Goal: Task Accomplishment & Management: Complete application form

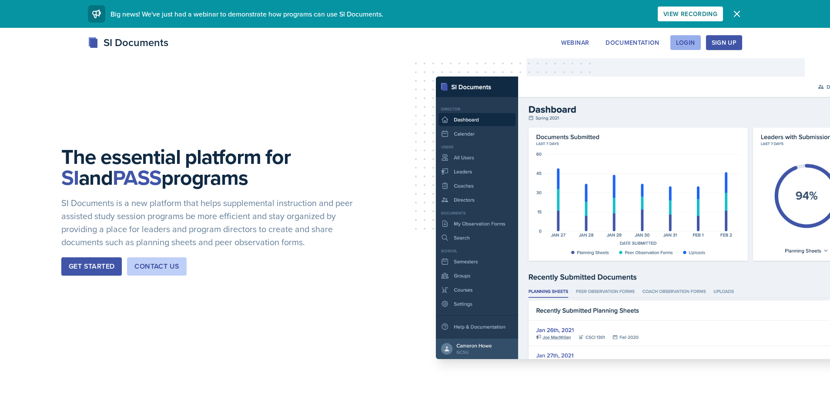
click at [679, 47] on button "Login" at bounding box center [685, 42] width 30 height 15
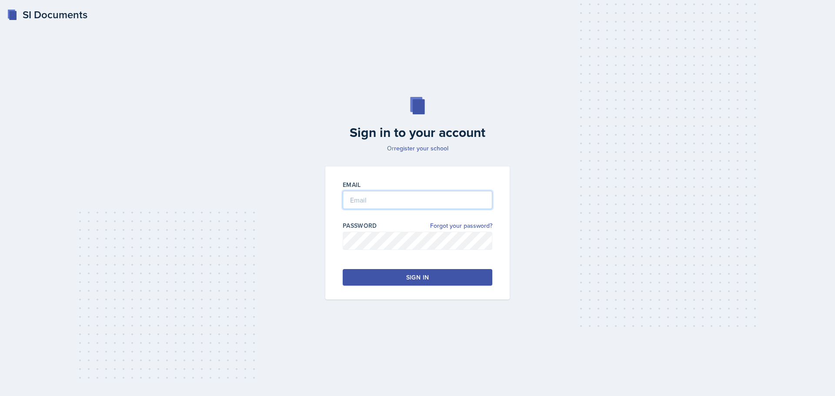
type input "[EMAIL_ADDRESS][DOMAIN_NAME]"
click at [435, 275] on button "Sign in" at bounding box center [418, 277] width 150 height 17
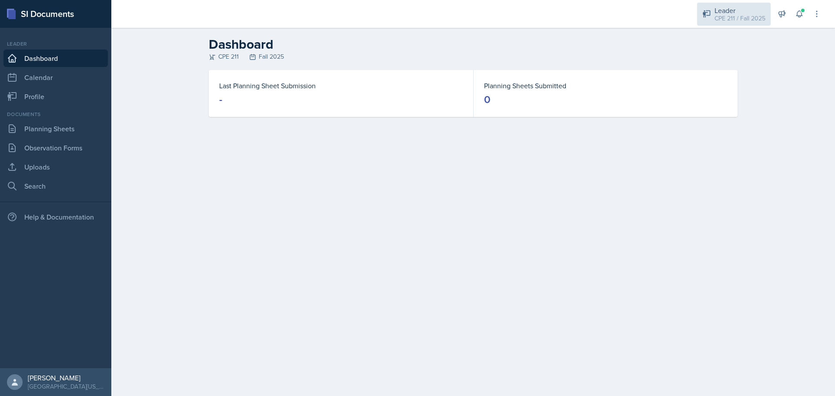
click at [759, 21] on div "CPE 211 / Fall 2025" at bounding box center [740, 18] width 51 height 9
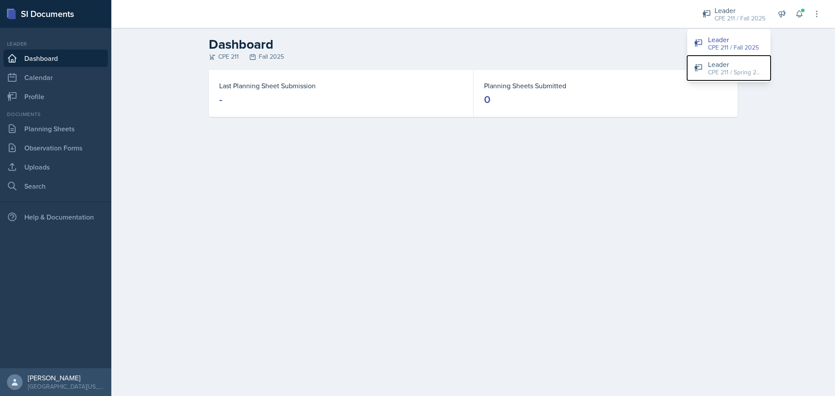
click at [729, 58] on button "Leader CPE 211 / Spring 2025" at bounding box center [729, 68] width 84 height 25
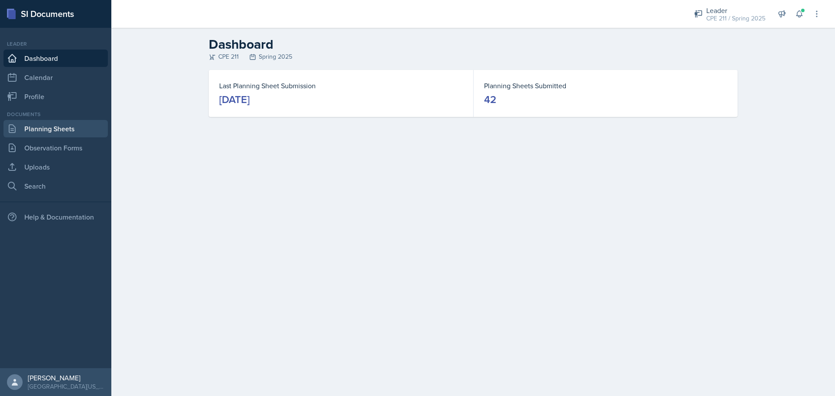
click at [80, 131] on link "Planning Sheets" at bounding box center [55, 128] width 104 height 17
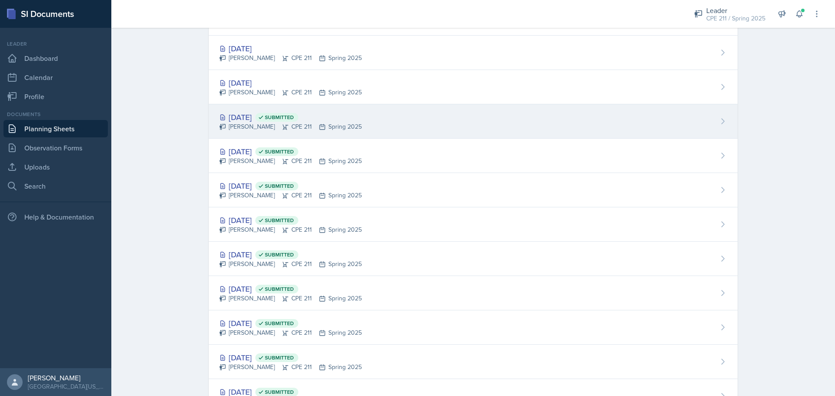
scroll to position [130, 0]
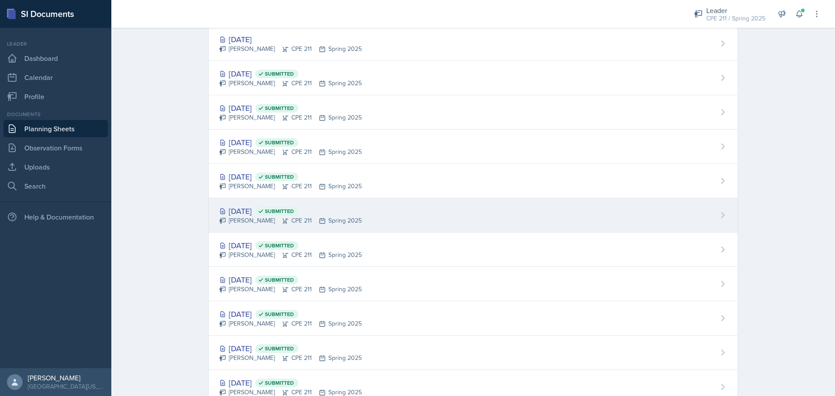
click at [312, 223] on div "[PERSON_NAME] CPE 211 Spring 2025" at bounding box center [290, 220] width 143 height 9
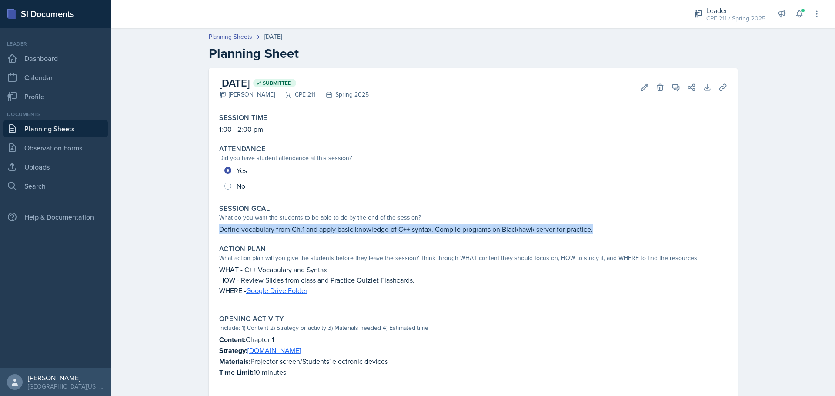
drag, startPoint x: 217, startPoint y: 230, endPoint x: 628, endPoint y: 228, distance: 411.5
click at [628, 228] on p "Define vocabulary from Ch.1 and apply basic knowledge of C++ syntax. Compile pr…" at bounding box center [473, 229] width 508 height 10
copy p "Define vocabulary from Ch.1 and apply basic knowledge of C++ syntax. Compile pr…"
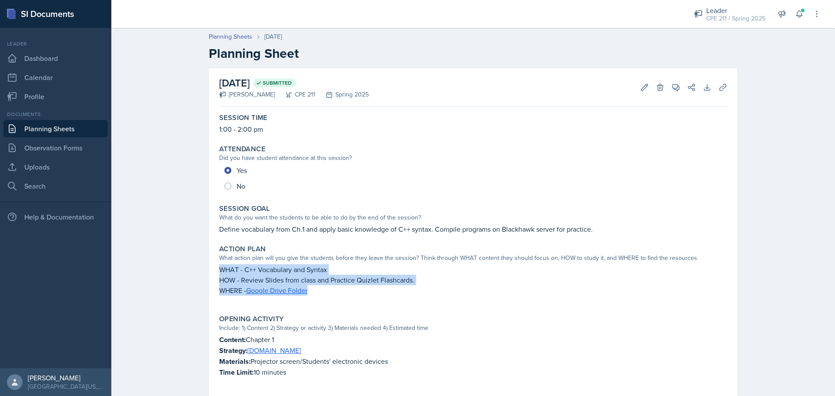
drag, startPoint x: 216, startPoint y: 268, endPoint x: 356, endPoint y: 293, distance: 142.0
click at [356, 293] on div "WHAT - C++ Vocabulary and Syntax HOW - Review Slides from class and Practice Qu…" at bounding box center [473, 284] width 508 height 40
copy div "WHAT - C++ Vocabulary and Syntax HOW - Review Slides from class and Practice Qu…"
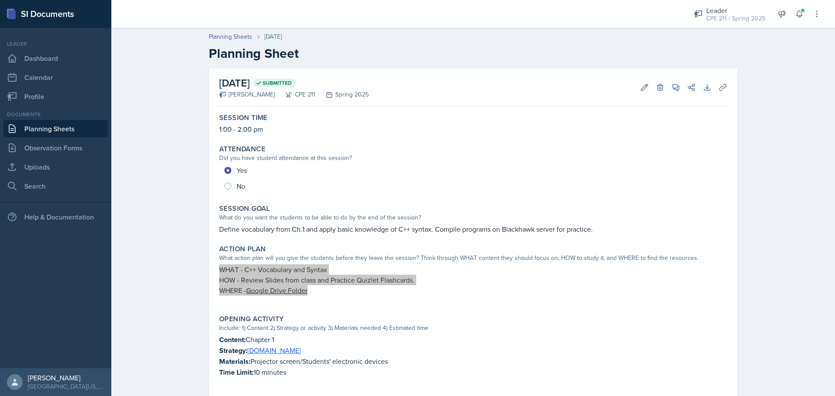
scroll to position [87, 0]
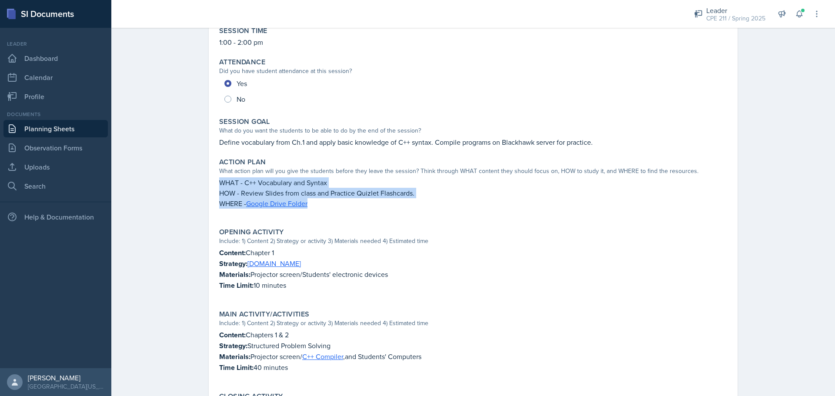
drag, startPoint x: 216, startPoint y: 248, endPoint x: 309, endPoint y: 281, distance: 98.4
click at [309, 281] on div "Content: Chapter 1 Strategy: [DOMAIN_NAME] Materials: Projector screen/Students…" at bounding box center [473, 274] width 508 height 52
copy div "Content: Chapter 1 Strategy: [DOMAIN_NAME] Materials: Projector screen/Students…"
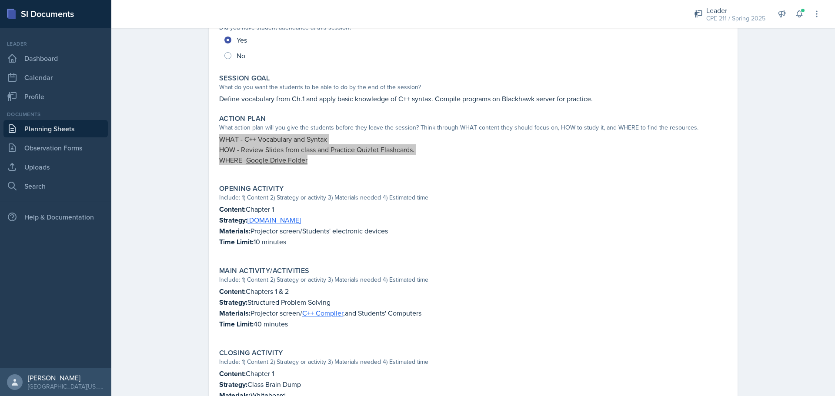
scroll to position [174, 0]
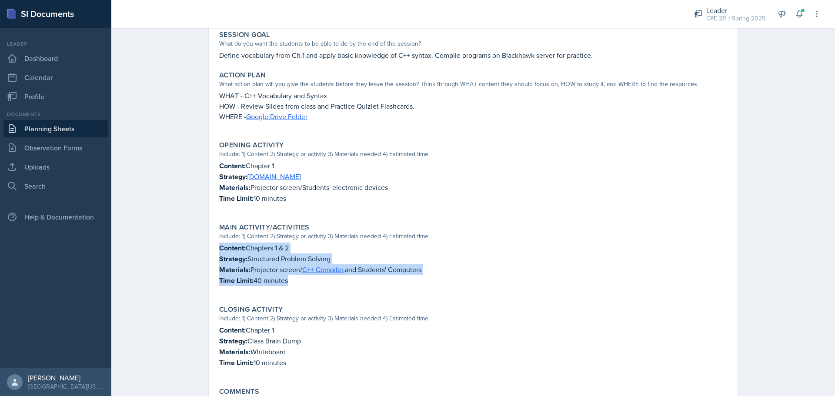
drag, startPoint x: 214, startPoint y: 246, endPoint x: 318, endPoint y: 290, distance: 113.4
click at [318, 290] on div "Main Activity/Activities Include: 1) Content 2) Strategy or activity 3) Materia…" at bounding box center [473, 259] width 515 height 79
copy div "Content: Chapters 1 & 2 Strategy: Structured Problem Solving Materials: Project…"
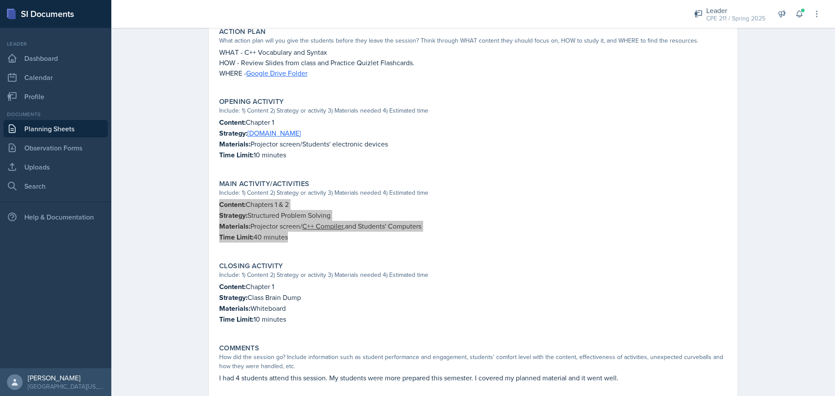
scroll to position [239, 0]
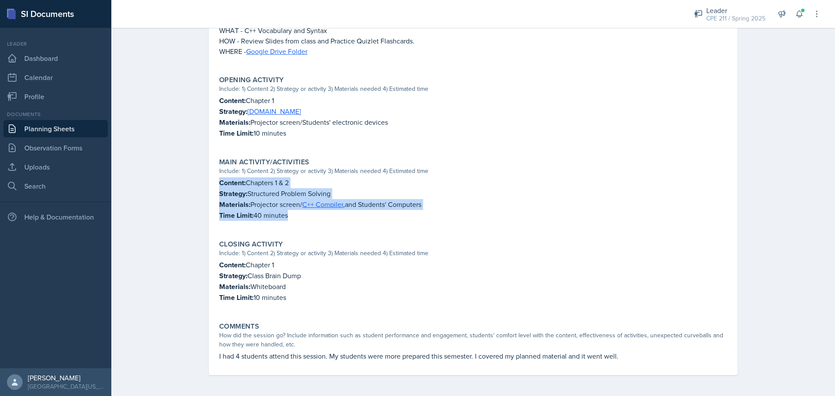
drag, startPoint x: 216, startPoint y: 260, endPoint x: 363, endPoint y: 295, distance: 151.2
click at [363, 295] on div "Content: Chapter 1 Strategy: Class Brain Dump Materials: Whiteboard Time Limit:…" at bounding box center [473, 286] width 508 height 52
copy div "Content: Chapter 1 Strategy: Class Brain Dump Materials: Whiteboard Time Limit:…"
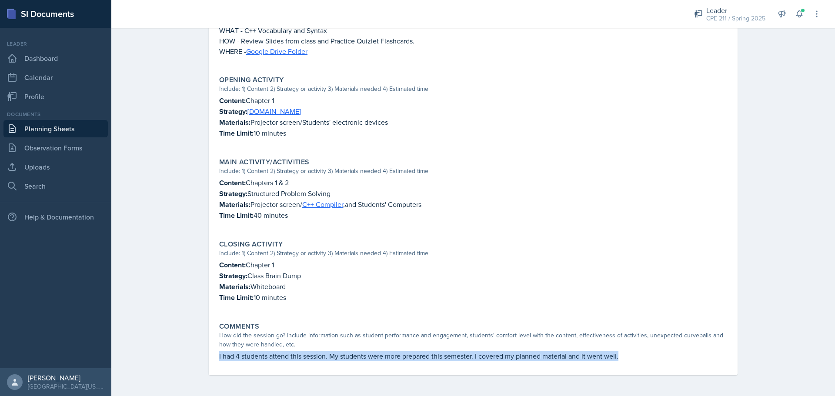
drag, startPoint x: 209, startPoint y: 357, endPoint x: 621, endPoint y: 351, distance: 411.5
click at [621, 351] on div "[DATE] Submitted [PERSON_NAME] CPE 211 Spring 2025 Edit Delete View Comments Co…" at bounding box center [473, 102] width 529 height 546
copy p "I had 4 students attend this session. My students were more prepared this semes…"
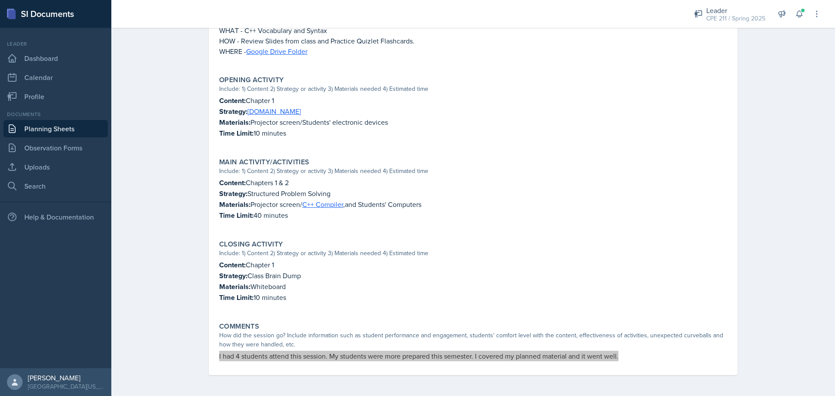
scroll to position [0, 0]
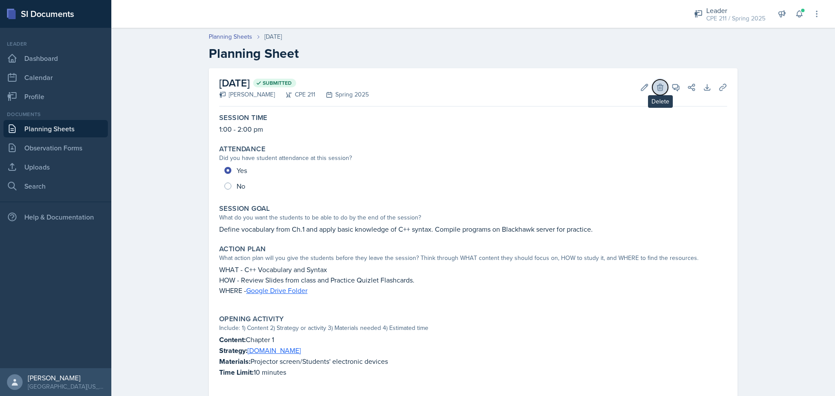
click at [657, 88] on icon at bounding box center [660, 87] width 6 height 7
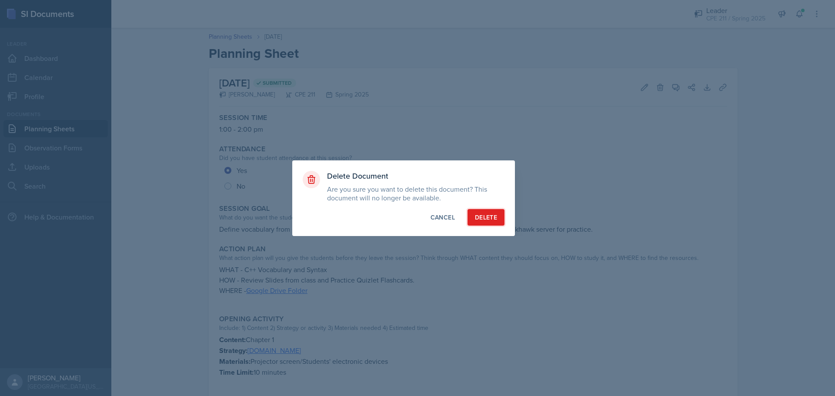
click at [495, 212] on button "Delete" at bounding box center [486, 217] width 37 height 17
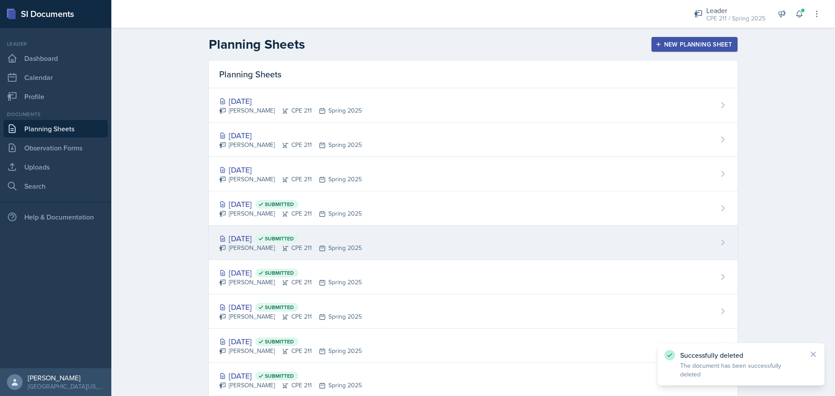
scroll to position [43, 0]
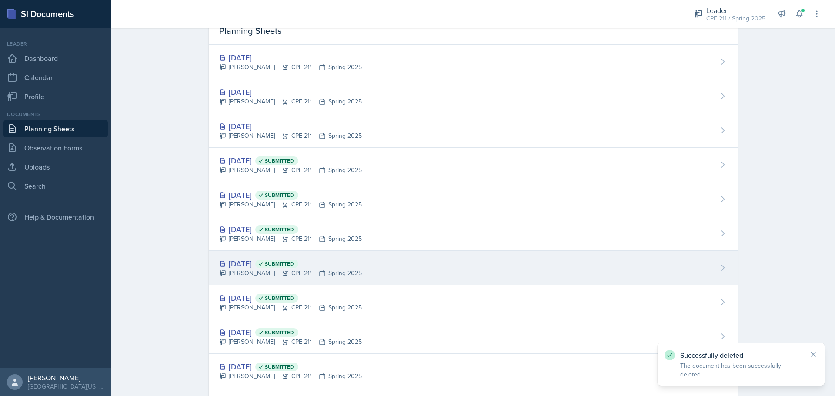
click at [282, 272] on icon at bounding box center [285, 273] width 7 height 7
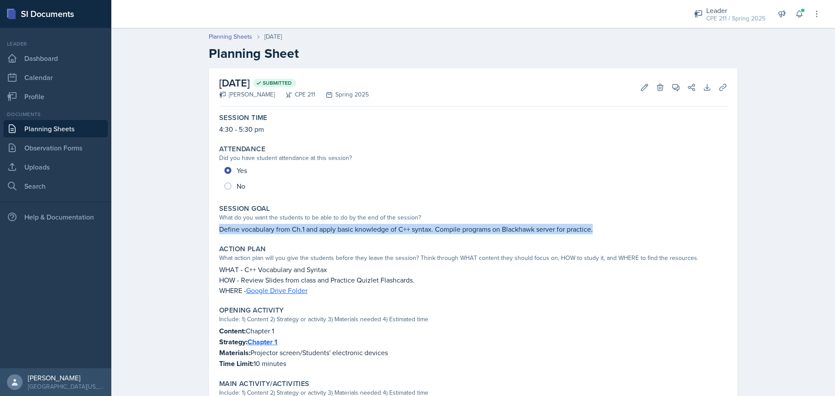
drag, startPoint x: 217, startPoint y: 225, endPoint x: 629, endPoint y: 233, distance: 412.4
click at [629, 233] on p "Define vocabulary from Ch.1 and apply basic knowledge of C++ syntax. Compile pr…" at bounding box center [473, 229] width 508 height 10
copy p "Define vocabulary from Ch.1 and apply basic knowledge of C++ syntax. Compile pr…"
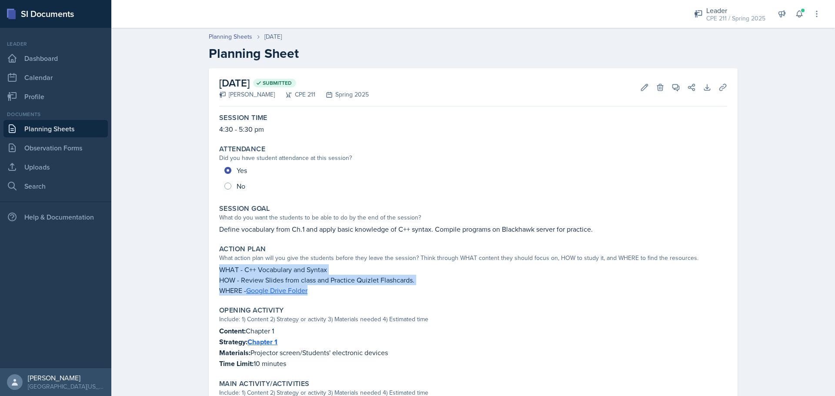
drag, startPoint x: 211, startPoint y: 272, endPoint x: 322, endPoint y: 290, distance: 112.3
click at [322, 290] on div "[DATE] Submitted [PERSON_NAME] CPE 211 Spring 2025 Edit Delete View Comments Co…" at bounding box center [473, 324] width 529 height 512
copy div "WHAT - C++ Vocabulary and Syntax HOW - Review Slides from class and Practice Qu…"
drag, startPoint x: 214, startPoint y: 332, endPoint x: 313, endPoint y: 364, distance: 103.7
click at [313, 364] on div "Opening Activity Include: 1) Content 2) Strategy or activity 3) Materials neede…" at bounding box center [473, 338] width 515 height 70
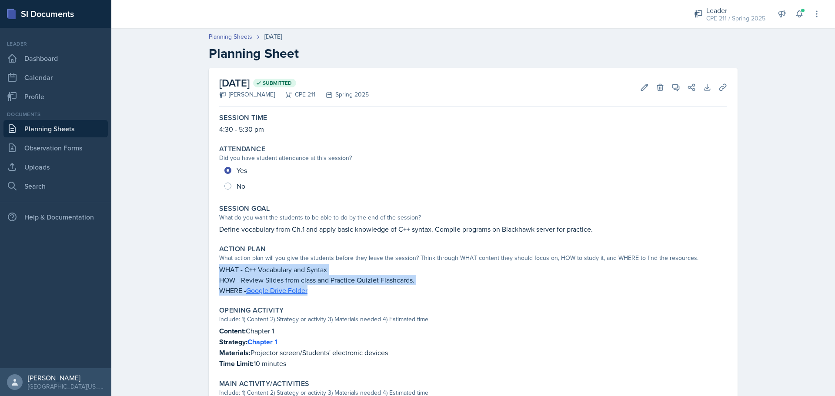
copy div "Content: Chapter 1 Strategy: Chapter 1 Materials: Projector screen/Students' el…"
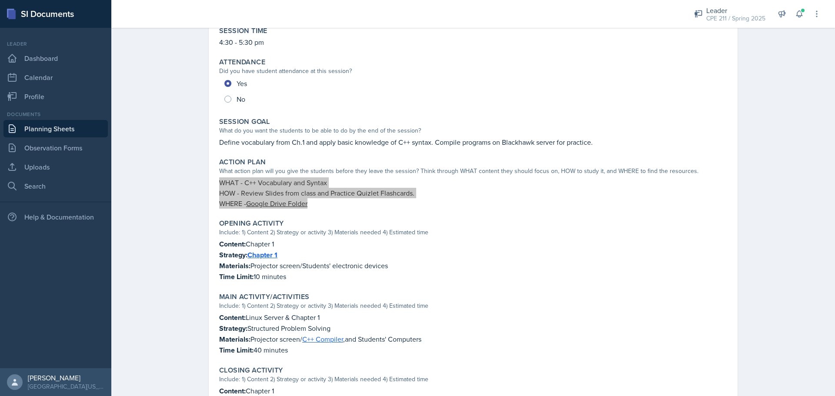
scroll to position [174, 0]
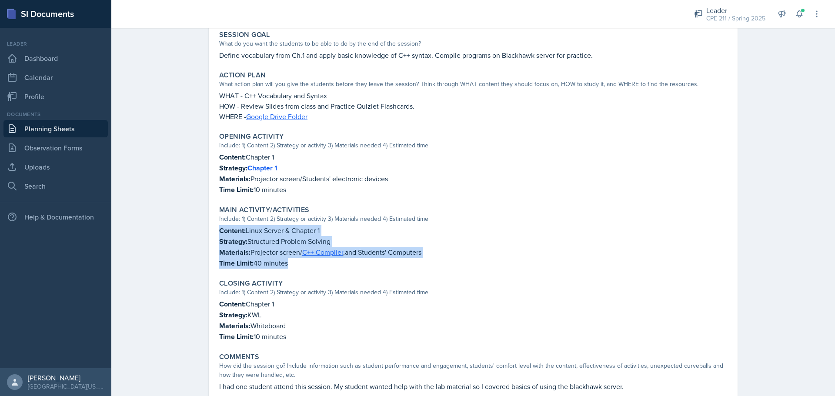
drag, startPoint x: 215, startPoint y: 230, endPoint x: 308, endPoint y: 271, distance: 102.1
click at [308, 271] on div "Main Activity/Activities Include: 1) Content 2) Strategy or activity 3) Materia…" at bounding box center [473, 237] width 515 height 70
copy div "Content: Linux Server & Chapter 1 Strategy: Structured Problem Solving Material…"
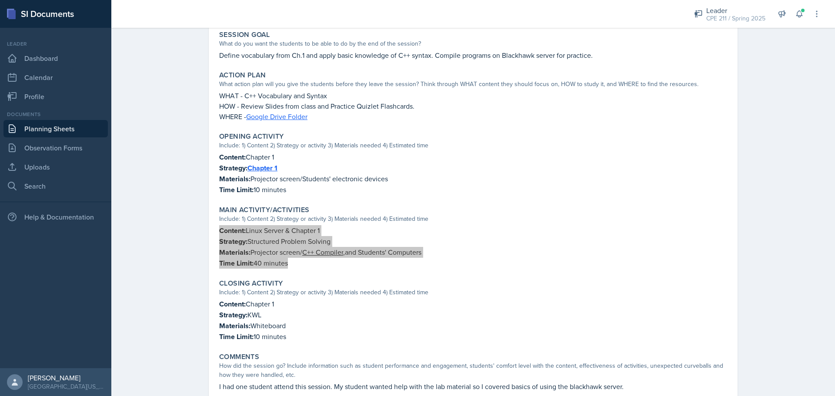
scroll to position [204, 0]
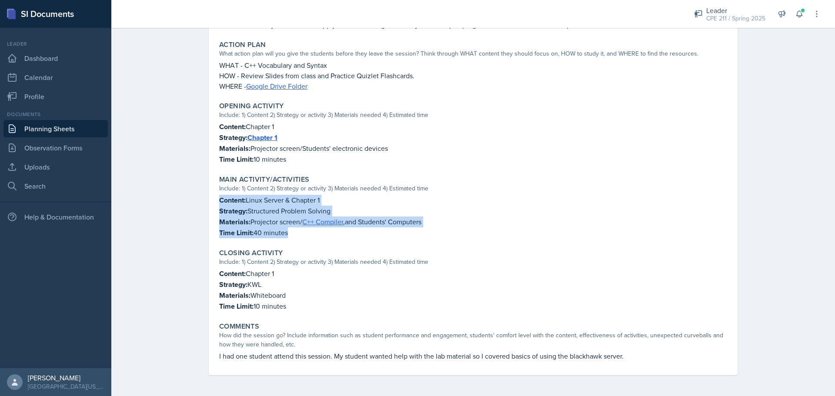
drag, startPoint x: 214, startPoint y: 274, endPoint x: 301, endPoint y: 310, distance: 94.7
click at [301, 310] on div "Closing Activity Include: 1) Content 2) Strategy or activity 3) Materials neede…" at bounding box center [473, 280] width 515 height 70
drag, startPoint x: 218, startPoint y: 354, endPoint x: 694, endPoint y: 349, distance: 475.5
click at [694, 349] on div "Comments How did the session go? Include information such as student performanc…" at bounding box center [473, 342] width 515 height 46
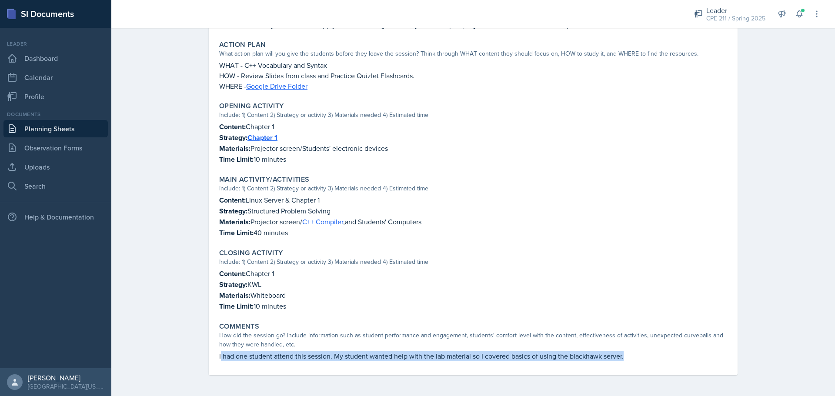
click at [652, 362] on div "Comments How did the session go? Include information such as student performanc…" at bounding box center [473, 342] width 515 height 46
click at [640, 357] on p "I had one student attend this session. My student wanted help with the lab mate…" at bounding box center [473, 356] width 508 height 10
drag, startPoint x: 214, startPoint y: 355, endPoint x: 752, endPoint y: 358, distance: 537.2
click at [752, 358] on div "Planning Sheets [DATE] Planning Sheet [DATE] Submitted [PERSON_NAME] CPE 211 Sp…" at bounding box center [473, 107] width 724 height 577
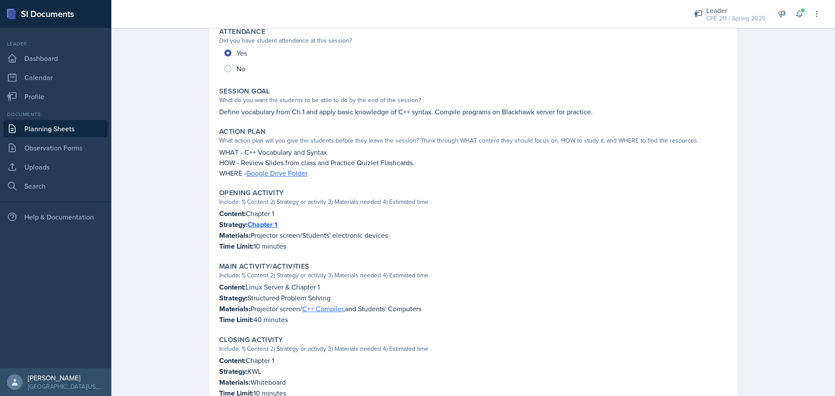
scroll to position [0, 0]
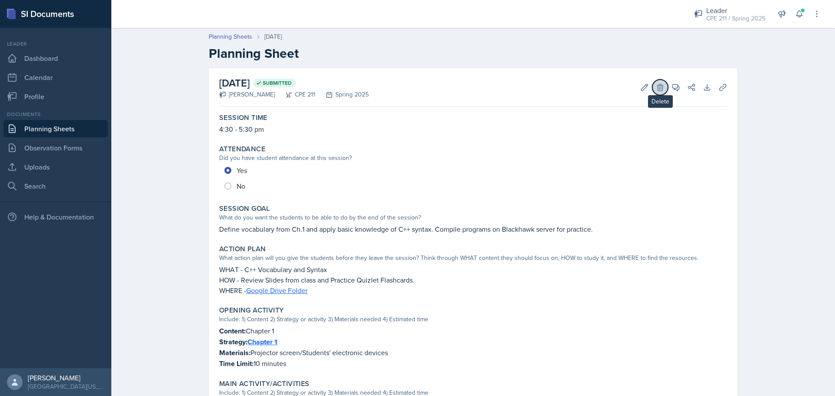
click at [659, 88] on icon at bounding box center [660, 87] width 6 height 7
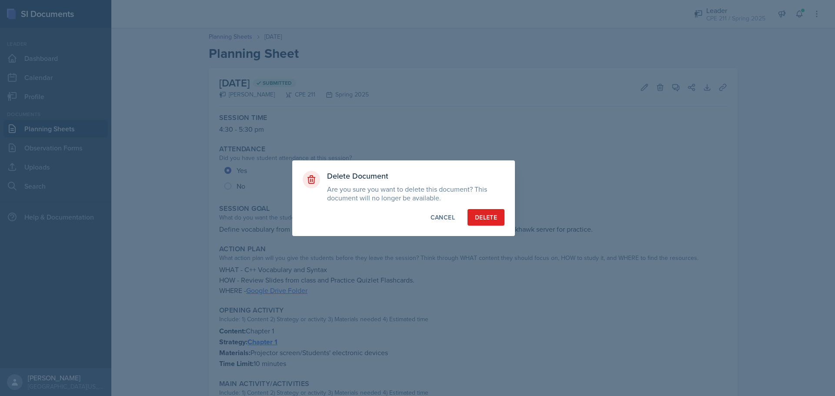
click at [485, 226] on div "Delete Document Are you sure you want to delete this document? This document wi…" at bounding box center [403, 199] width 223 height 76
click at [487, 216] on div "Delete" at bounding box center [486, 217] width 22 height 9
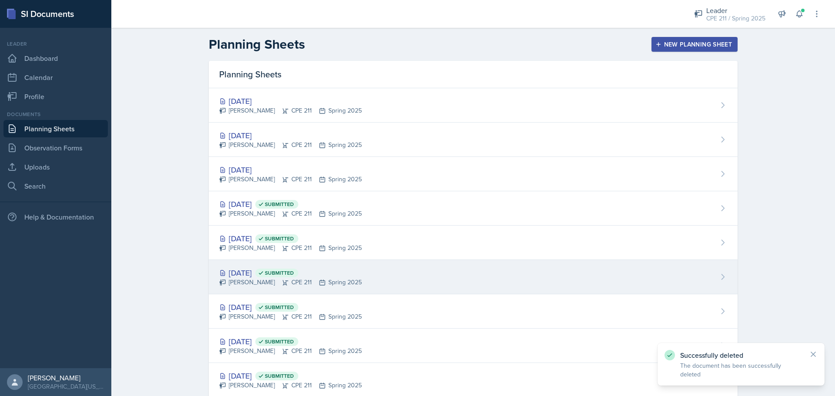
click at [242, 276] on div "[DATE] Submitted" at bounding box center [290, 273] width 143 height 12
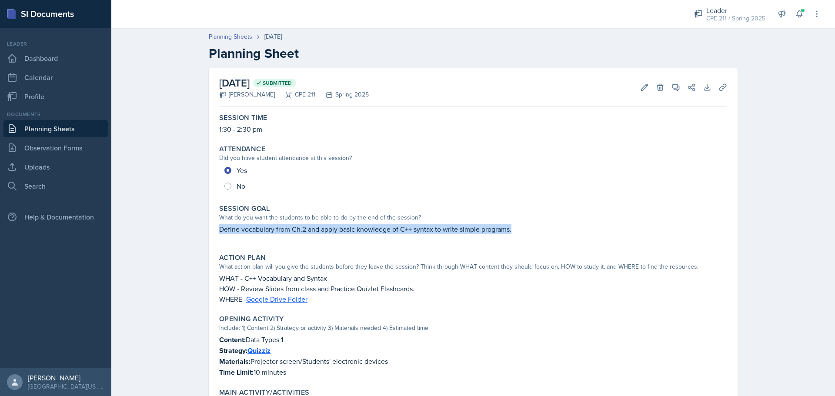
drag, startPoint x: 208, startPoint y: 229, endPoint x: 559, endPoint y: 224, distance: 350.6
click at [559, 224] on div "[DATE] Submitted [PERSON_NAME] CPE 211 Spring 2025 Edit Delete View Comments Co…" at bounding box center [473, 328] width 529 height 520
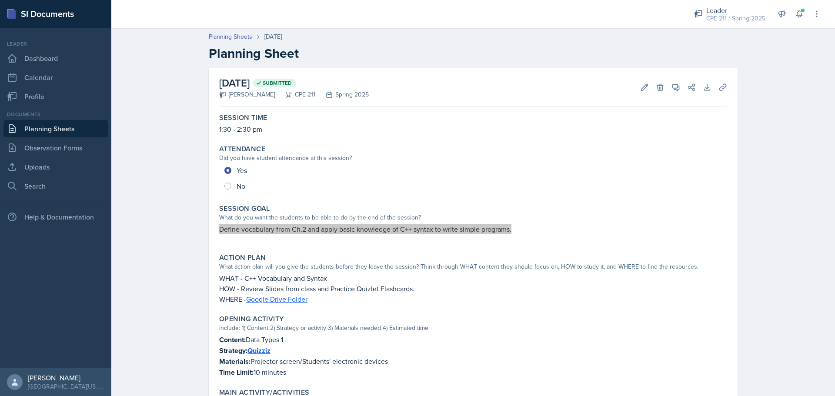
scroll to position [43, 0]
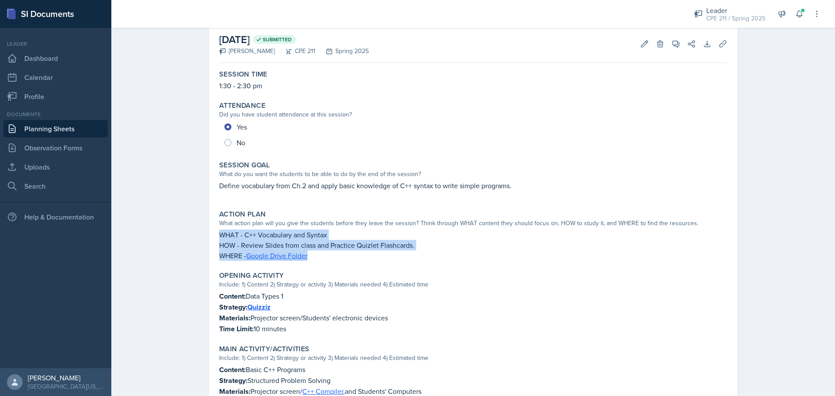
drag, startPoint x: 214, startPoint y: 234, endPoint x: 341, endPoint y: 261, distance: 130.6
click at [341, 261] on div "Action Plan What action plan will you give the students before they leave the s…" at bounding box center [473, 236] width 515 height 58
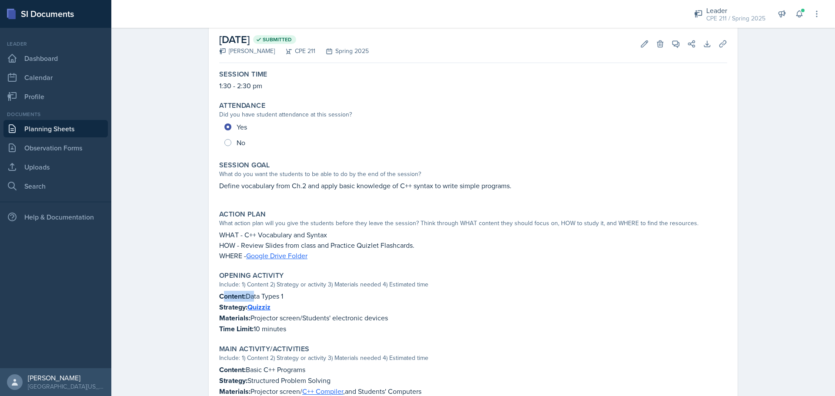
drag, startPoint x: 219, startPoint y: 294, endPoint x: 250, endPoint y: 301, distance: 32.1
click at [250, 301] on p "Content: Data Types 1" at bounding box center [473, 296] width 508 height 11
click at [216, 294] on div "Opening Activity Include: 1) Content 2) Strategy or activity 3) Materials neede…" at bounding box center [473, 303] width 515 height 70
drag, startPoint x: 218, startPoint y: 294, endPoint x: 224, endPoint y: 295, distance: 6.8
click at [224, 295] on div "Opening Activity Include: 1) Content 2) Strategy or activity 3) Materials neede…" at bounding box center [473, 303] width 515 height 70
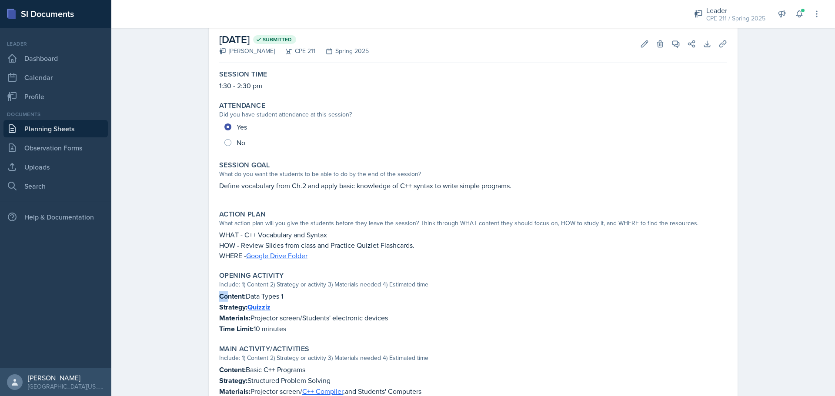
click at [219, 294] on strong "Content:" at bounding box center [232, 296] width 27 height 10
drag, startPoint x: 219, startPoint y: 296, endPoint x: 314, endPoint y: 329, distance: 100.3
click at [314, 329] on div "Content: Data Types 1 Strategy: Quizziz Materials: Projector screen/Students' e…" at bounding box center [473, 312] width 508 height 43
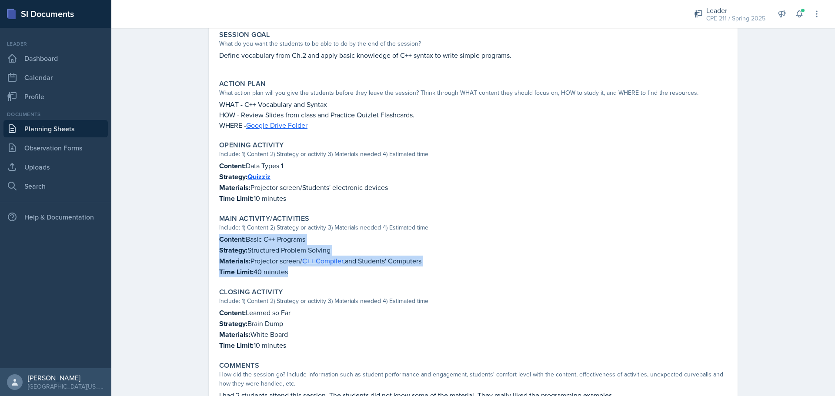
drag, startPoint x: 214, startPoint y: 234, endPoint x: 307, endPoint y: 272, distance: 100.7
click at [307, 272] on div "[DATE] Submitted [PERSON_NAME] CPE 211 Spring 2025 Edit Delete View Comments Co…" at bounding box center [473, 154] width 529 height 520
drag, startPoint x: 213, startPoint y: 309, endPoint x: 318, endPoint y: 345, distance: 111.7
click at [315, 345] on div "Closing Activity Include: 1) Content 2) Strategy or activity 3) Materials neede…" at bounding box center [473, 319] width 515 height 70
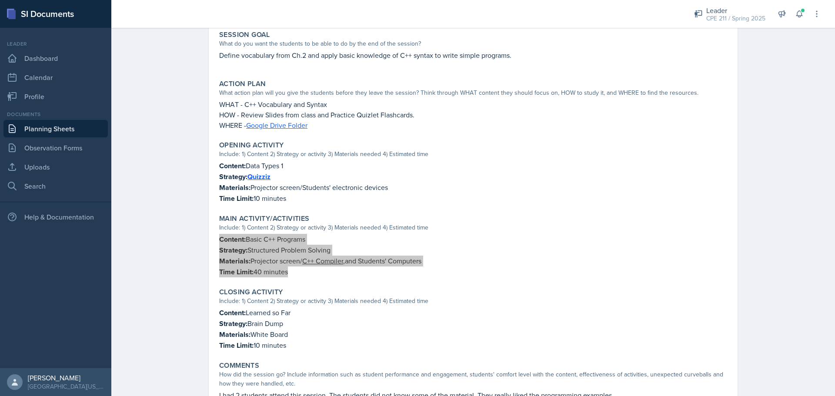
scroll to position [213, 0]
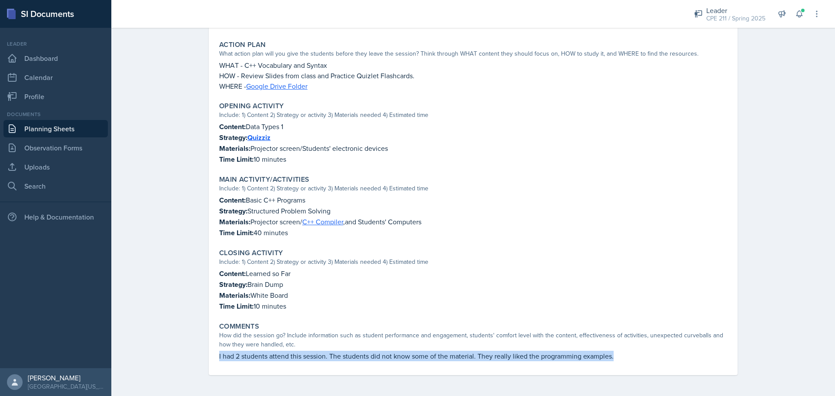
drag, startPoint x: 348, startPoint y: 357, endPoint x: 662, endPoint y: 354, distance: 313.6
click at [662, 354] on div "[DATE] Submitted [PERSON_NAME] CPE 211 Spring 2025 Edit Delete View Comments Co…" at bounding box center [473, 115] width 529 height 520
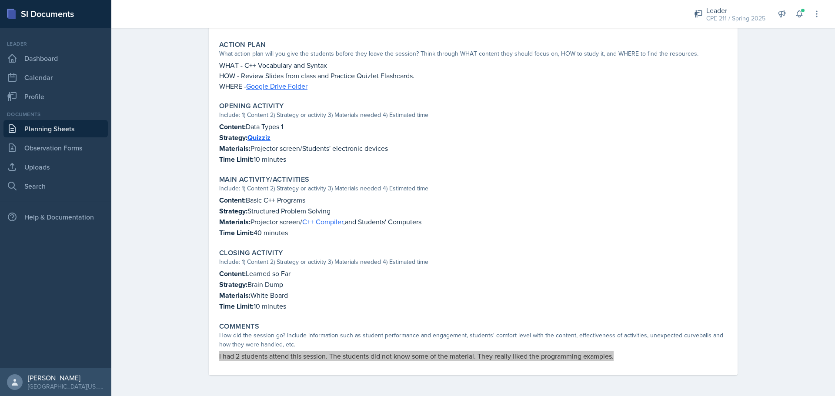
scroll to position [0, 0]
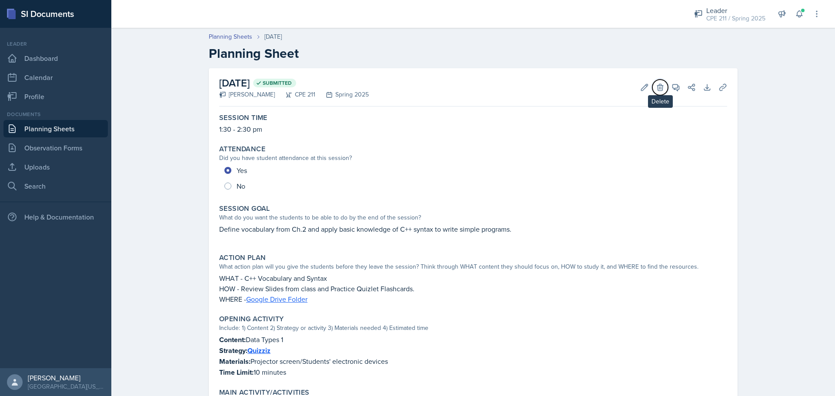
click at [662, 89] on button "Delete" at bounding box center [660, 88] width 16 height 16
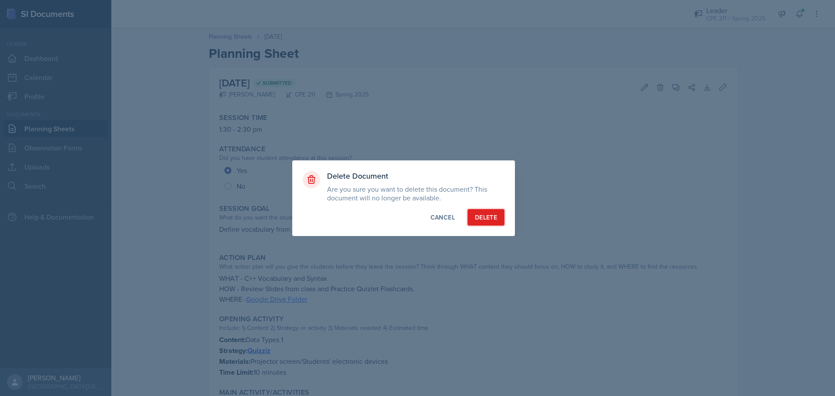
click at [475, 221] on div "Delete" at bounding box center [486, 217] width 22 height 9
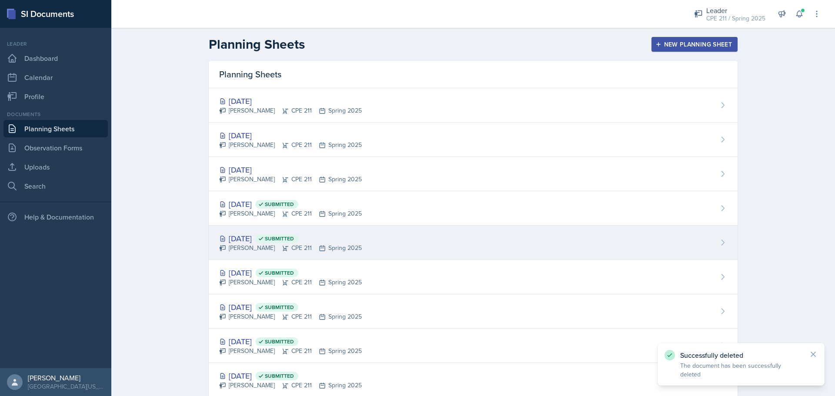
click at [241, 244] on div "[PERSON_NAME] CPE 211 Spring 2025" at bounding box center [290, 248] width 143 height 9
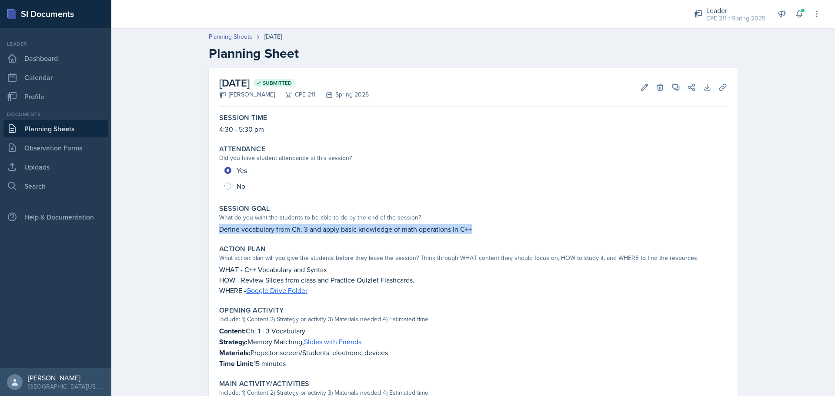
drag, startPoint x: 217, startPoint y: 230, endPoint x: 529, endPoint y: 228, distance: 311.9
click at [529, 228] on p "Define vocabulary from Ch. 3 and apply basic knowledge of math operations in C++" at bounding box center [473, 229] width 508 height 10
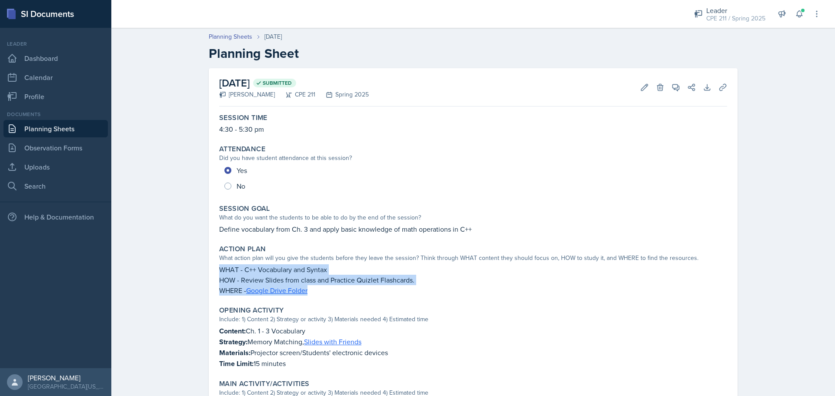
drag, startPoint x: 209, startPoint y: 267, endPoint x: 321, endPoint y: 295, distance: 115.2
click at [321, 295] on div "[DATE] Submitted [PERSON_NAME] CPE 211 Spring 2025 Edit Delete View Comments Co…" at bounding box center [473, 324] width 529 height 512
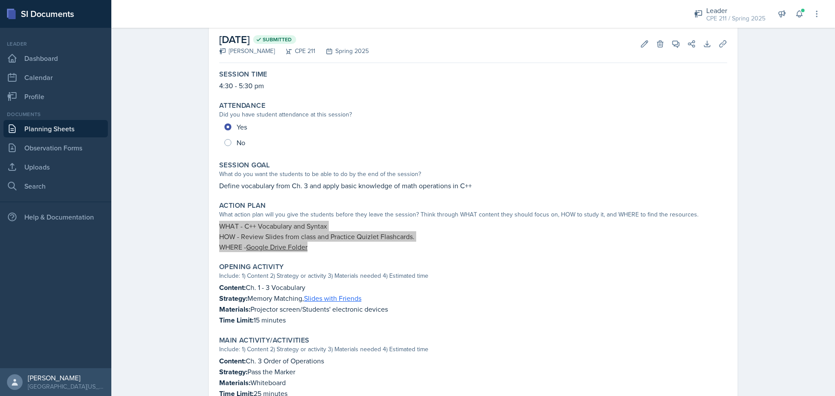
scroll to position [130, 0]
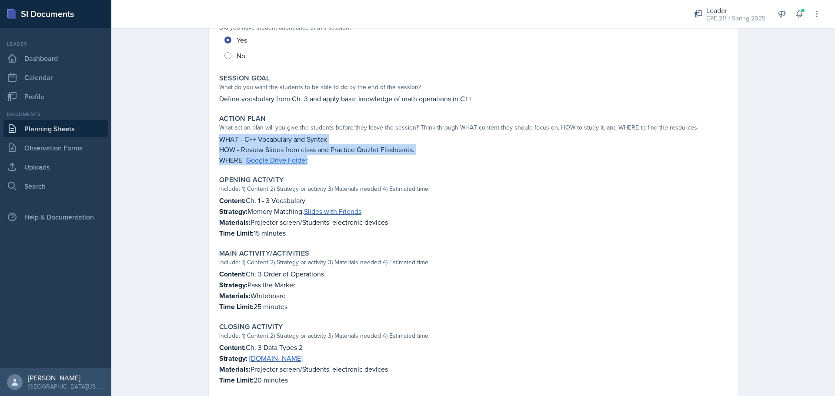
drag, startPoint x: 215, startPoint y: 194, endPoint x: 294, endPoint y: 234, distance: 88.5
click at [294, 234] on div "Opening Activity Include: 1) Content 2) Strategy or activity 3) Materials neede…" at bounding box center [473, 207] width 515 height 70
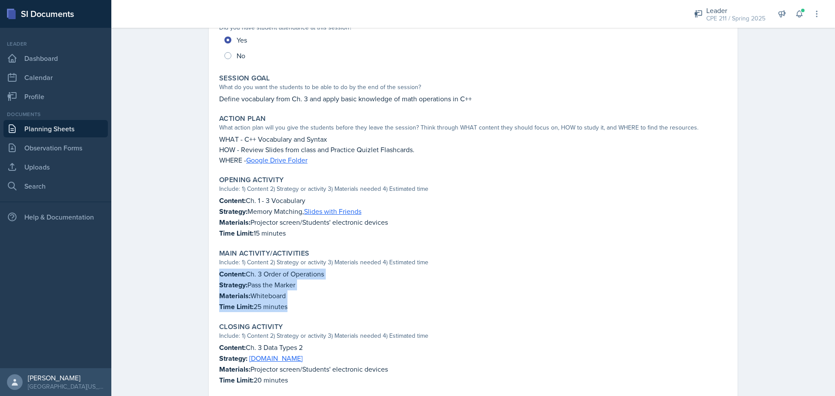
drag, startPoint x: 214, startPoint y: 271, endPoint x: 297, endPoint y: 313, distance: 93.6
click at [297, 313] on div "Main Activity/Activities Include: 1) Content 2) Strategy or activity 3) Materia…" at bounding box center [473, 281] width 515 height 70
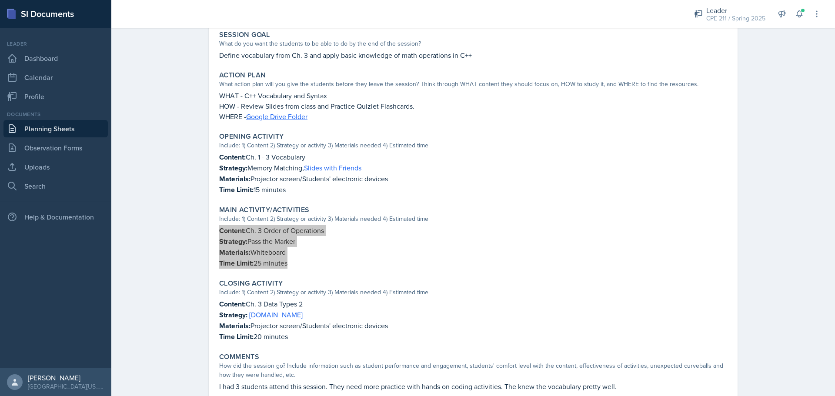
scroll to position [204, 0]
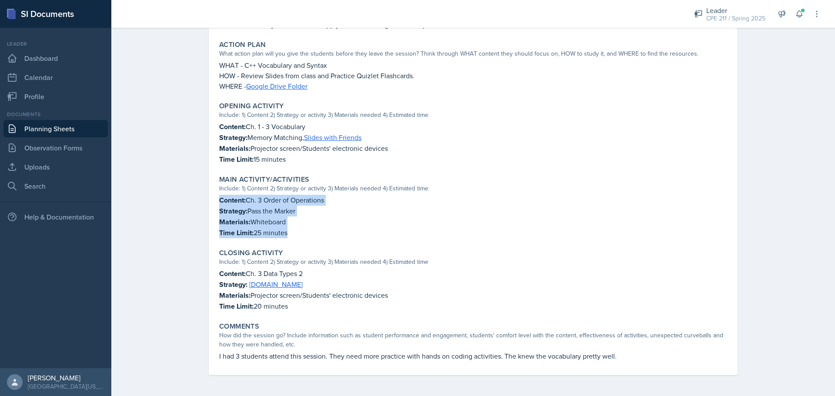
drag, startPoint x: 217, startPoint y: 269, endPoint x: 309, endPoint y: 308, distance: 100.4
click at [309, 308] on div "Content: Ch. 3 Data Types 2 Strategy: [DOMAIN_NAME] Materials: Projector screen…" at bounding box center [473, 289] width 508 height 43
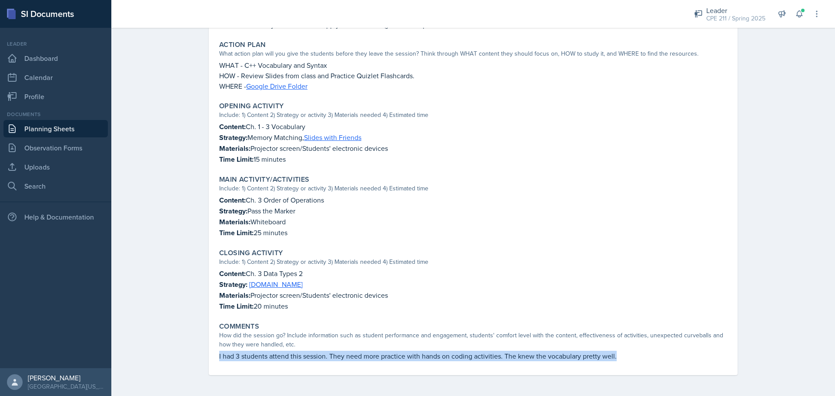
drag, startPoint x: 210, startPoint y: 357, endPoint x: 697, endPoint y: 371, distance: 487.8
click at [697, 371] on div "[DATE] Submitted [PERSON_NAME] CPE 211 Spring 2025 Edit Delete View Comments Co…" at bounding box center [473, 120] width 529 height 512
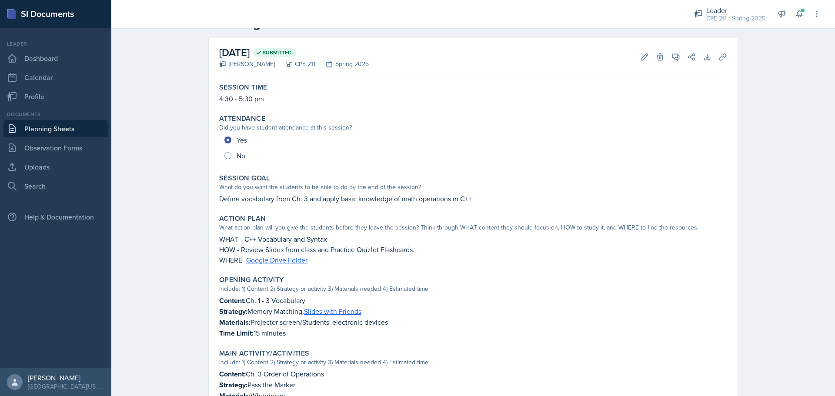
scroll to position [0, 0]
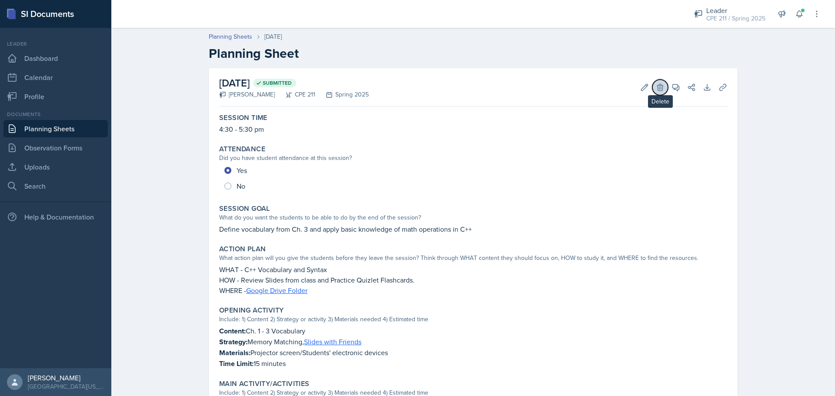
click at [656, 94] on button "Delete" at bounding box center [660, 88] width 16 height 16
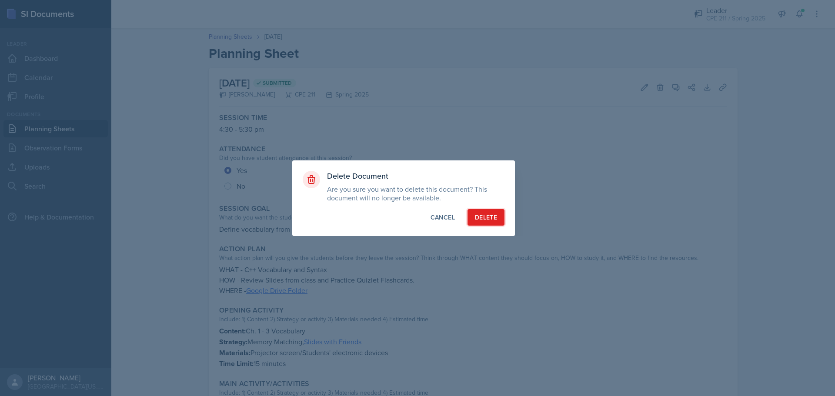
click at [503, 214] on button "Delete" at bounding box center [486, 217] width 37 height 17
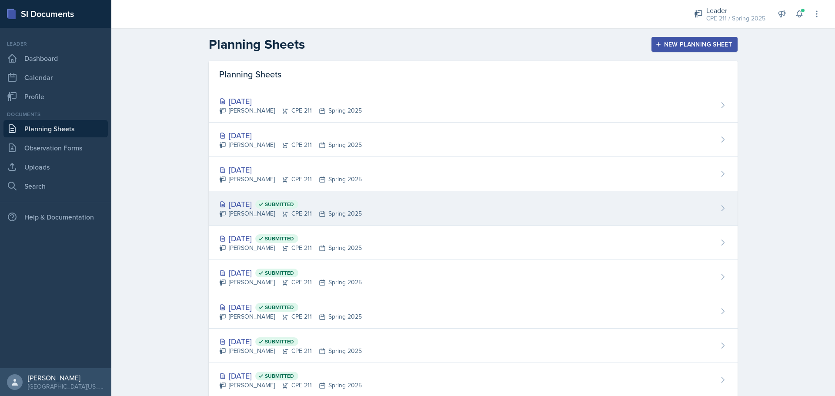
click at [413, 211] on div "[DATE] Submitted [PERSON_NAME] CPE 211 Spring 2025" at bounding box center [473, 208] width 529 height 34
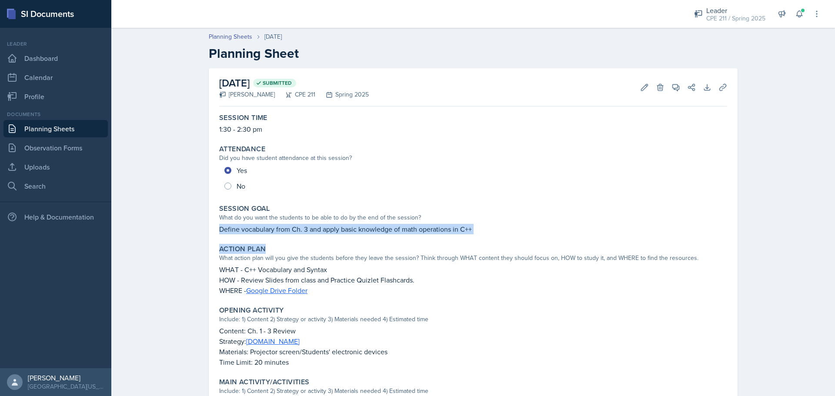
drag, startPoint x: 216, startPoint y: 228, endPoint x: 528, endPoint y: 245, distance: 312.8
click at [528, 245] on div "Session Time 1:30 - 2:30 pm Attendance Did you have student attendance at this …" at bounding box center [473, 344] width 508 height 468
drag, startPoint x: 528, startPoint y: 245, endPoint x: 529, endPoint y: 234, distance: 10.4
click at [528, 244] on div "Action Plan What action plan will you give the students before they leave the s…" at bounding box center [473, 270] width 515 height 58
click at [529, 231] on p "Define vocabulary from Ch. 3 and apply basic knowledge of math operations in C++" at bounding box center [473, 229] width 508 height 10
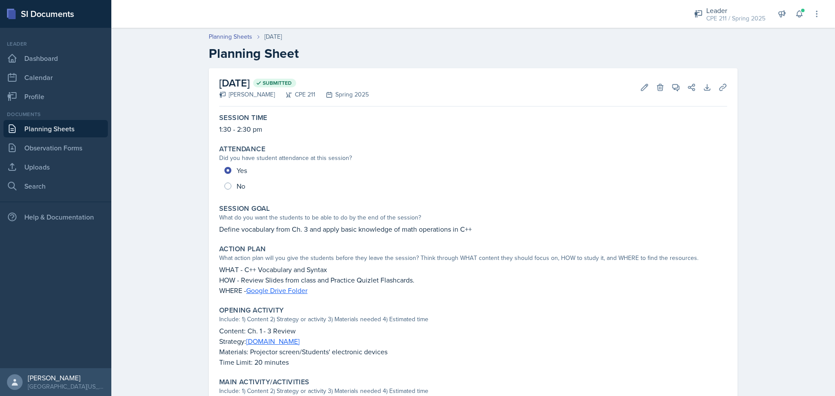
click at [153, 263] on div "Planning Sheets [DATE] Planning Sheet [DATE] Submitted [PERSON_NAME] CPE 211 Sp…" at bounding box center [473, 310] width 724 height 575
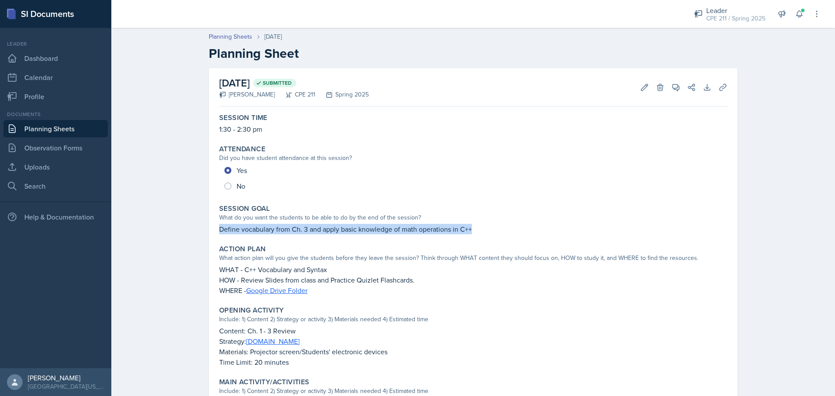
drag, startPoint x: 214, startPoint y: 231, endPoint x: 492, endPoint y: 232, distance: 278.8
click at [492, 232] on div "Session Goal What do you want the students to be able to do by the end of the s…" at bounding box center [473, 219] width 515 height 37
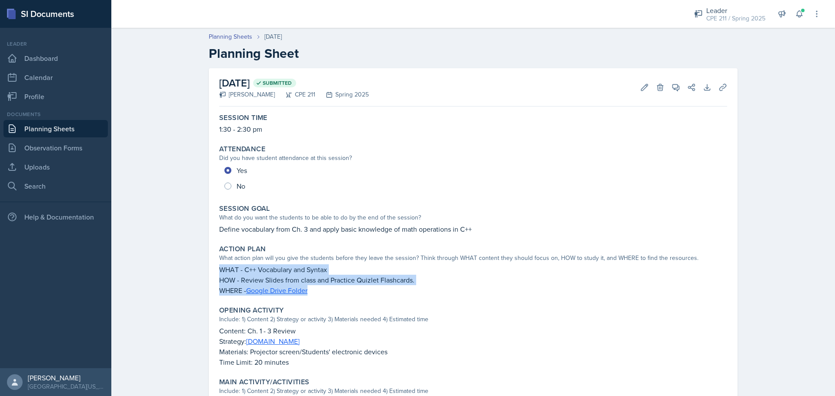
drag, startPoint x: 210, startPoint y: 263, endPoint x: 333, endPoint y: 295, distance: 127.1
click at [333, 295] on div "[DATE] Submitted [PERSON_NAME] CPE 211 Spring 2025 Edit Delete View Comments Co…" at bounding box center [473, 323] width 529 height 510
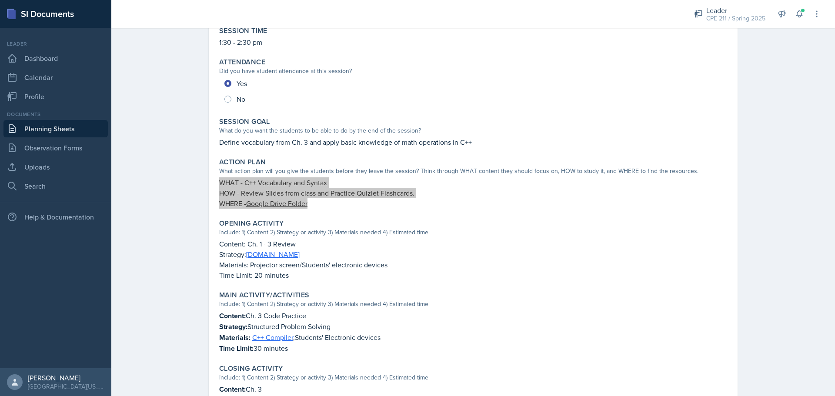
scroll to position [130, 0]
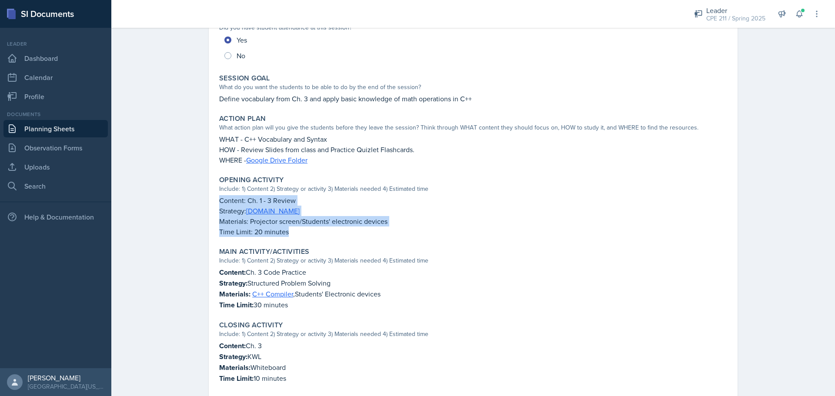
drag, startPoint x: 214, startPoint y: 200, endPoint x: 314, endPoint y: 239, distance: 108.2
click at [314, 239] on div "Opening Activity Include: 1) Content 2) Strategy or activity 3) Materials neede…" at bounding box center [473, 206] width 515 height 68
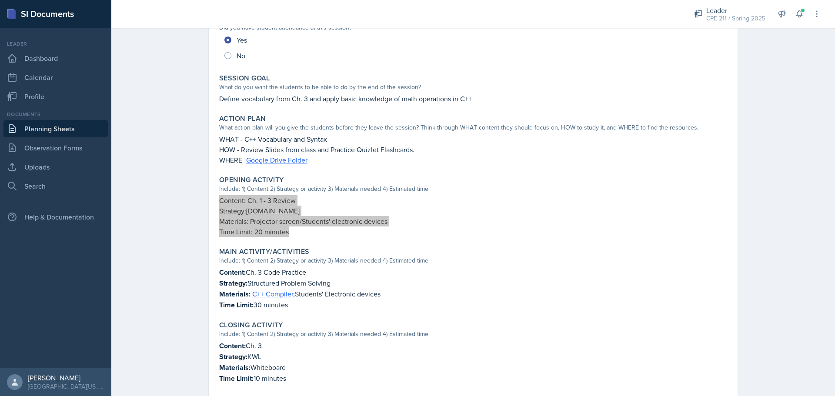
scroll to position [174, 0]
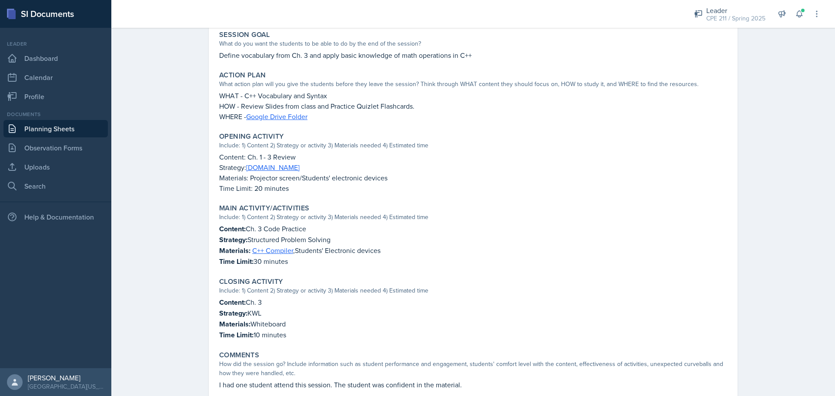
click at [219, 221] on div "Include: 1) Content 2) Strategy or activity 3) Materials needed 4) Estimated ti…" at bounding box center [473, 217] width 508 height 9
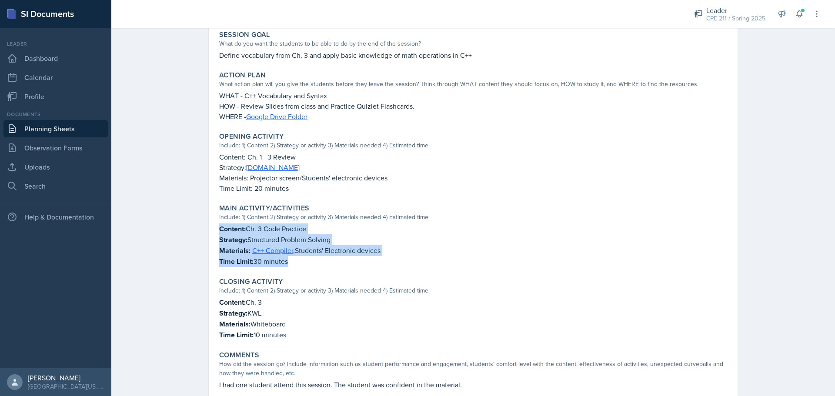
drag, startPoint x: 216, startPoint y: 226, endPoint x: 325, endPoint y: 260, distance: 113.6
click at [325, 260] on div "Content: Ch. 3 Code Practice Strategy: Structured Problem Solving Materials: C+…" at bounding box center [473, 245] width 508 height 43
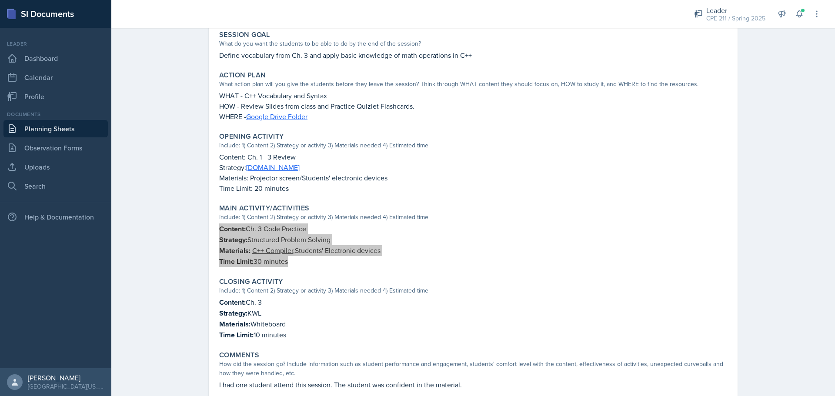
scroll to position [203, 0]
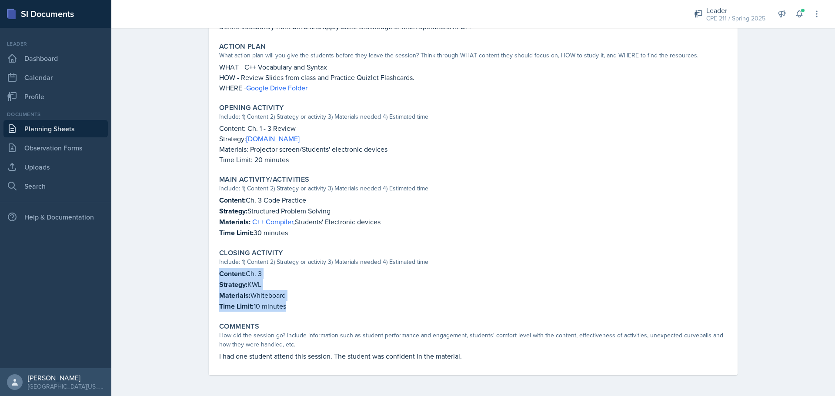
drag, startPoint x: 214, startPoint y: 273, endPoint x: 308, endPoint y: 302, distance: 98.4
click at [308, 302] on div "Closing Activity Include: 1) Content 2) Strategy or activity 3) Materials neede…" at bounding box center [473, 280] width 515 height 70
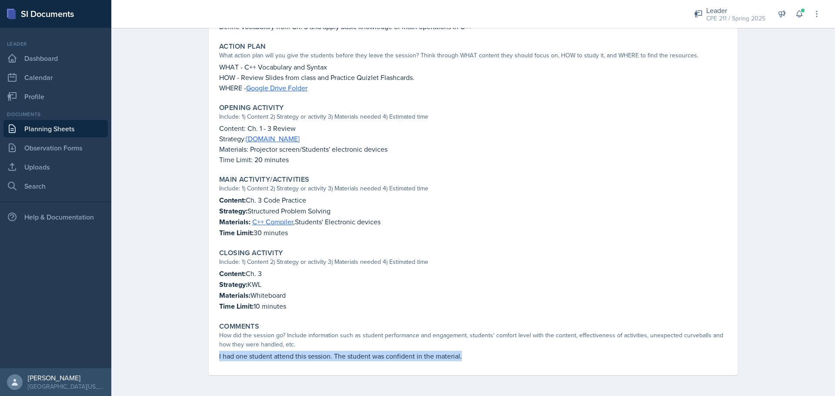
drag, startPoint x: 494, startPoint y: 350, endPoint x: 205, endPoint y: 369, distance: 289.0
click at [209, 369] on div "[DATE] Submitted [PERSON_NAME] CPE 211 Spring 2025 Edit Delete View Comments Co…" at bounding box center [473, 121] width 529 height 510
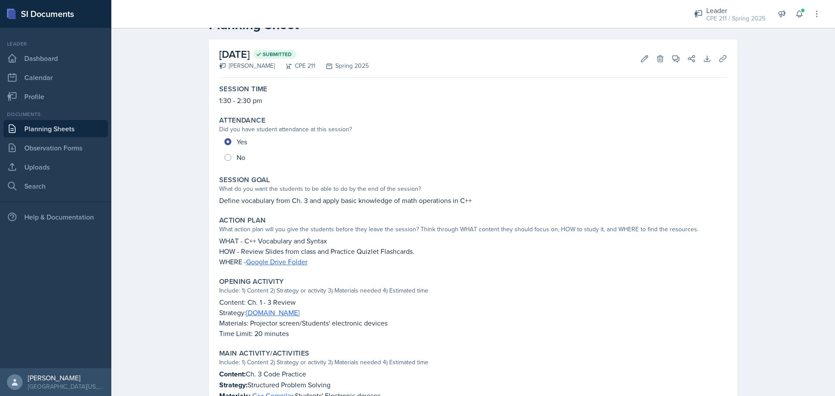
scroll to position [0, 0]
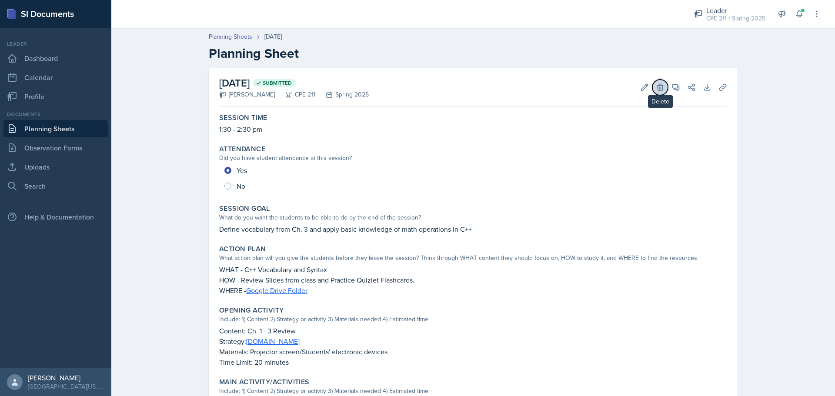
click at [656, 88] on icon at bounding box center [660, 87] width 9 height 9
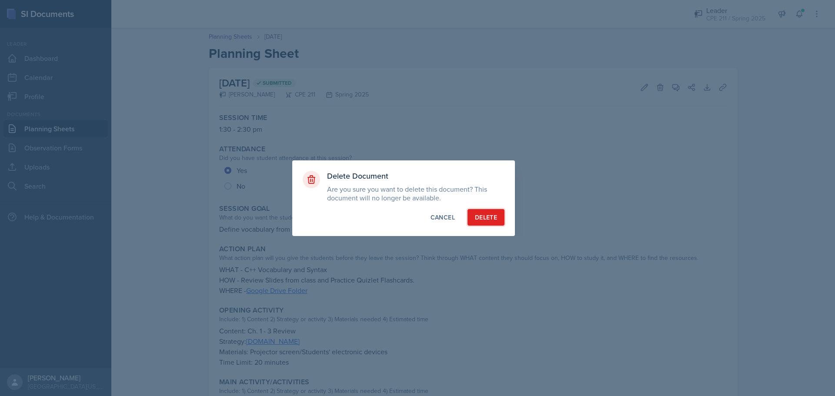
click at [474, 224] on button "Delete" at bounding box center [486, 217] width 37 height 17
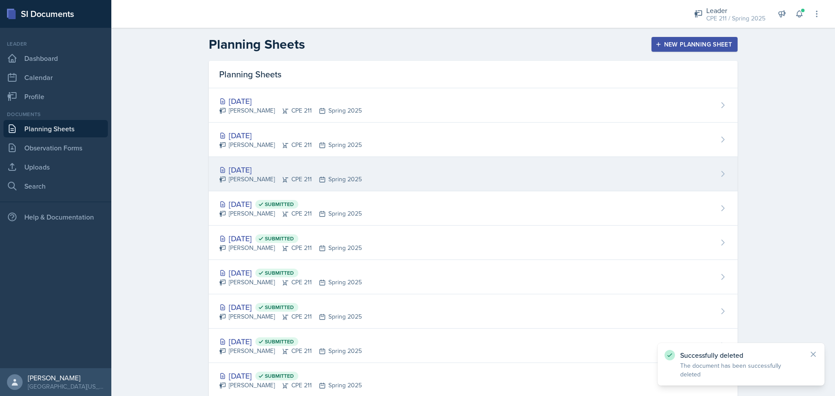
click at [294, 170] on div "[DATE]" at bounding box center [290, 170] width 143 height 12
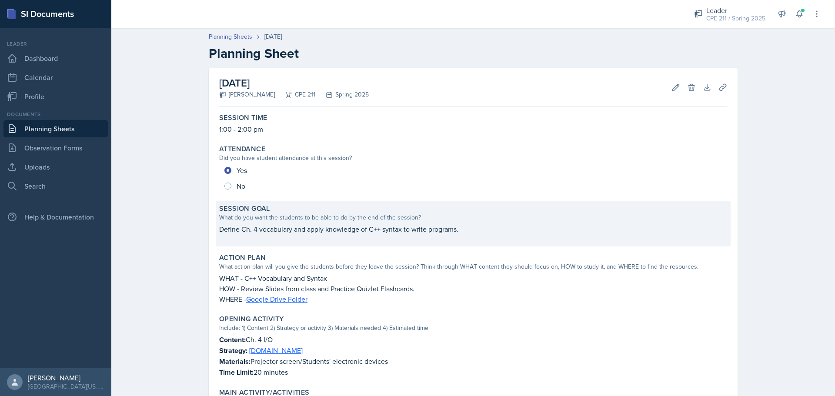
click at [249, 232] on p "Define Ch. 4 vocabulary and apply knowledge of C++ syntax to write programs." at bounding box center [473, 229] width 508 height 10
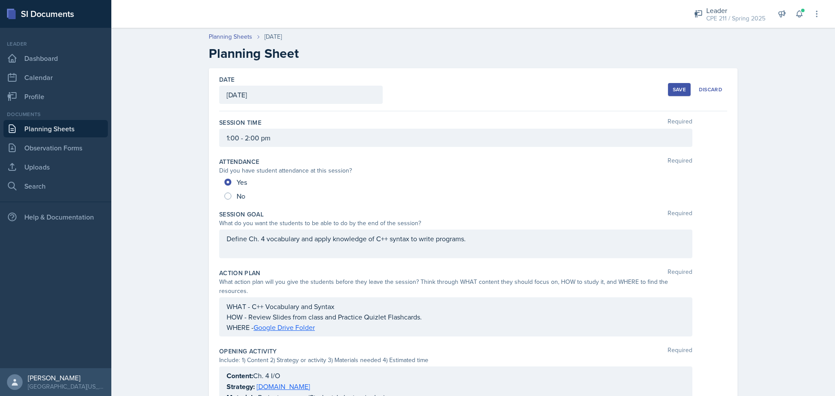
drag, startPoint x: 221, startPoint y: 241, endPoint x: 527, endPoint y: 240, distance: 305.4
click at [529, 240] on div "Define Ch. 4 vocabulary and apply knowledge of C++ syntax to write programs." at bounding box center [455, 244] width 473 height 29
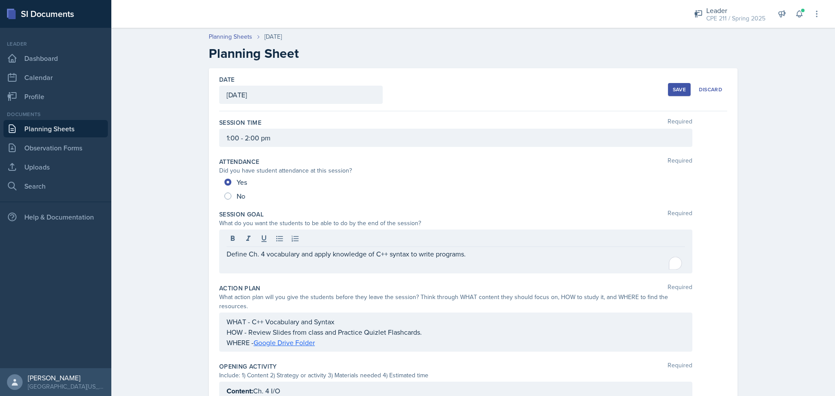
drag, startPoint x: 220, startPoint y: 256, endPoint x: 494, endPoint y: 255, distance: 274.0
click at [494, 255] on div "Define Ch. 4 vocabulary and apply knowledge of C++ syntax to write programs." at bounding box center [455, 252] width 473 height 44
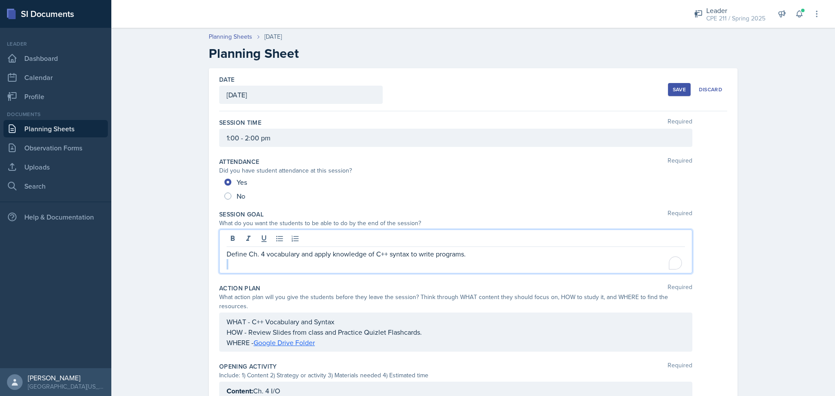
drag, startPoint x: 494, startPoint y: 254, endPoint x: 244, endPoint y: 268, distance: 250.0
click at [244, 268] on div "Define Ch. 4 vocabulary and apply knowledge of C++ syntax to write programs." at bounding box center [456, 259] width 458 height 21
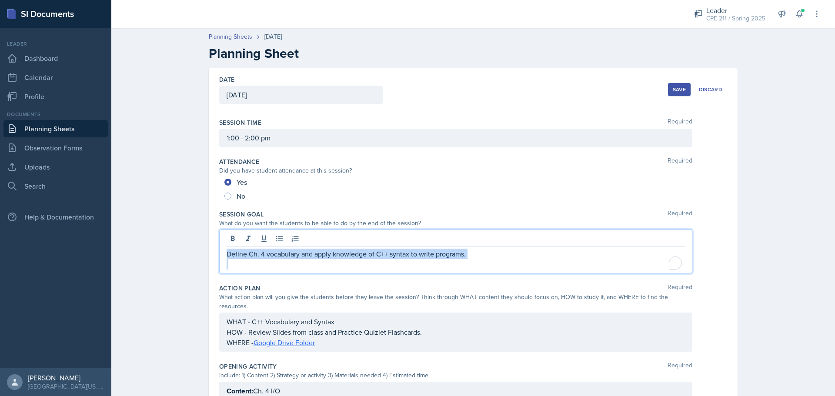
drag, startPoint x: 224, startPoint y: 252, endPoint x: 572, endPoint y: 264, distance: 349.1
click at [572, 264] on div "Define Ch. 4 vocabulary and apply knowledge of C++ syntax to write programs." at bounding box center [456, 259] width 458 height 21
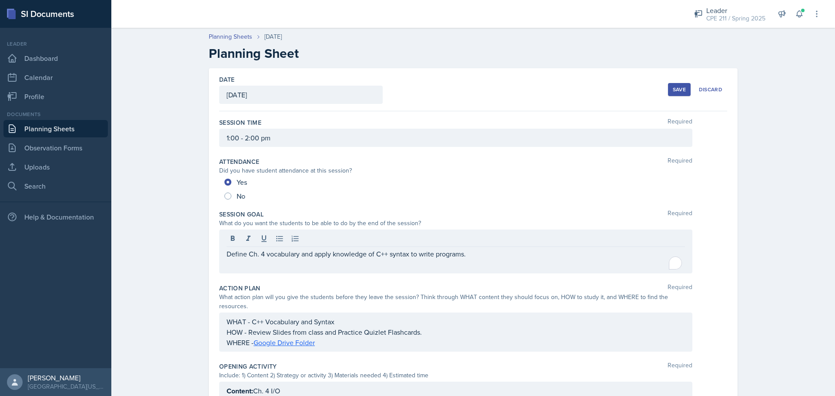
drag, startPoint x: 221, startPoint y: 313, endPoint x: 326, endPoint y: 338, distance: 108.4
click at [338, 338] on div "WHAT - C++ Vocabulary and Syntax HOW - Review Slides from class and Practice Qu…" at bounding box center [455, 332] width 473 height 39
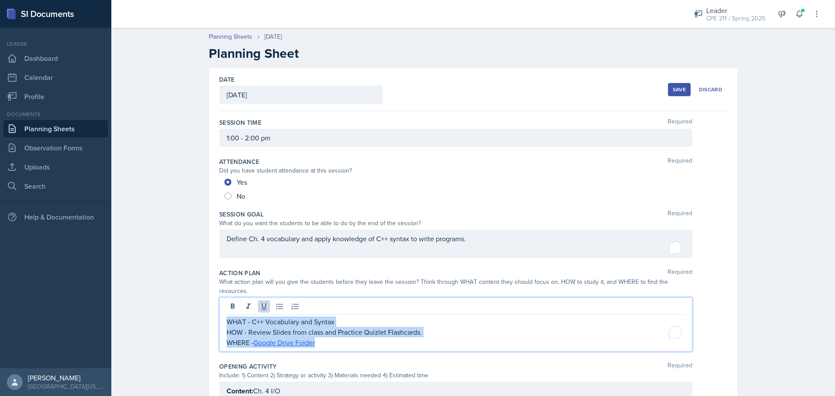
drag, startPoint x: 330, startPoint y: 333, endPoint x: 207, endPoint y: 311, distance: 125.1
click at [209, 311] on div "Date [DATE] [DATE] 31 1 2 3 4 5 6 7 8 9 10 11 12 13 14 15 16 17 18 19 20 21 22 …" at bounding box center [473, 382] width 529 height 629
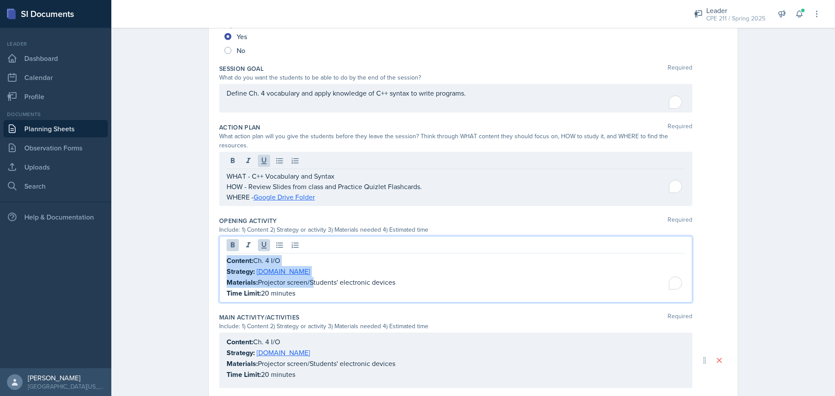
drag, startPoint x: 308, startPoint y: 269, endPoint x: 224, endPoint y: 257, distance: 85.8
click at [227, 257] on div "Content: Ch. 4 I/O Strategy: [DOMAIN_NAME] Materials: Projector screen/Students…" at bounding box center [456, 276] width 458 height 43
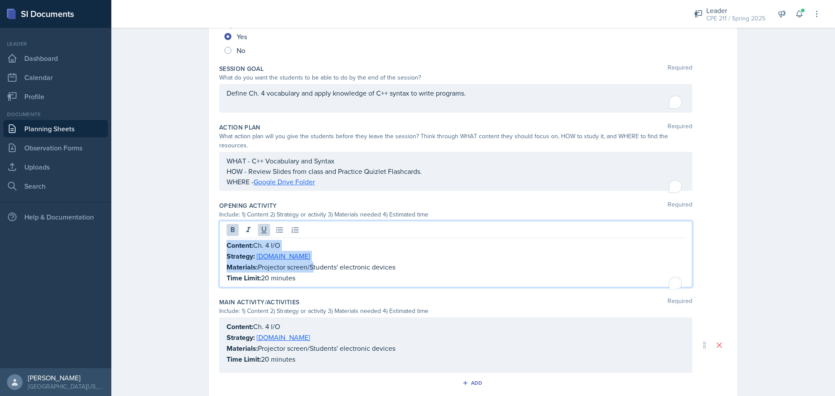
scroll to position [130, 0]
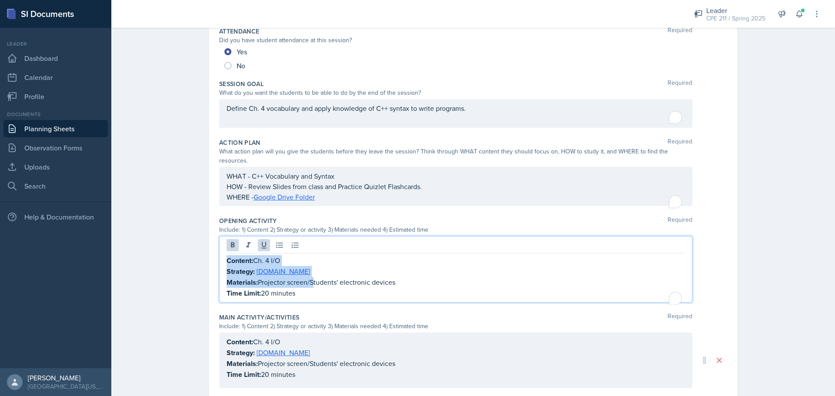
click at [299, 267] on p "Strategy: [DOMAIN_NAME]" at bounding box center [456, 271] width 458 height 11
drag, startPoint x: 302, startPoint y: 284, endPoint x: 180, endPoint y: 251, distance: 127.0
click at [180, 251] on div "Planning Sheets [DATE] Planning Sheet Date [DATE] [DATE] 31 1 2 3 4 5 6 7 8 9 1…" at bounding box center [473, 238] width 724 height 690
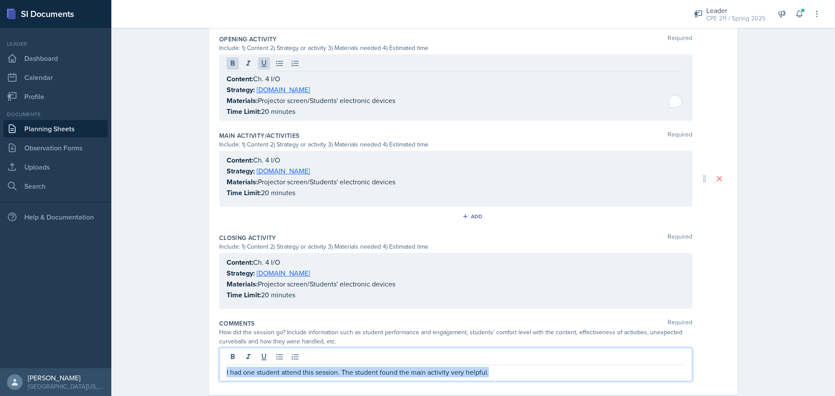
drag, startPoint x: 502, startPoint y: 352, endPoint x: 204, endPoint y: 367, distance: 298.4
click at [204, 367] on div "Date [DATE] [DATE] 31 1 2 3 4 5 6 7 8 9 10 11 12 13 14 15 16 17 18 19 20 21 22 …" at bounding box center [473, 86] width 557 height 660
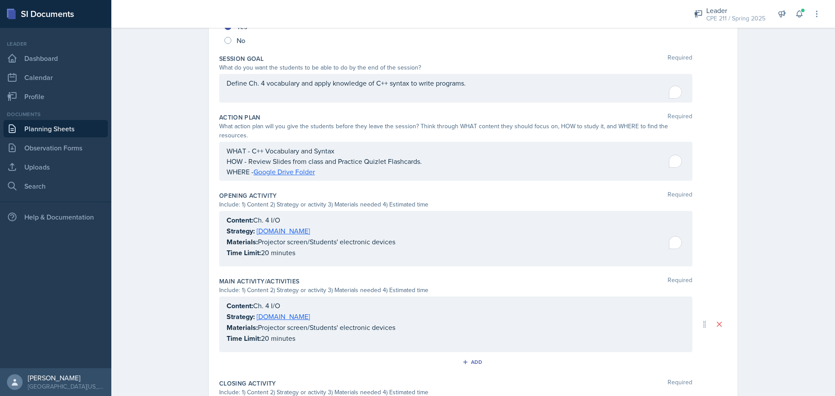
scroll to position [25, 0]
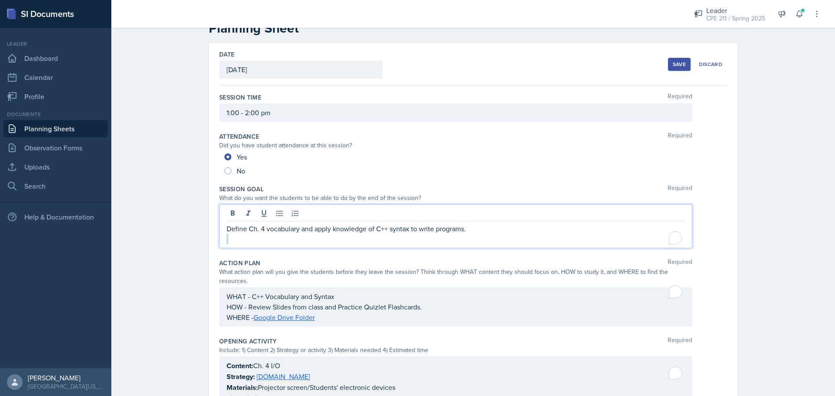
drag, startPoint x: 492, startPoint y: 220, endPoint x: 259, endPoint y: 248, distance: 234.8
click at [235, 252] on div "Session Goal Required What do you want the students to be able to do by the end…" at bounding box center [473, 218] width 508 height 74
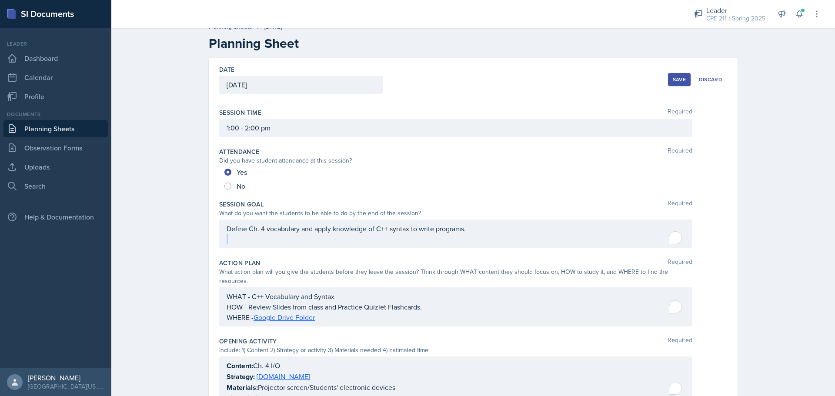
drag, startPoint x: 220, startPoint y: 225, endPoint x: 318, endPoint y: 227, distance: 97.9
click at [318, 227] on div "Define Ch. 4 vocabulary and apply knowledge of C++ syntax to write programs." at bounding box center [455, 234] width 473 height 29
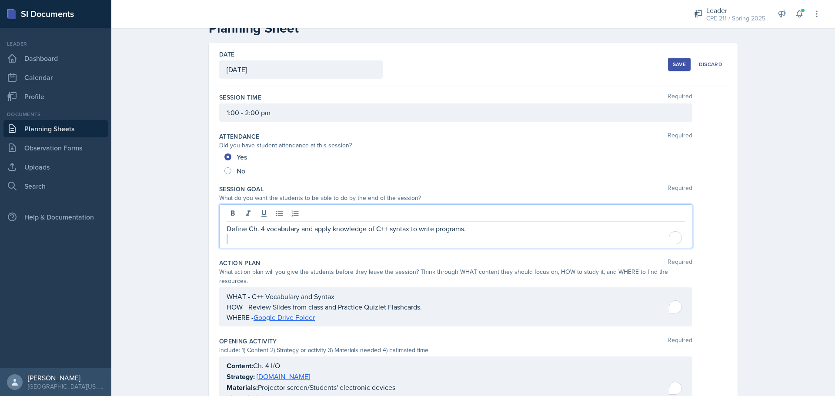
click at [511, 233] on p "Define Ch. 4 vocabulary and apply knowledge of C++ syntax to write programs." at bounding box center [456, 229] width 458 height 10
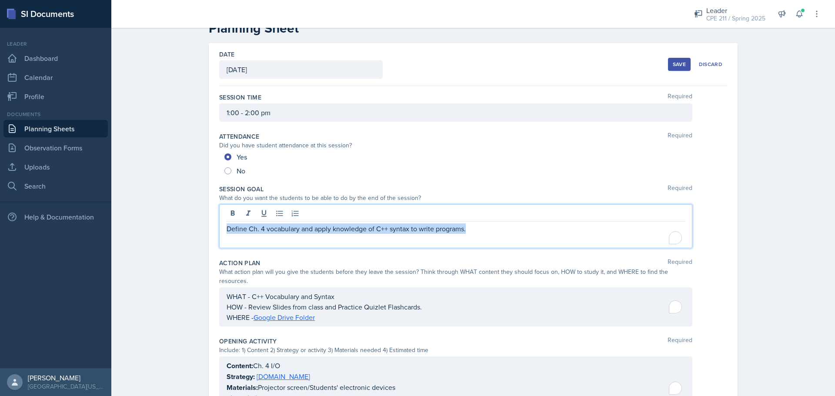
drag, startPoint x: 510, startPoint y: 227, endPoint x: 217, endPoint y: 233, distance: 293.3
click at [219, 233] on div "Define Ch. 4 vocabulary and apply knowledge of C++ syntax to write programs." at bounding box center [455, 226] width 473 height 44
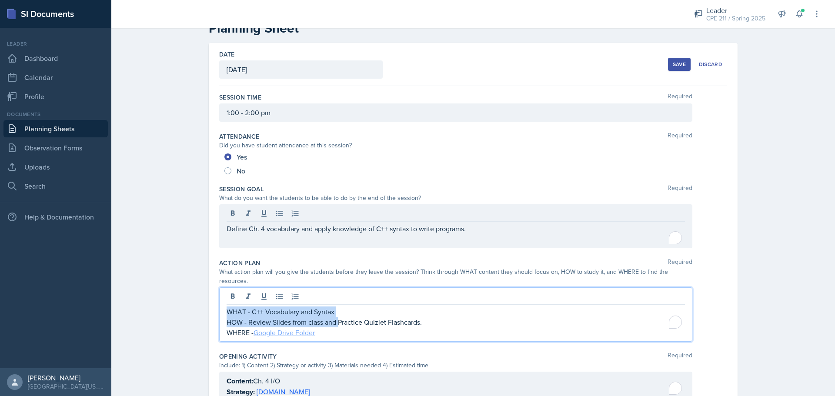
drag, startPoint x: 335, startPoint y: 309, endPoint x: 271, endPoint y: 321, distance: 65.2
click at [231, 294] on div "WHAT - C++ Vocabulary and Syntax HOW - Review Slides from class and Practice Qu…" at bounding box center [455, 315] width 473 height 54
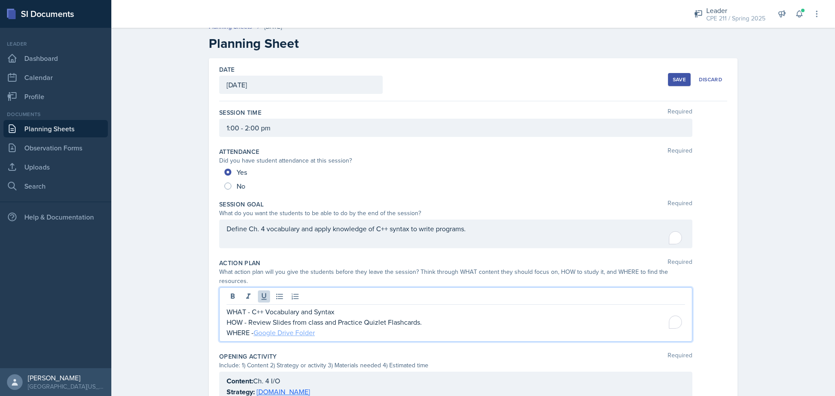
click at [301, 328] on link "Google Drive Folder" at bounding box center [284, 333] width 61 height 10
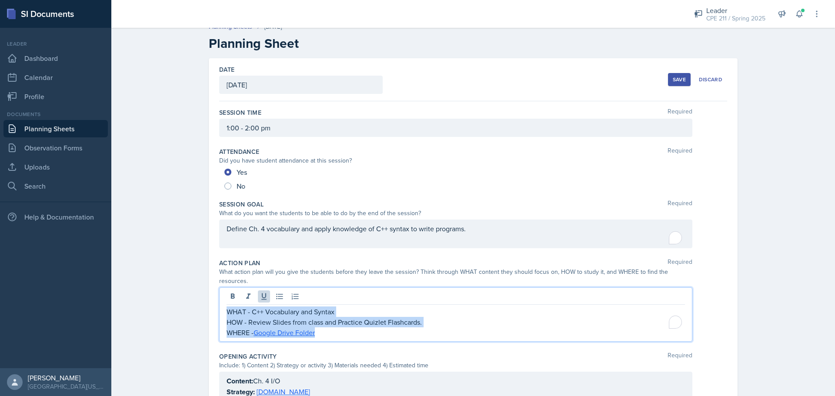
drag, startPoint x: 333, startPoint y: 326, endPoint x: 211, endPoint y: 302, distance: 124.1
click at [211, 302] on div "Date [DATE] [DATE] 31 1 2 3 4 5 6 7 8 9 10 11 12 13 14 15 16 17 18 19 20 21 22 …" at bounding box center [473, 372] width 529 height 629
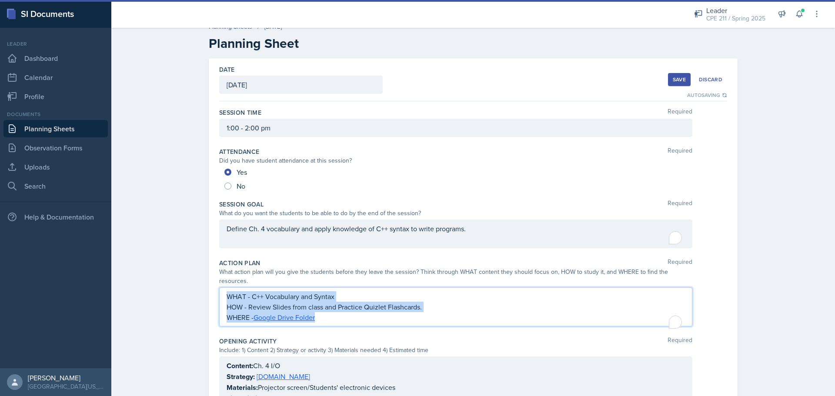
scroll to position [0, 0]
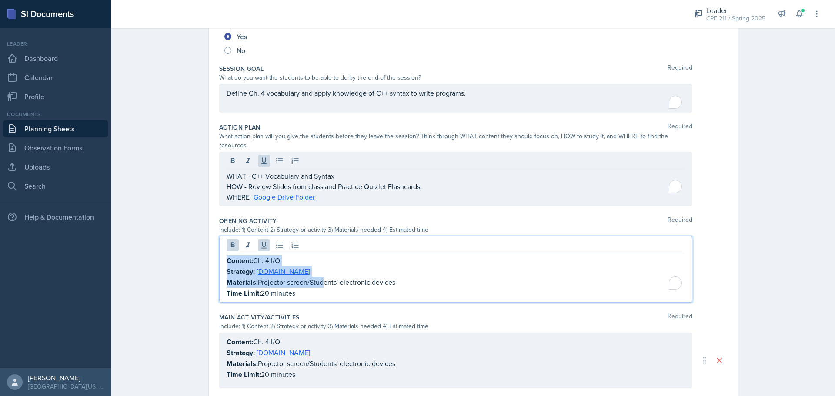
drag, startPoint x: 318, startPoint y: 272, endPoint x: 202, endPoint y: 253, distance: 117.8
click at [202, 253] on div "Date [DATE] [DATE] 31 1 2 3 4 5 6 7 8 9 10 11 12 13 14 15 16 17 18 19 20 21 22 …" at bounding box center [473, 253] width 557 height 660
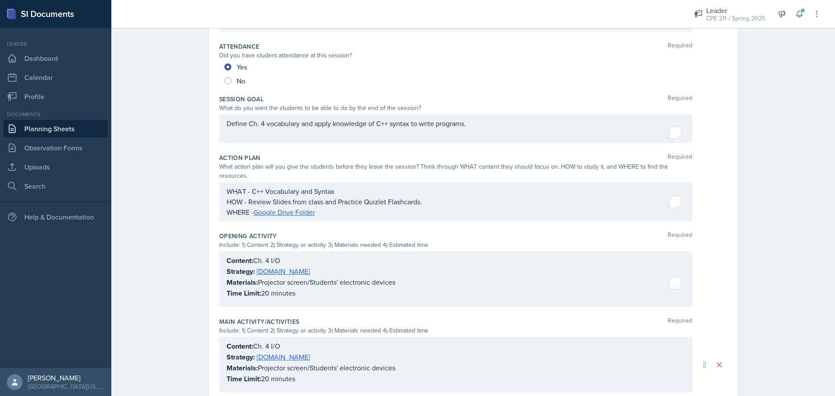
click at [219, 251] on div "Content: Ch. 4 I/O Strategy: [DOMAIN_NAME] Materials: Projector screen/Students…" at bounding box center [455, 279] width 473 height 56
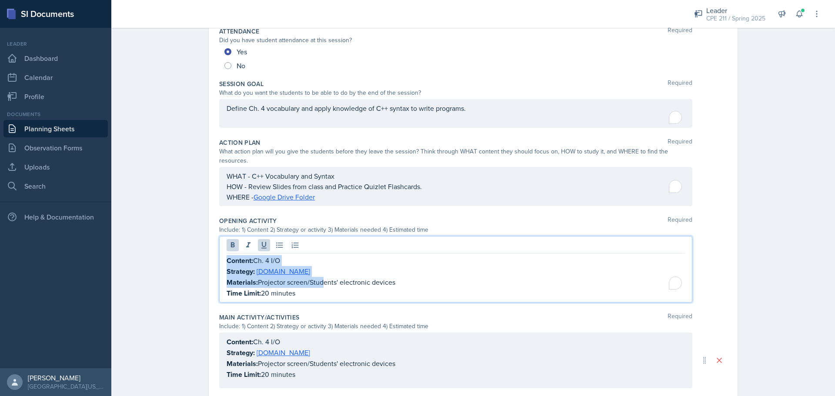
click at [227, 256] on strong "Content:" at bounding box center [240, 261] width 27 height 10
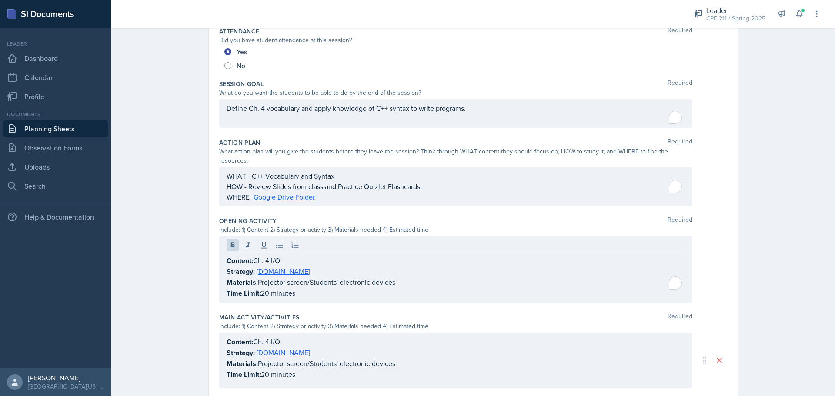
drag, startPoint x: 223, startPoint y: 251, endPoint x: 310, endPoint y: 284, distance: 92.9
click at [310, 284] on div "Content: Ch. 4 I/O Strategy: [DOMAIN_NAME] Materials: Projector screen/Students…" at bounding box center [455, 269] width 473 height 67
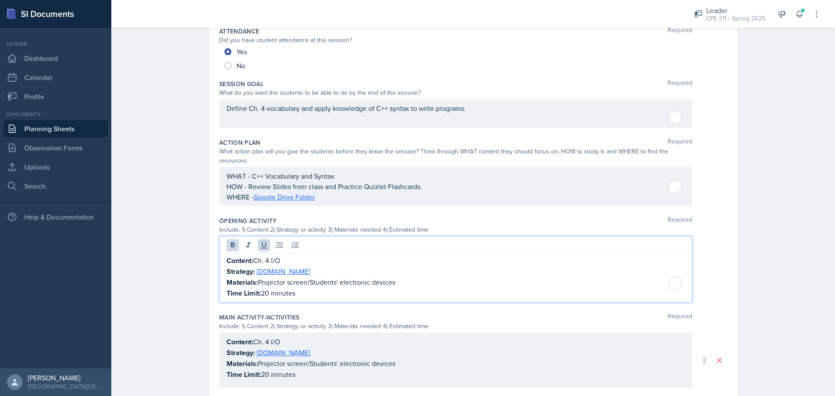
drag, startPoint x: 309, startPoint y: 284, endPoint x: 222, endPoint y: 251, distance: 93.1
click at [222, 251] on div "Content: Ch. 4 I/O Strategy: [DOMAIN_NAME] Materials: Projector screen/Students…" at bounding box center [455, 269] width 473 height 67
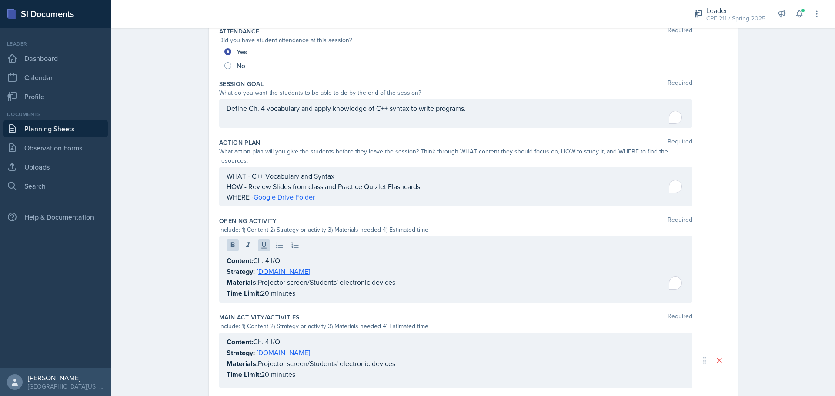
scroll to position [0, 0]
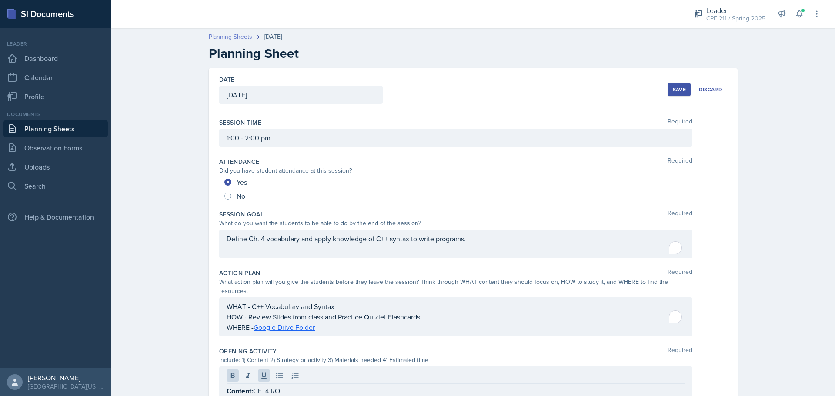
click at [244, 34] on link "Planning Sheets" at bounding box center [230, 36] width 43 height 9
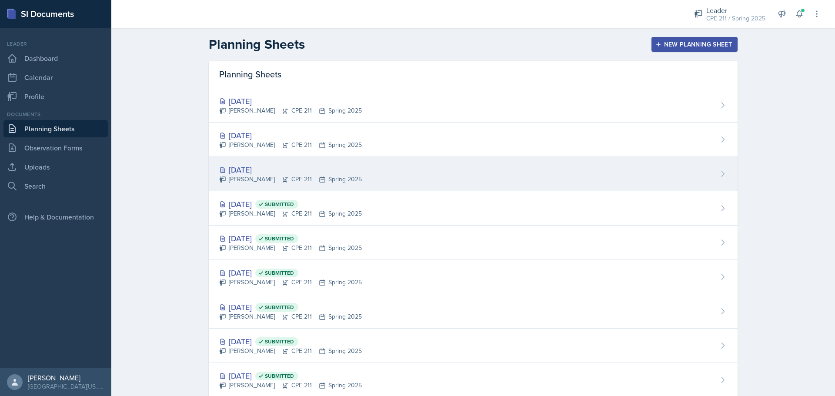
click at [315, 191] on div "[DATE] [PERSON_NAME] CPE 211 Spring 2025" at bounding box center [473, 174] width 529 height 34
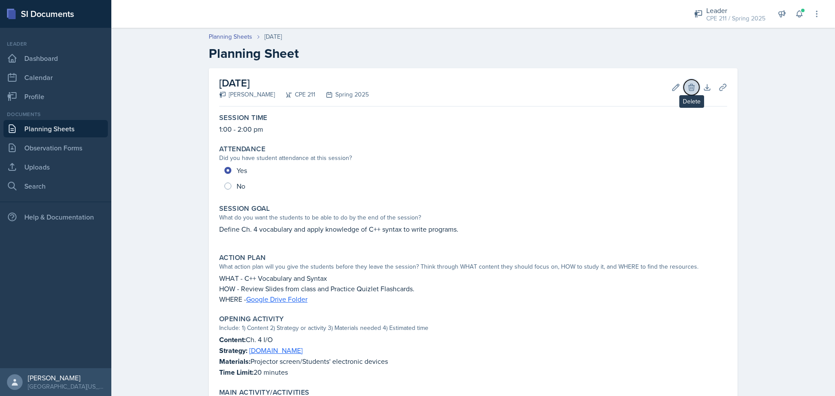
click at [689, 86] on icon at bounding box center [692, 87] width 6 height 7
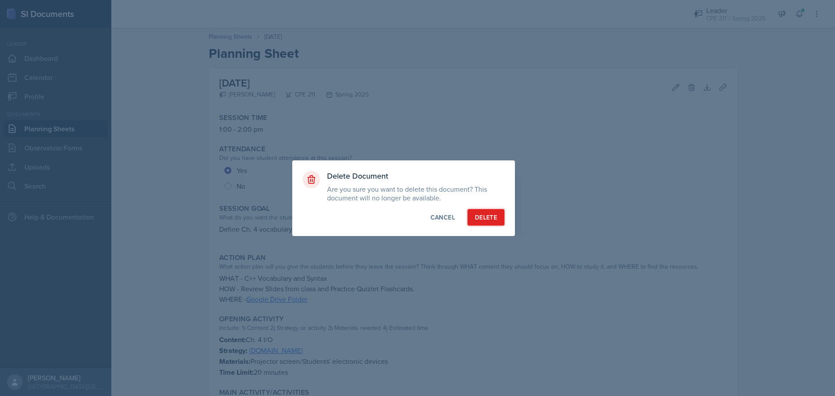
click at [470, 214] on button "Delete" at bounding box center [486, 217] width 37 height 17
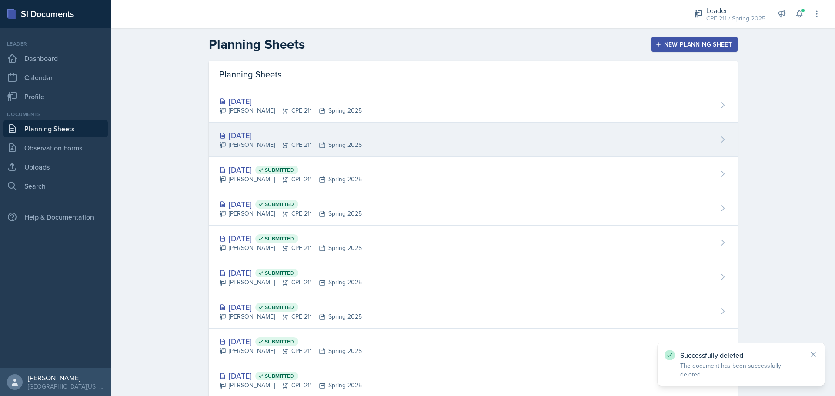
click at [279, 147] on div "[PERSON_NAME] CPE 211 Spring 2025" at bounding box center [290, 145] width 143 height 9
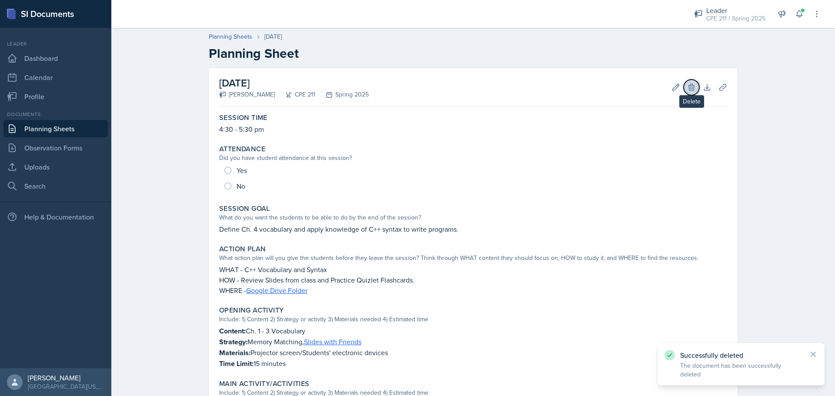
click at [687, 90] on icon at bounding box center [691, 87] width 9 height 9
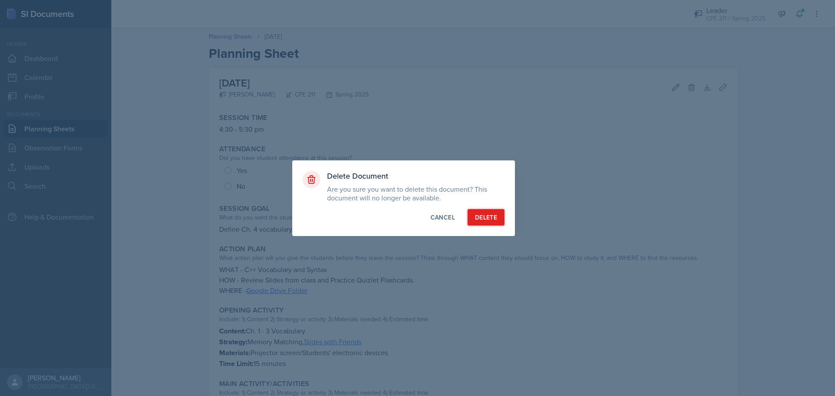
click at [471, 218] on button "Delete" at bounding box center [486, 217] width 37 height 17
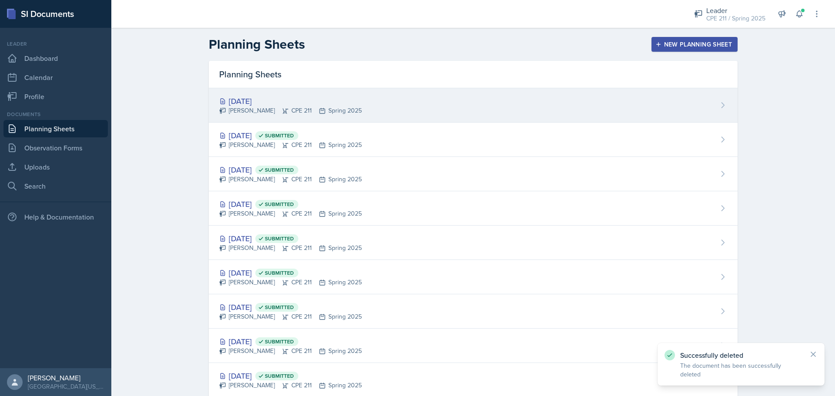
click at [241, 113] on div "[PERSON_NAME] CPE 211 Spring 2025" at bounding box center [290, 110] width 143 height 9
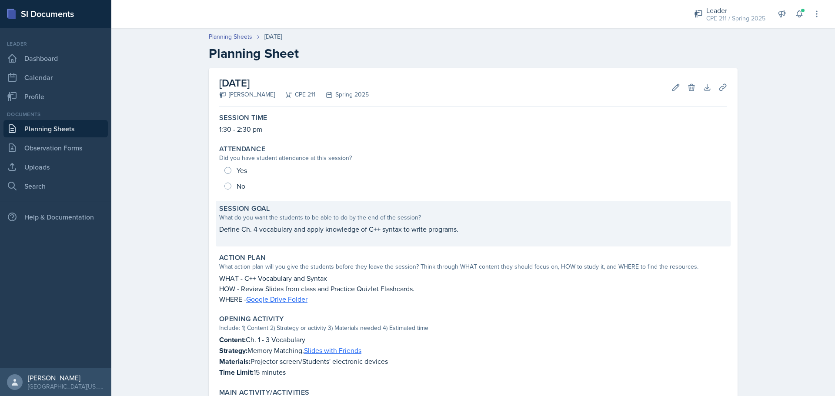
click at [392, 236] on p at bounding box center [473, 238] width 508 height 9
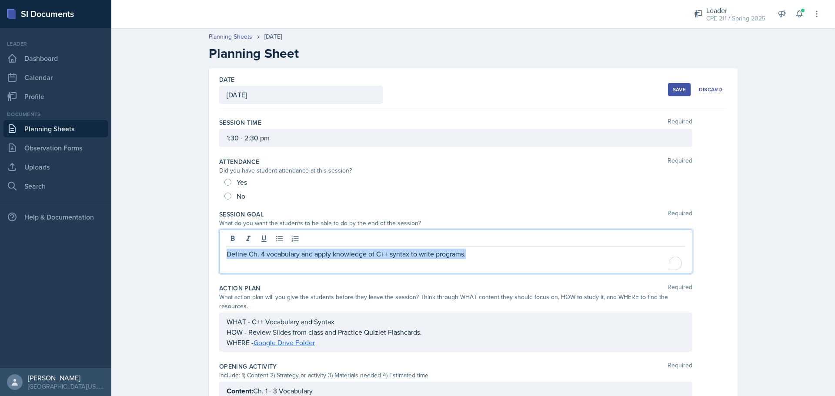
drag, startPoint x: 473, startPoint y: 243, endPoint x: 208, endPoint y: 249, distance: 265.0
click at [209, 249] on div "Date [DATE] [DATE] 31 1 2 3 4 5 6 7 8 9 10 11 12 13 14 15 16 17 18 19 20 21 22 …" at bounding box center [473, 385] width 529 height 635
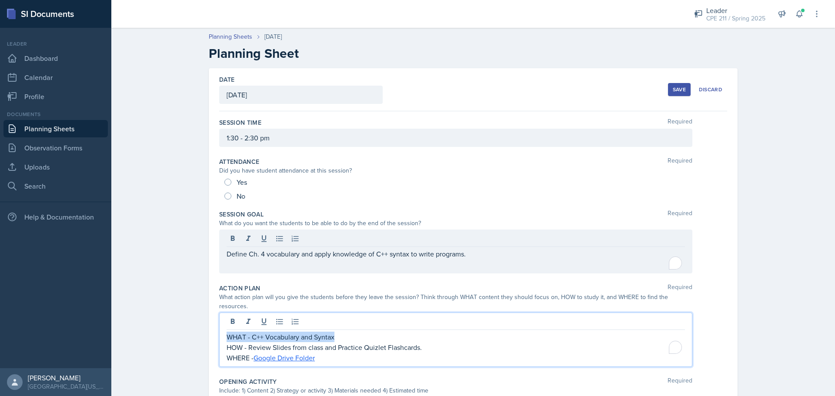
drag, startPoint x: 322, startPoint y: 321, endPoint x: 212, endPoint y: 306, distance: 111.4
click at [212, 306] on div "Date [DATE] [DATE] 31 1 2 3 4 5 6 7 8 9 10 11 12 13 14 15 16 17 18 19 20 21 22 …" at bounding box center [473, 393] width 529 height 650
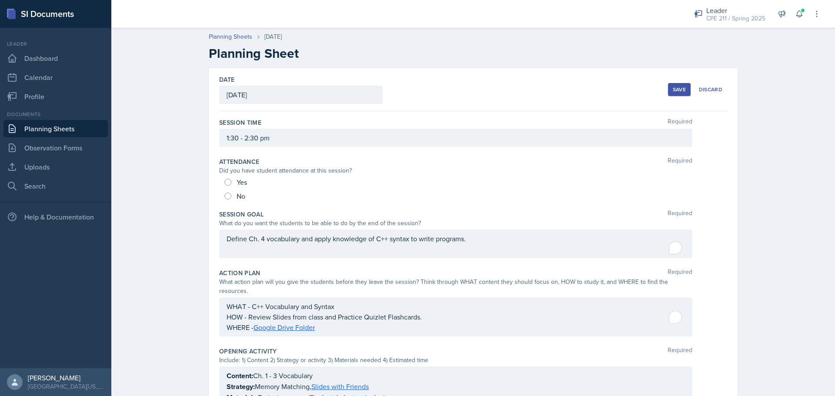
click at [210, 312] on div "Date [DATE] [DATE] 31 1 2 3 4 5 6 7 8 9 10 11 12 13 14 15 16 17 18 19 20 21 22 …" at bounding box center [473, 377] width 529 height 619
drag, startPoint x: 222, startPoint y: 296, endPoint x: 358, endPoint y: 327, distance: 139.1
click at [358, 327] on div "WHAT - C++ Vocabulary and Syntax HOW - Review Slides from class and Practice Qu…" at bounding box center [455, 317] width 473 height 39
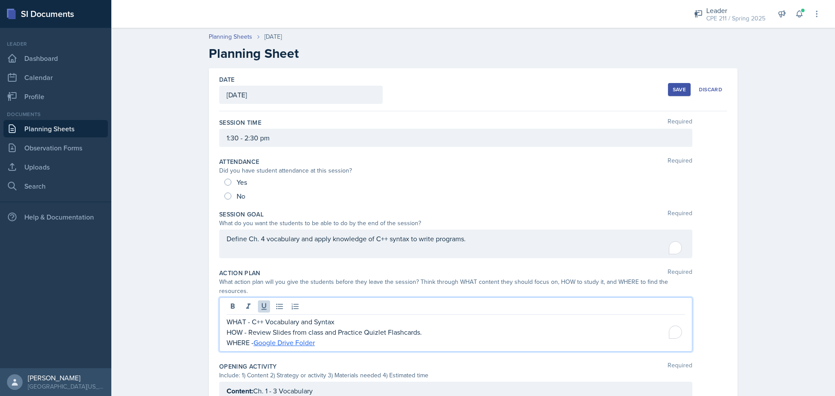
click at [348, 338] on p "WHERE - Google Drive Folder" at bounding box center [456, 343] width 458 height 10
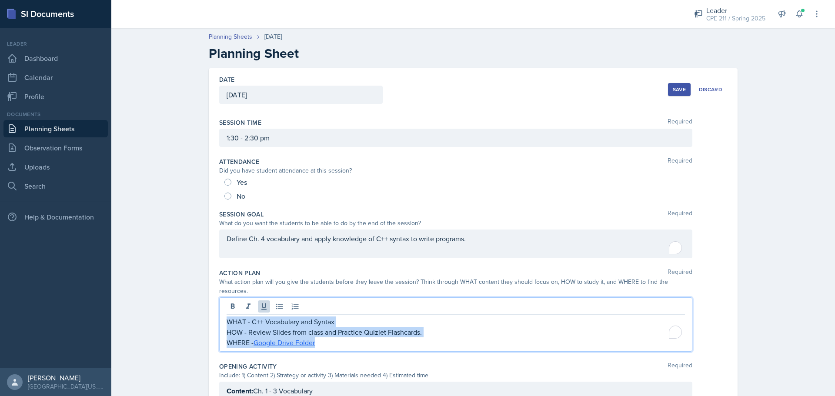
drag, startPoint x: 354, startPoint y: 337, endPoint x: 222, endPoint y: 308, distance: 134.5
click at [222, 308] on div "WHAT - C++ Vocabulary and Syntax HOW - Review Slides from class and Practice Qu…" at bounding box center [455, 325] width 473 height 54
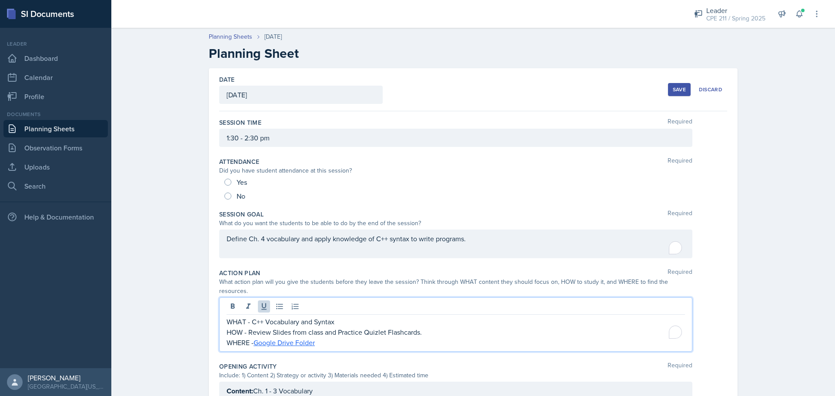
click at [91, 126] on link "Planning Sheets" at bounding box center [55, 128] width 104 height 17
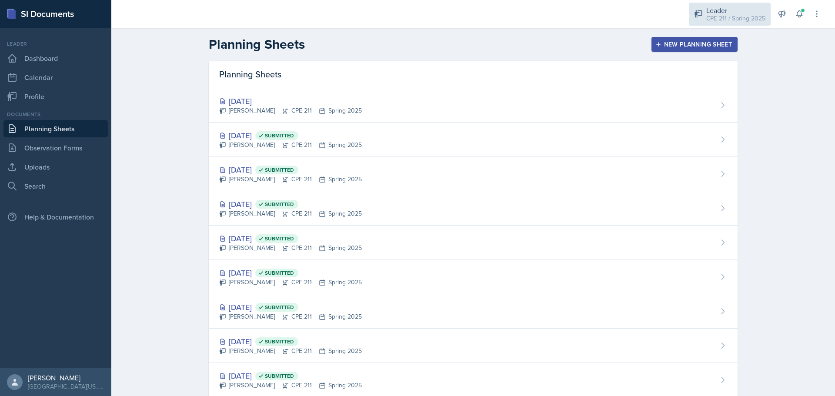
click at [726, 23] on div "CPE 211 / Spring 2025" at bounding box center [735, 18] width 59 height 9
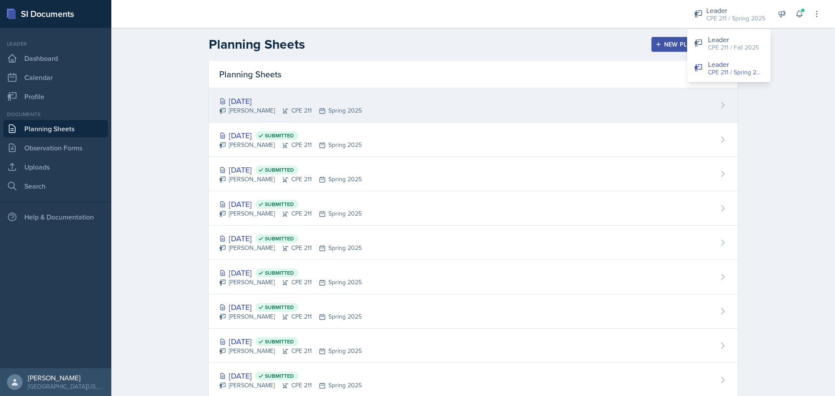
click at [657, 94] on div "[DATE] [PERSON_NAME] CPE 211 Spring 2025" at bounding box center [473, 105] width 529 height 34
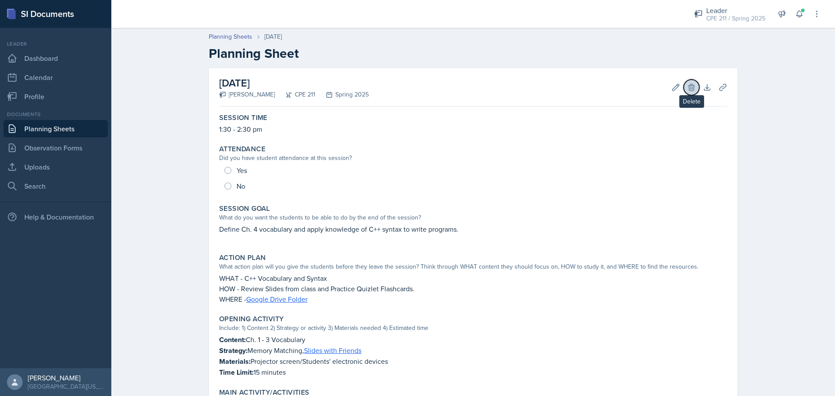
click at [693, 88] on icon at bounding box center [691, 87] width 9 height 9
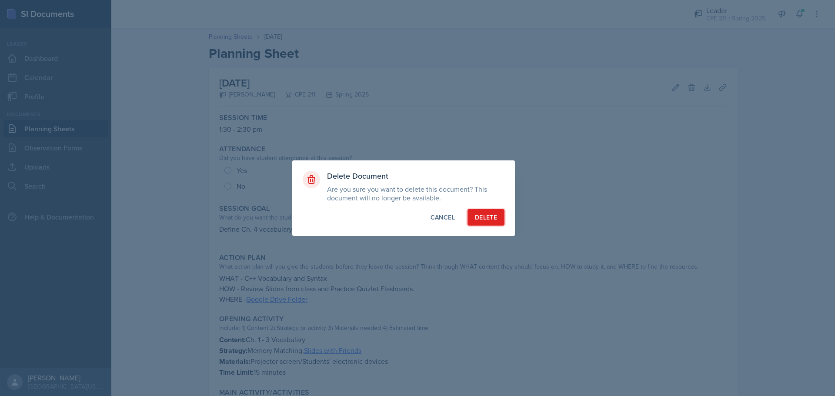
click at [499, 210] on button "Delete" at bounding box center [486, 217] width 37 height 17
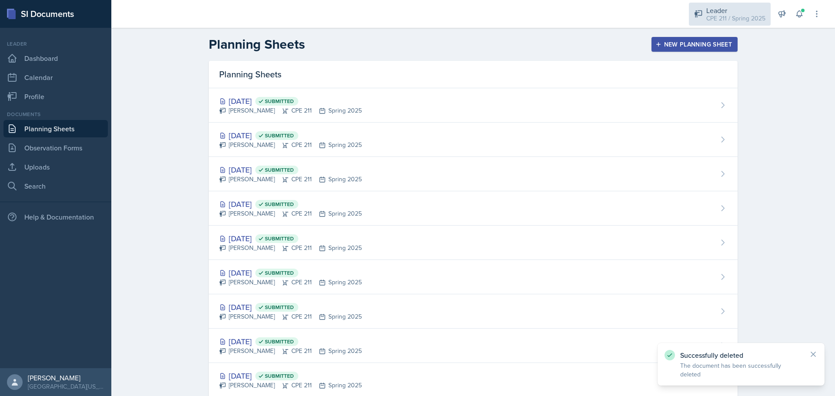
click at [723, 23] on div "Leader CPE 211 / Spring 2025" at bounding box center [730, 14] width 82 height 23
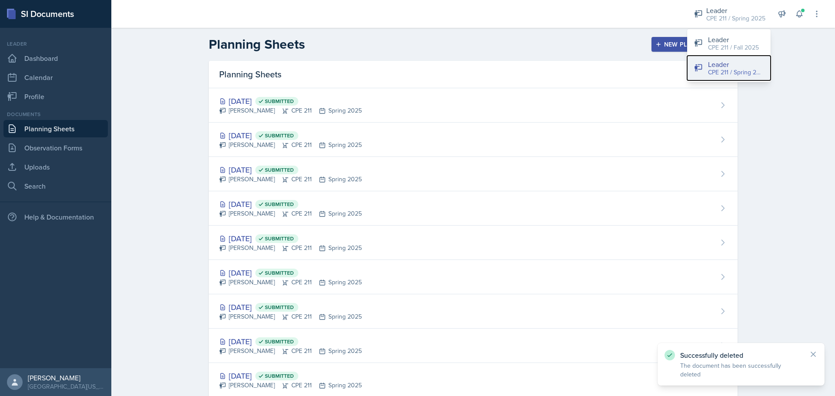
click at [729, 64] on div "Leader" at bounding box center [736, 64] width 56 height 10
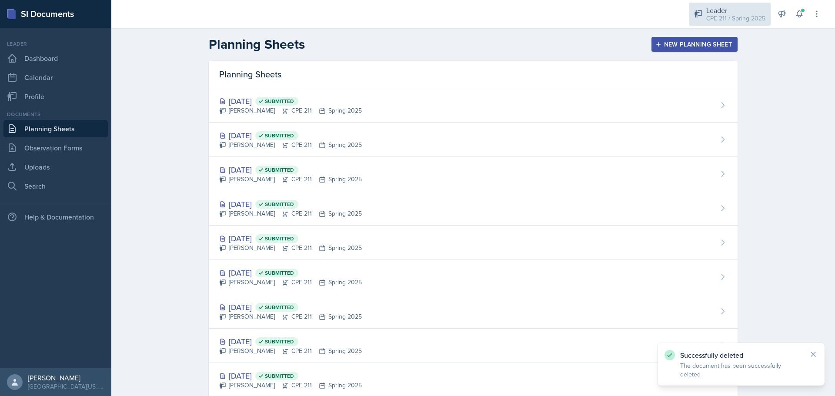
click at [736, 14] on div "CPE 211 / Spring 2025" at bounding box center [735, 18] width 59 height 9
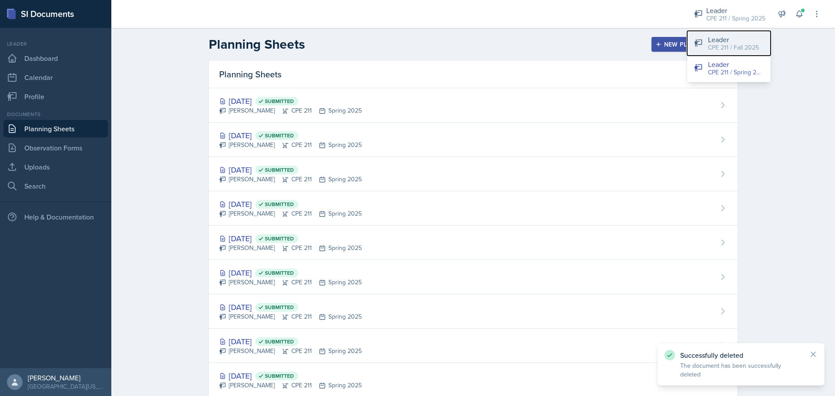
click at [736, 37] on div "Leader" at bounding box center [733, 39] width 51 height 10
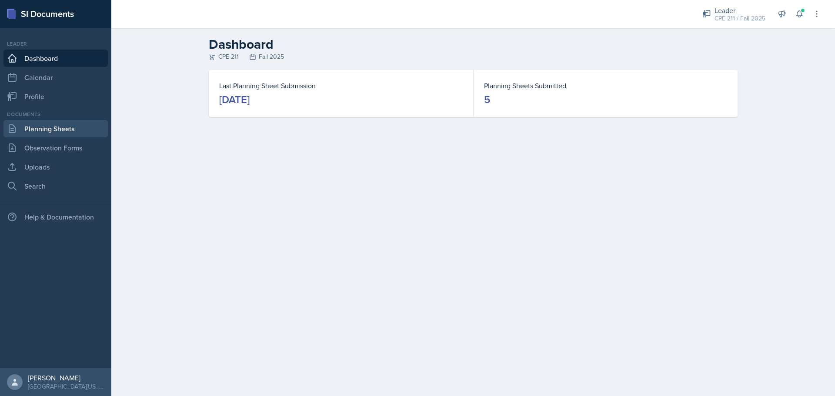
click at [45, 130] on link "Planning Sheets" at bounding box center [55, 128] width 104 height 17
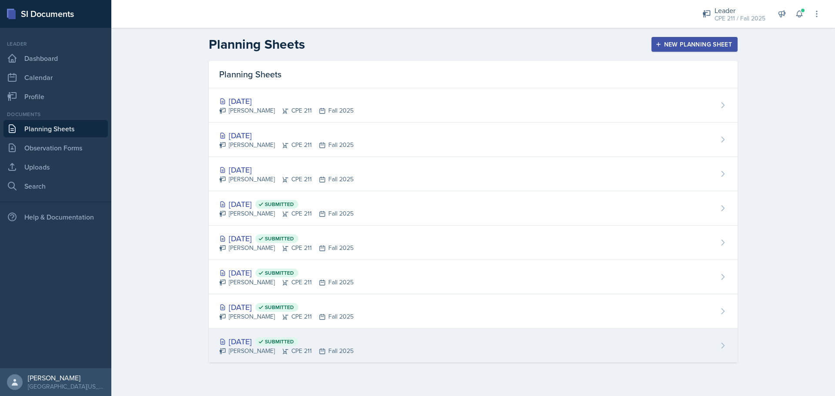
click at [285, 337] on div "[DATE] Submitted" at bounding box center [286, 342] width 134 height 12
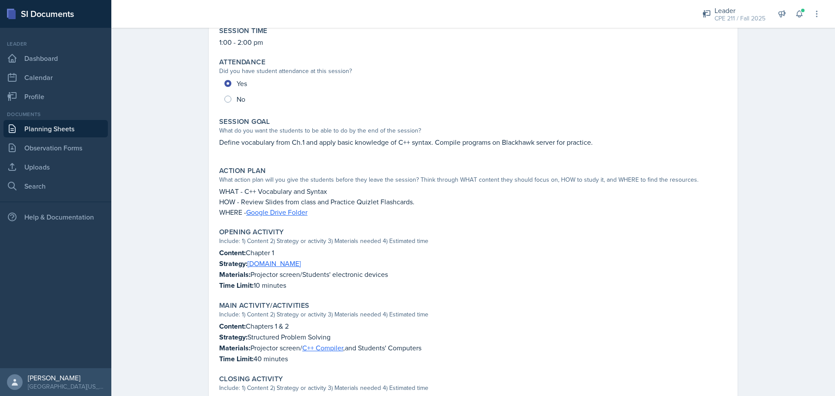
scroll to position [174, 0]
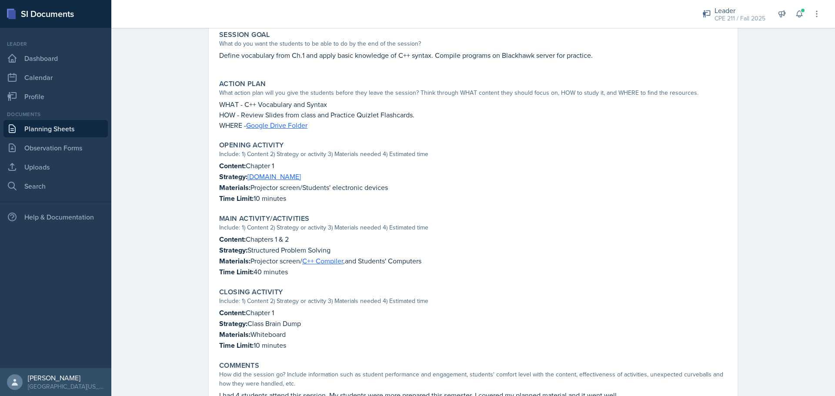
click at [307, 268] on p "Time Limit: 40 minutes" at bounding box center [473, 272] width 508 height 11
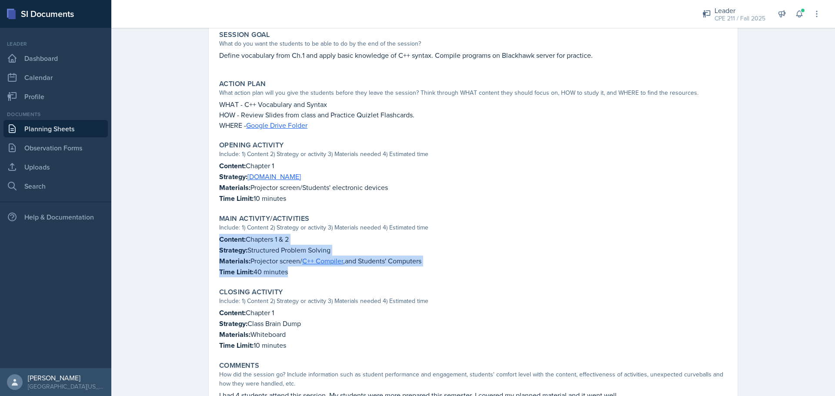
drag, startPoint x: 308, startPoint y: 278, endPoint x: 214, endPoint y: 237, distance: 102.7
click at [216, 237] on div "Main Activity/Activities Include: 1) Content 2) Strategy or activity 3) Materia…" at bounding box center [473, 246] width 515 height 70
drag, startPoint x: 297, startPoint y: 344, endPoint x: 198, endPoint y: 308, distance: 104.7
click at [198, 308] on div "[DATE] Submitted [PERSON_NAME] CPE 211 Fall 2025 Edit Delete View Comments Comm…" at bounding box center [473, 164] width 557 height 541
click at [362, 336] on p "Materials: Whiteboard" at bounding box center [473, 334] width 508 height 11
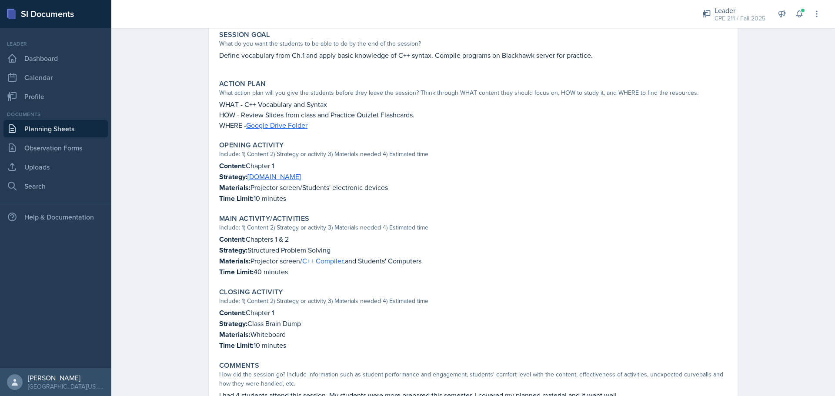
scroll to position [0, 0]
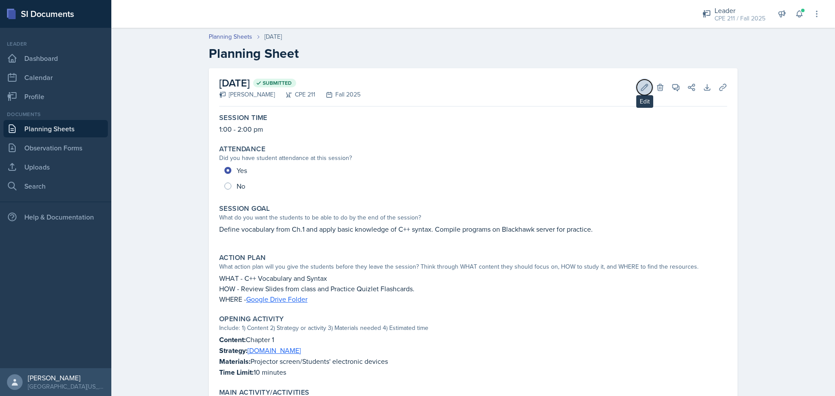
click at [642, 88] on icon at bounding box center [645, 87] width 7 height 7
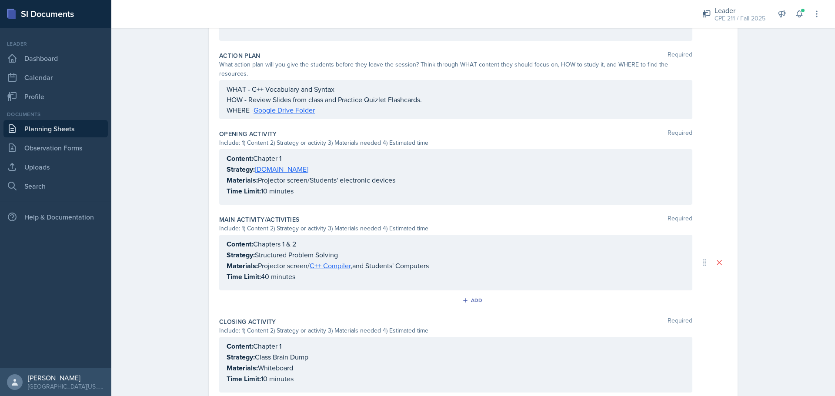
drag, startPoint x: 269, startPoint y: 350, endPoint x: 278, endPoint y: 348, distance: 9.0
click at [270, 352] on p "Strategy: Class Brain Dump" at bounding box center [456, 357] width 458 height 11
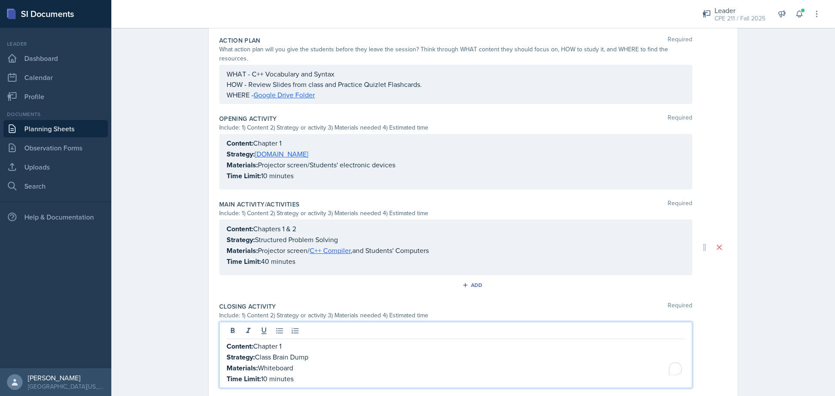
click at [271, 352] on p "Strategy: Class Brain Dump" at bounding box center [456, 357] width 458 height 11
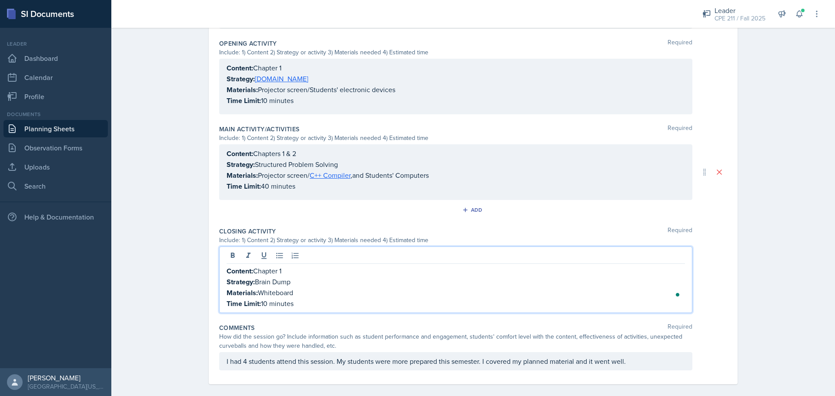
scroll to position [47, 0]
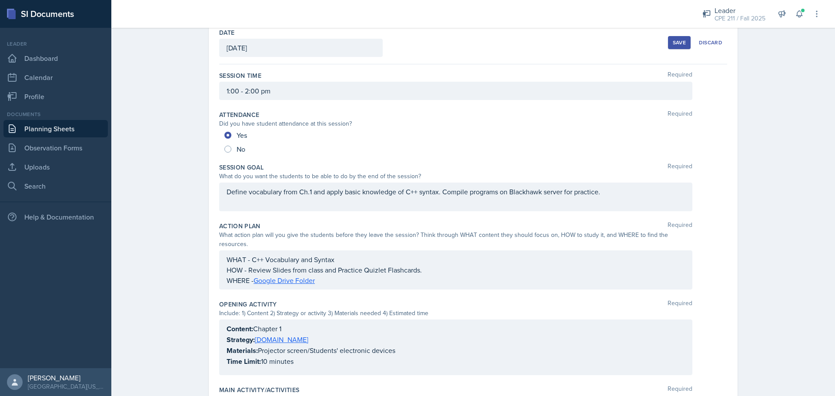
click at [670, 46] on button "Save" at bounding box center [679, 42] width 23 height 13
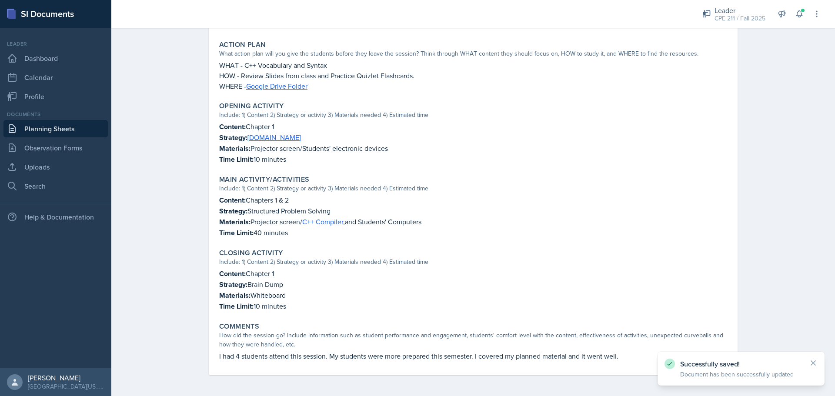
scroll to position [0, 0]
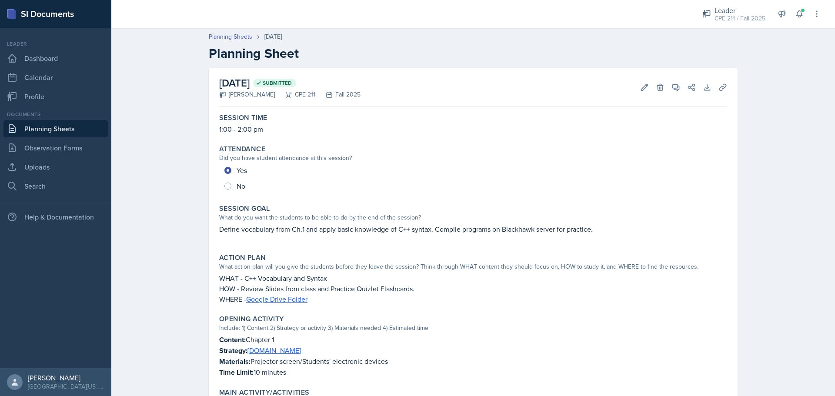
click at [62, 130] on link "Planning Sheets" at bounding box center [55, 128] width 104 height 17
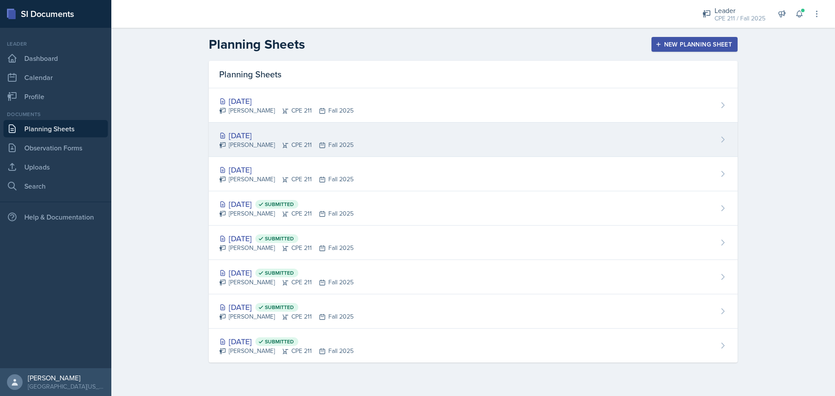
click at [274, 139] on div "[DATE]" at bounding box center [286, 136] width 134 height 12
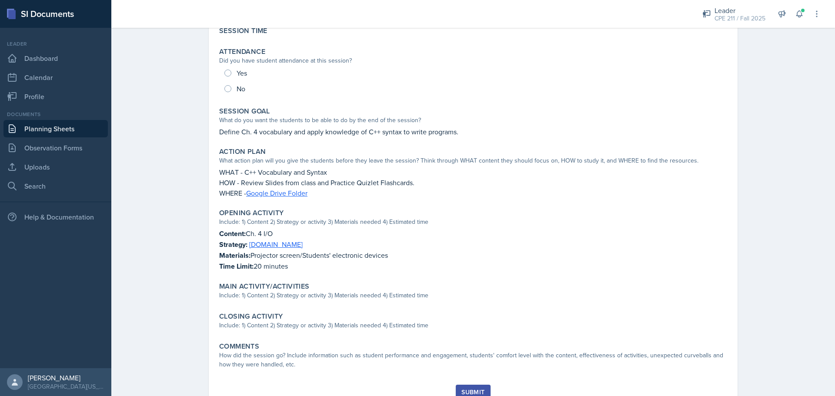
scroll to position [122, 0]
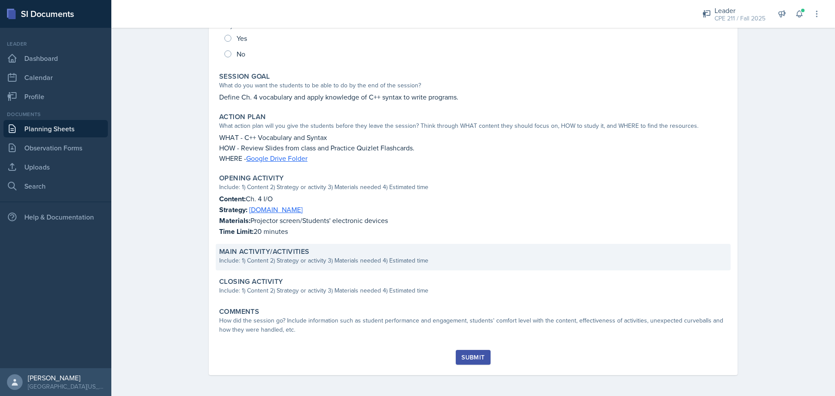
click at [308, 260] on div "Include: 1) Content 2) Strategy or activity 3) Materials needed 4) Estimated ti…" at bounding box center [473, 260] width 508 height 9
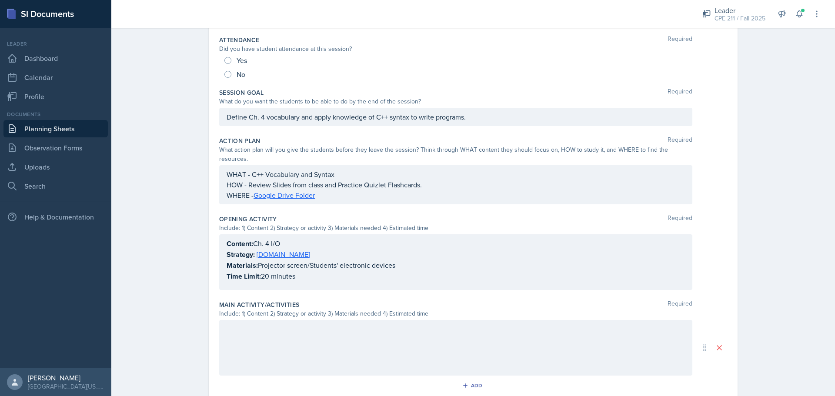
click at [282, 334] on div at bounding box center [455, 348] width 473 height 56
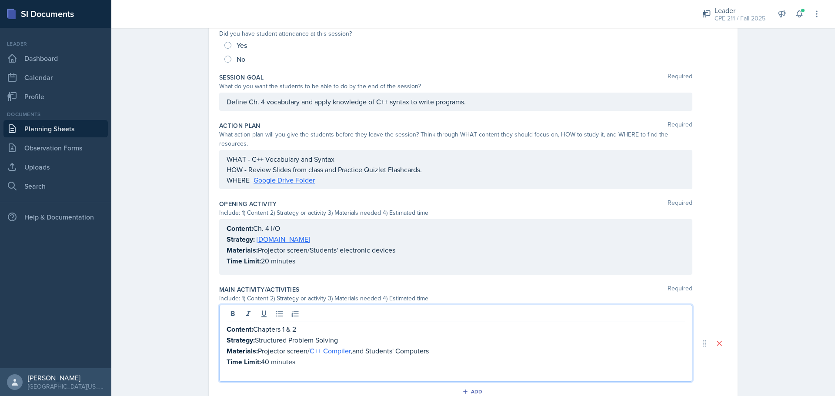
scroll to position [268, 0]
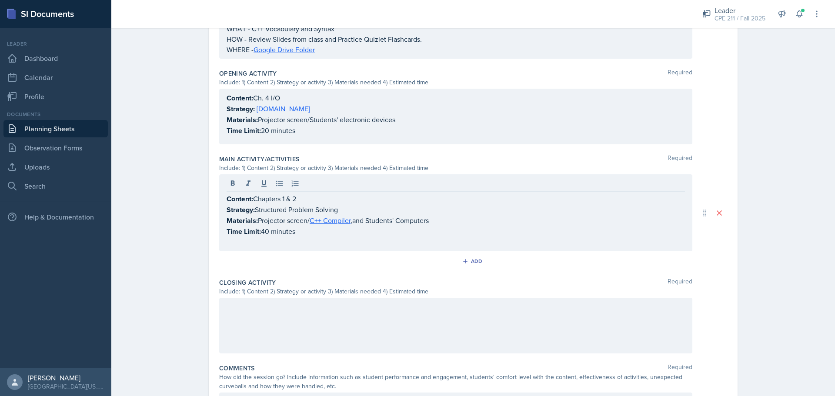
click at [353, 311] on div at bounding box center [455, 326] width 473 height 56
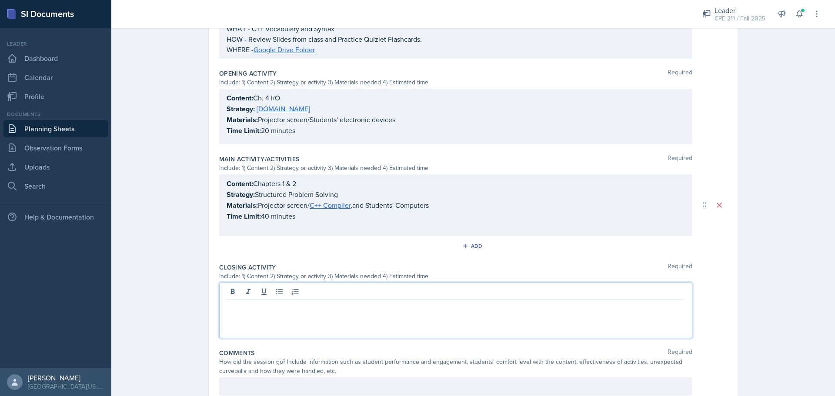
scroll to position [283, 0]
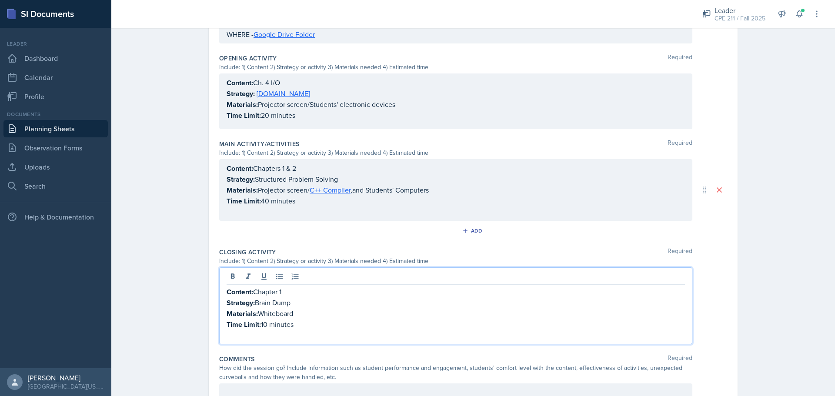
click at [264, 196] on p "Time Limit: 40 minutes" at bounding box center [456, 201] width 458 height 11
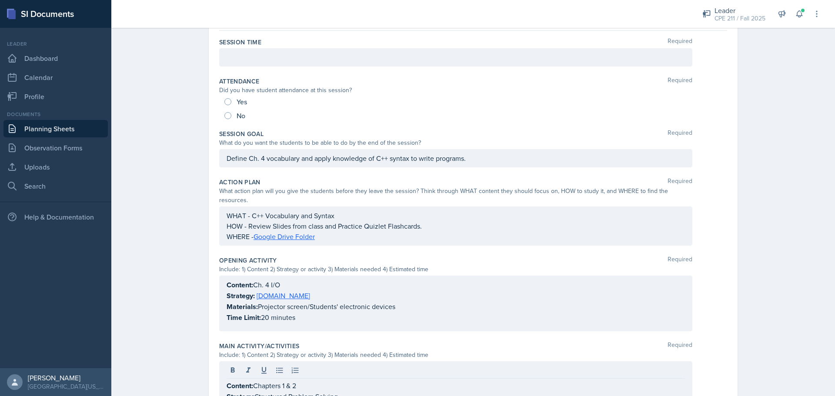
scroll to position [0, 0]
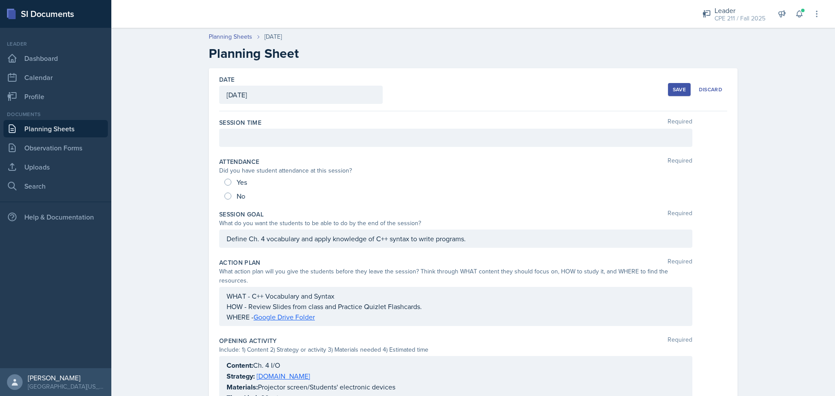
click at [679, 84] on button "Save" at bounding box center [679, 89] width 23 height 13
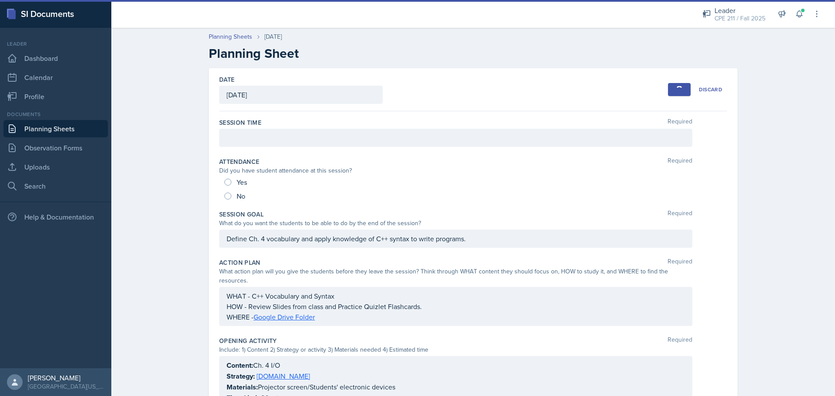
click at [296, 137] on div at bounding box center [455, 138] width 473 height 18
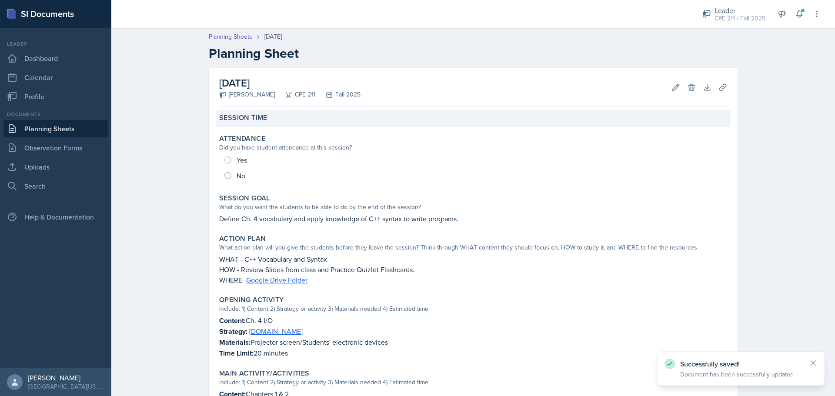
click at [441, 121] on div "Session Time" at bounding box center [473, 118] width 508 height 9
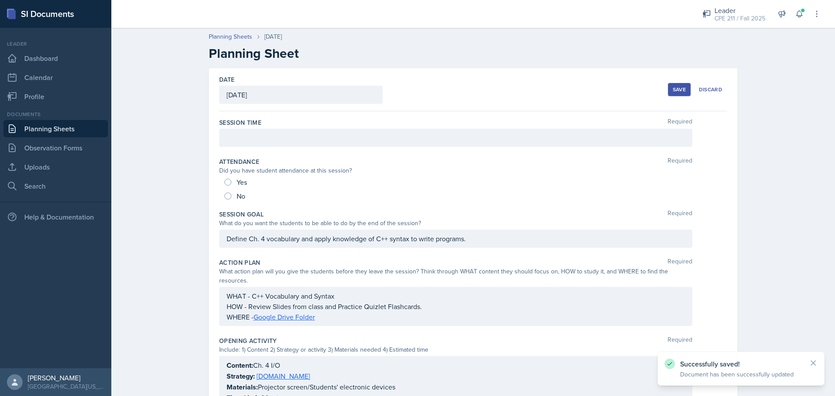
click at [434, 141] on div at bounding box center [455, 138] width 473 height 18
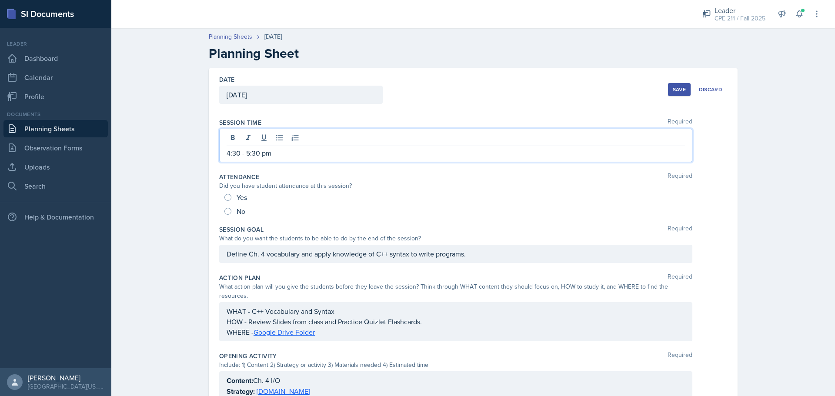
click at [681, 85] on button "Save" at bounding box center [679, 89] width 23 height 13
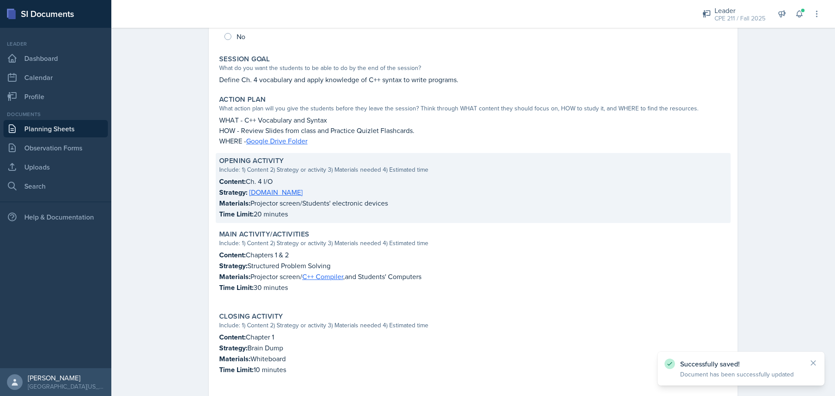
scroll to position [106, 0]
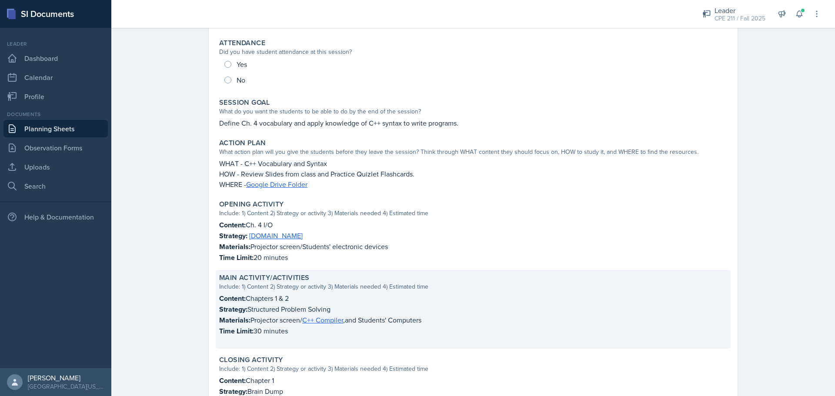
click at [248, 333] on strong "Time Limit:" at bounding box center [236, 331] width 34 height 10
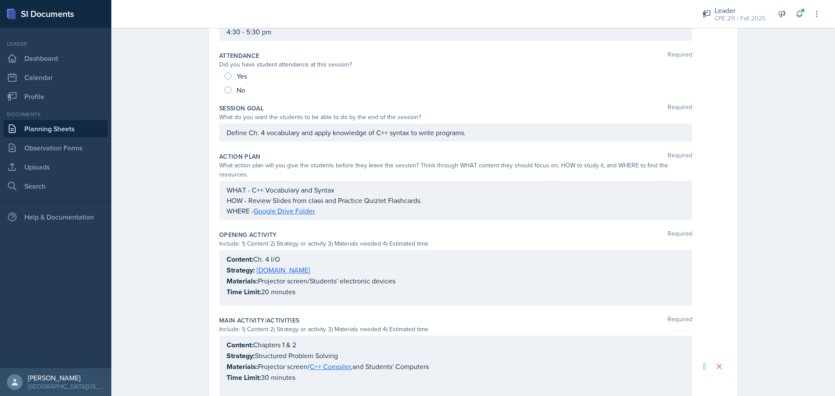
click at [282, 376] on div "Content: Chapters 1 & 2 Strategy: Structured Problem Solving Materials: Project…" at bounding box center [456, 367] width 458 height 54
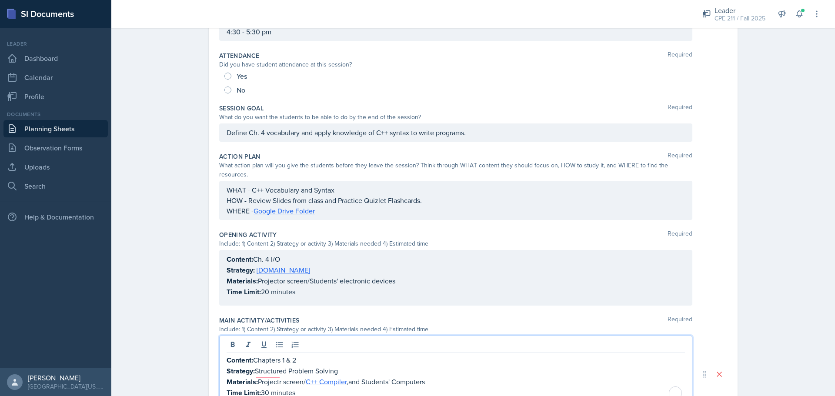
scroll to position [193, 0]
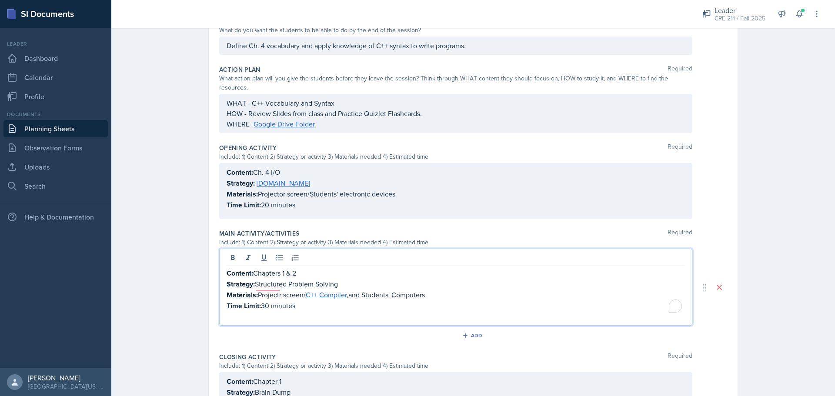
click at [291, 311] on p "To enrich screen reader interactions, please activate Accessibility in Grammarl…" at bounding box center [456, 316] width 458 height 10
click at [262, 279] on p "Strategy: Structured Problem Solving" at bounding box center [456, 284] width 458 height 11
click at [272, 290] on p "Materials: Projectr screen/ C++ Compiler , and Students' Computers" at bounding box center [456, 295] width 458 height 11
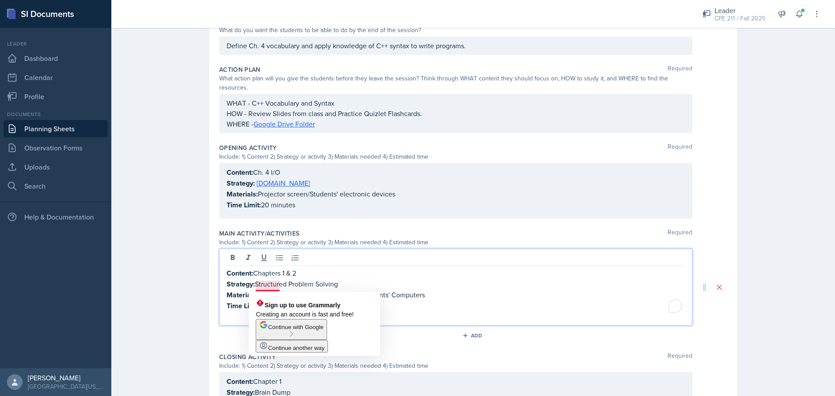
click at [276, 290] on p "Materials: Projectr screen/ C++ Compiler , and Students' Computers" at bounding box center [456, 295] width 458 height 11
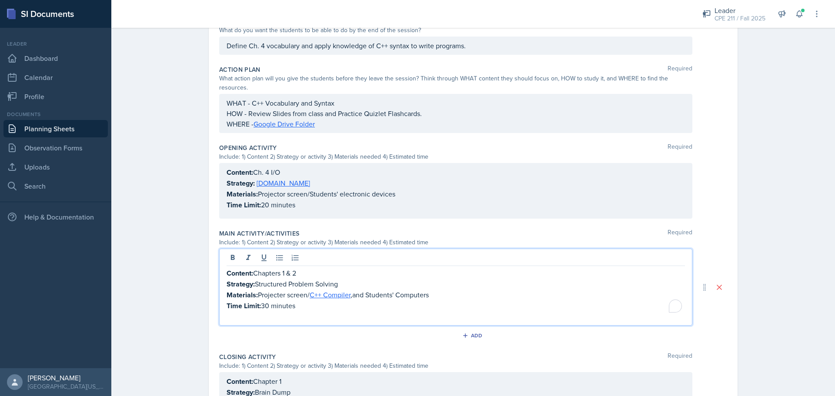
click at [279, 311] on p "To enrich screen reader interactions, please activate Accessibility in Grammarl…" at bounding box center [456, 316] width 458 height 10
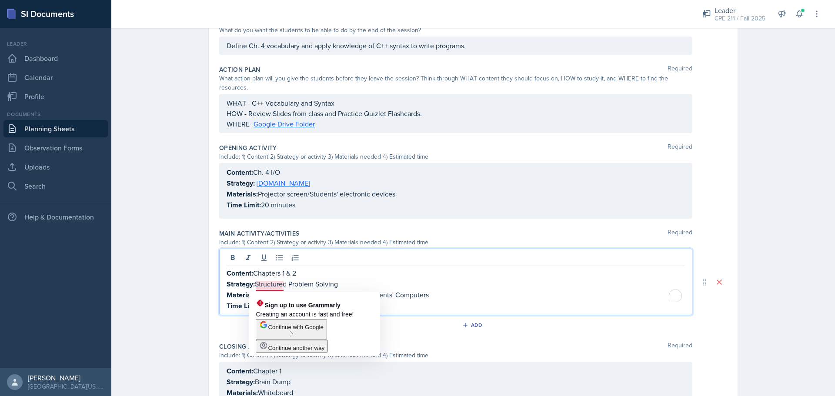
click at [279, 290] on p "Materials: Projecter screen/ C++ Compiler , and Students' Computers" at bounding box center [456, 295] width 458 height 11
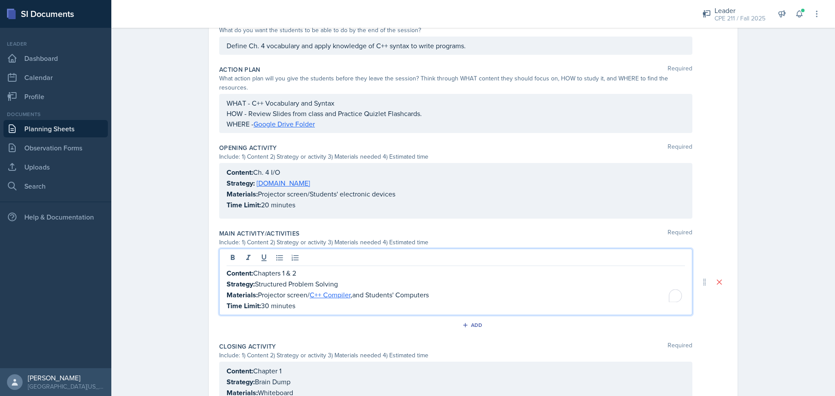
click at [497, 342] on div "Closing Activity Required" at bounding box center [473, 346] width 508 height 9
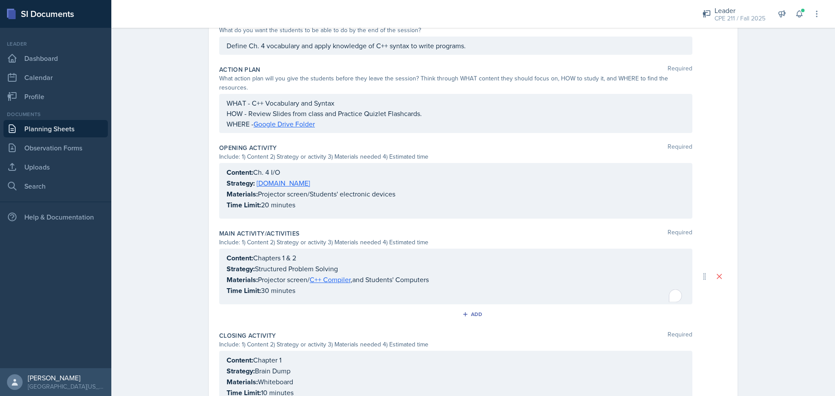
scroll to position [0, 0]
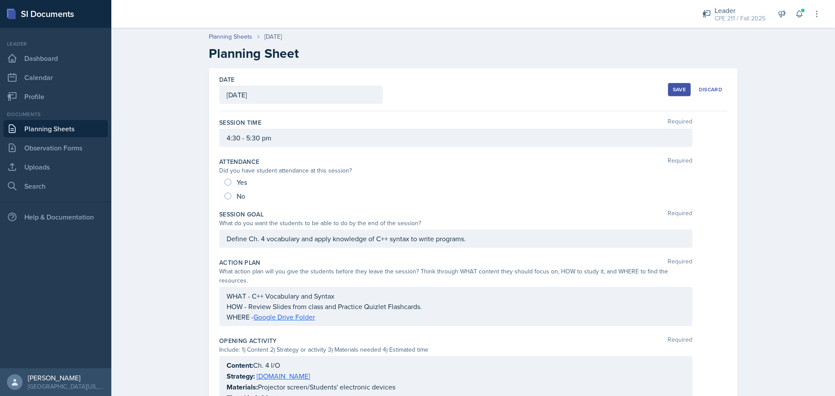
click at [677, 93] on div "Save" at bounding box center [679, 89] width 13 height 7
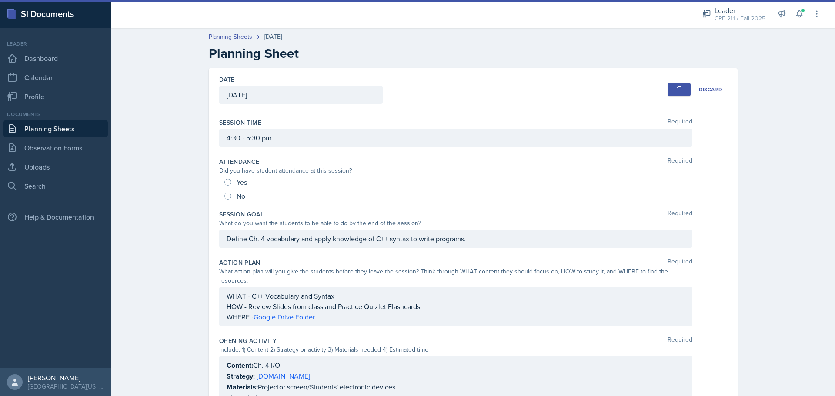
scroll to position [293, 0]
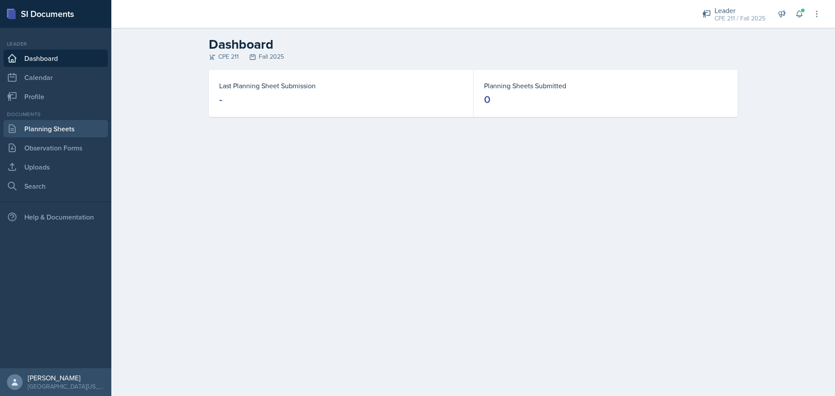
click at [53, 128] on link "Planning Sheets" at bounding box center [55, 128] width 104 height 17
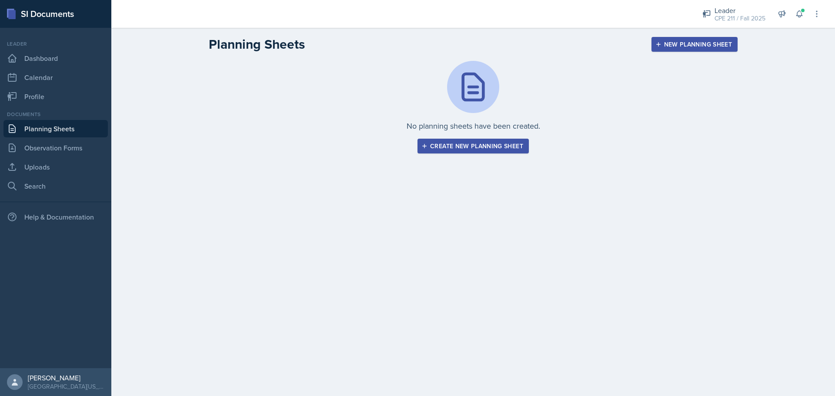
click at [479, 140] on button "Create new planning sheet" at bounding box center [473, 146] width 111 height 15
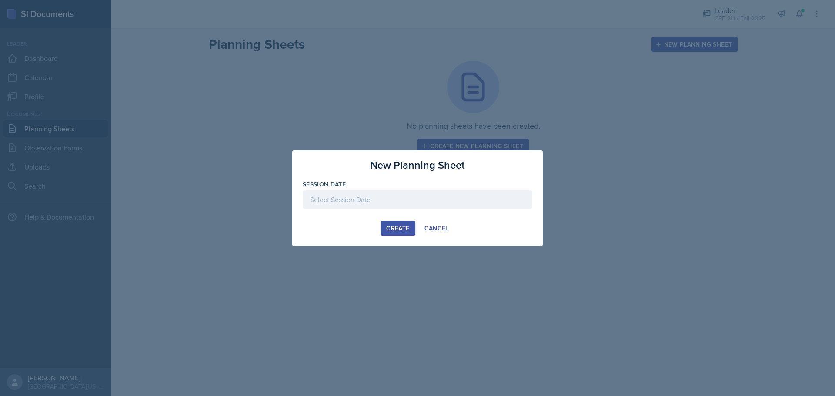
click at [445, 198] on div at bounding box center [418, 200] width 230 height 18
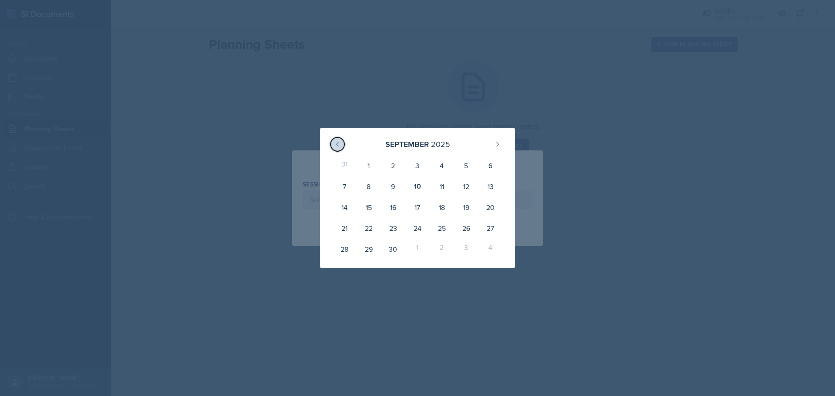
click at [335, 141] on icon at bounding box center [337, 144] width 7 height 7
click at [358, 238] on div "25" at bounding box center [369, 233] width 24 height 17
type input "[DATE]"
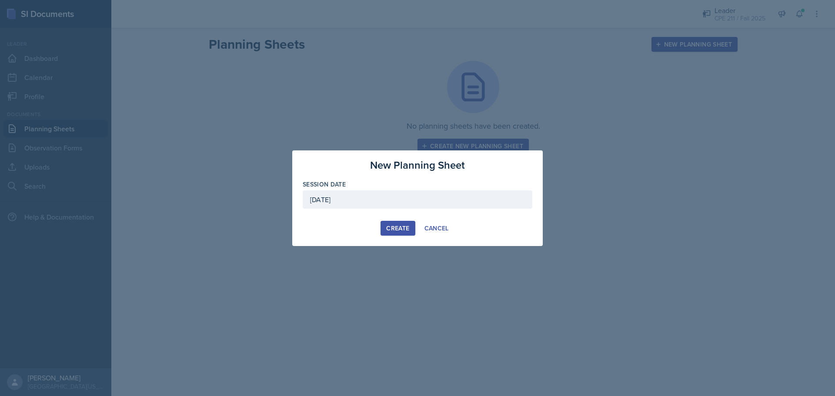
click at [384, 230] on button "Create" at bounding box center [398, 228] width 34 height 15
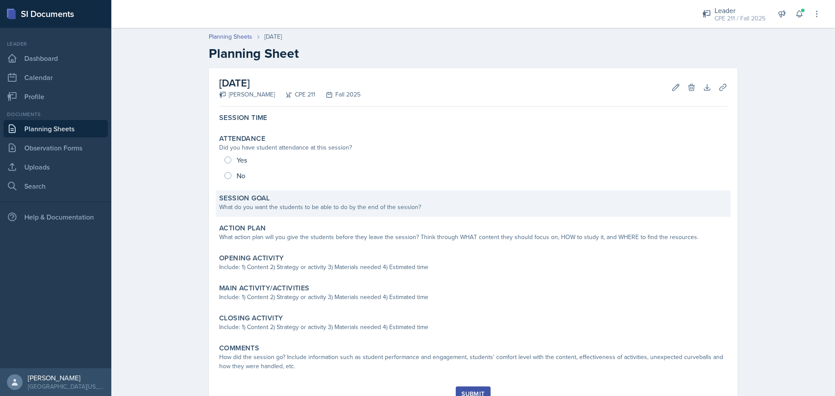
click at [291, 203] on div "What do you want the students to be able to do by the end of the session?" at bounding box center [473, 207] width 508 height 9
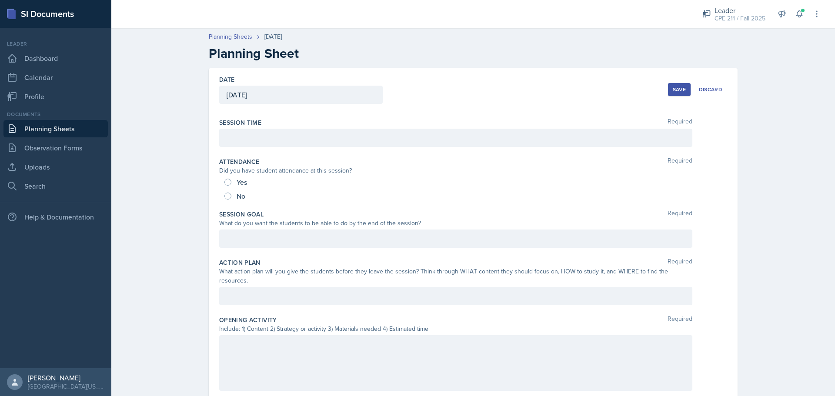
click at [281, 244] on div at bounding box center [455, 239] width 473 height 18
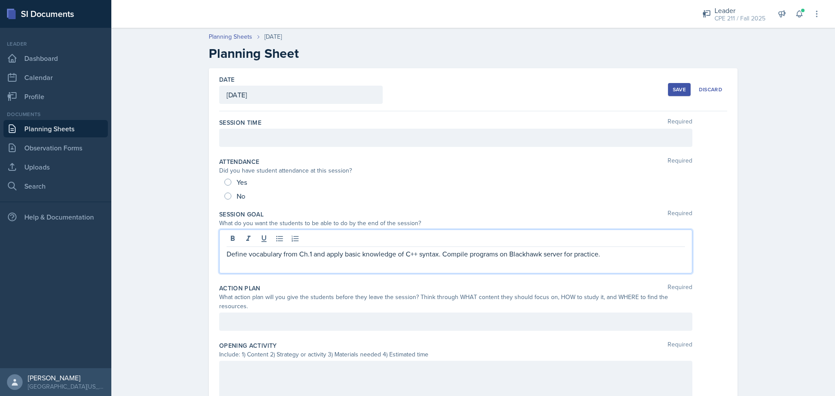
click at [228, 184] on div "Yes" at bounding box center [236, 182] width 24 height 14
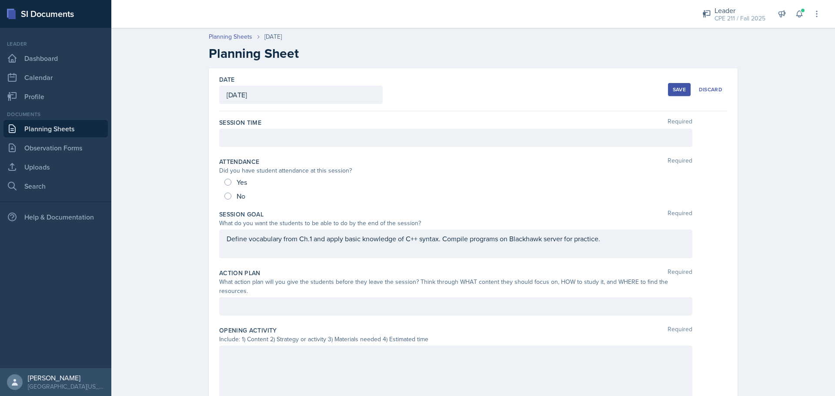
click at [229, 179] on div "Yes" at bounding box center [236, 182] width 24 height 14
click at [224, 182] on input "Yes" at bounding box center [227, 182] width 7 height 7
radio input "true"
click at [298, 301] on div at bounding box center [455, 307] width 473 height 18
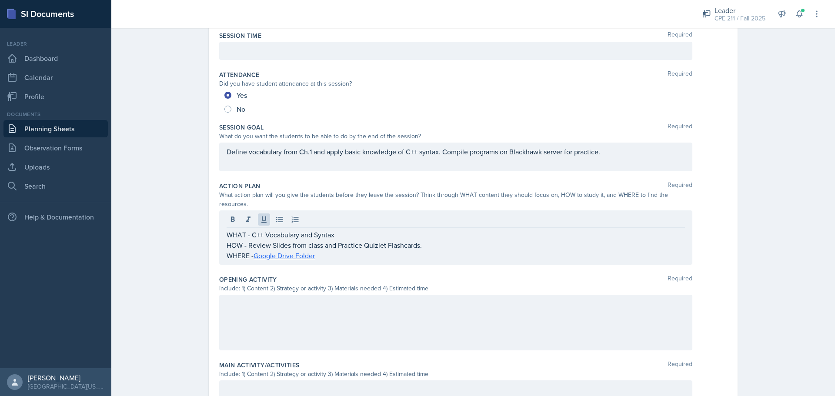
click at [285, 305] on div at bounding box center [455, 323] width 473 height 56
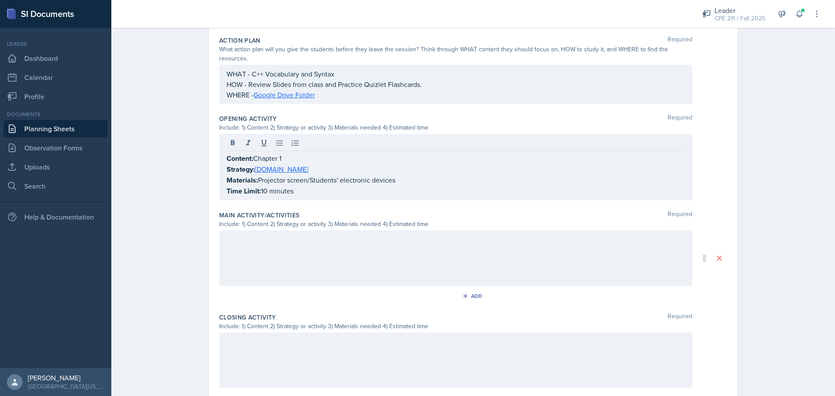
click at [337, 249] on div at bounding box center [455, 259] width 473 height 56
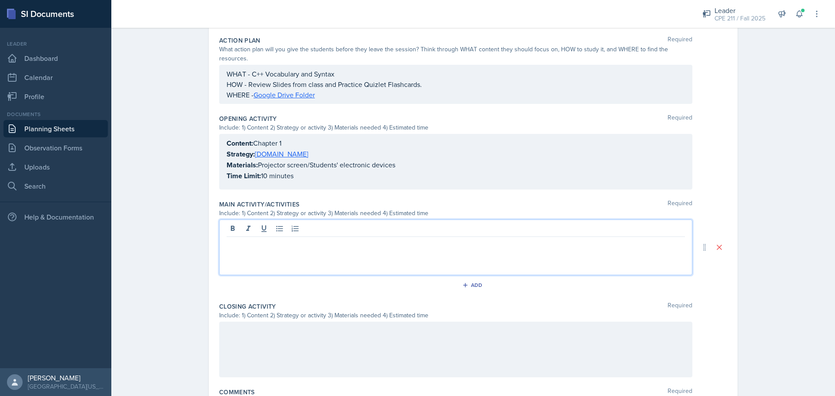
scroll to position [248, 0]
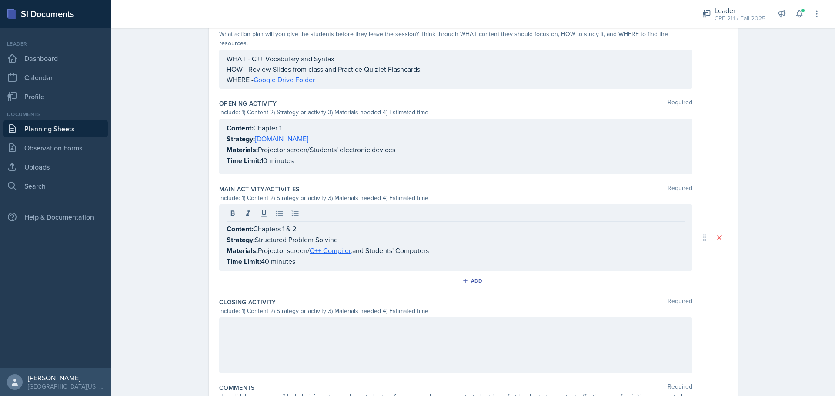
click at [330, 318] on div at bounding box center [455, 346] width 473 height 56
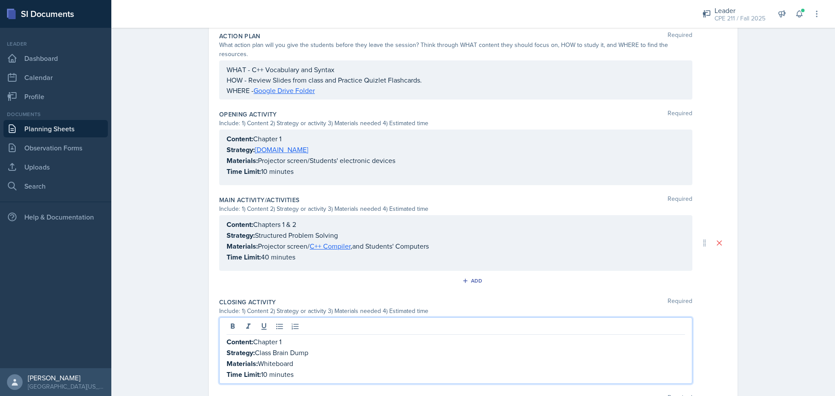
scroll to position [308, 0]
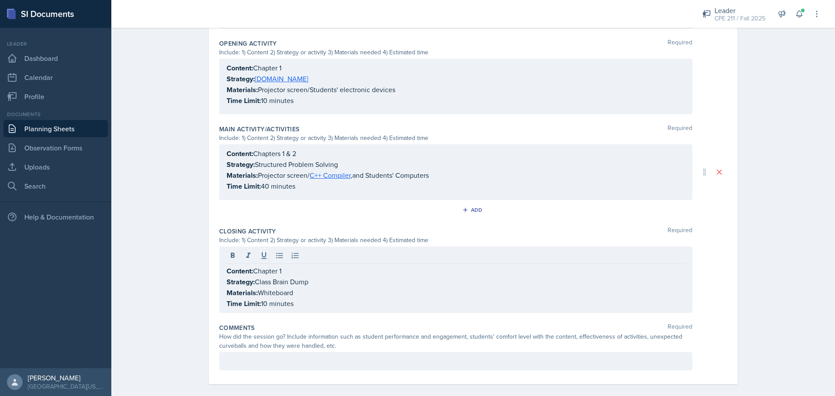
click at [232, 356] on p at bounding box center [456, 361] width 458 height 10
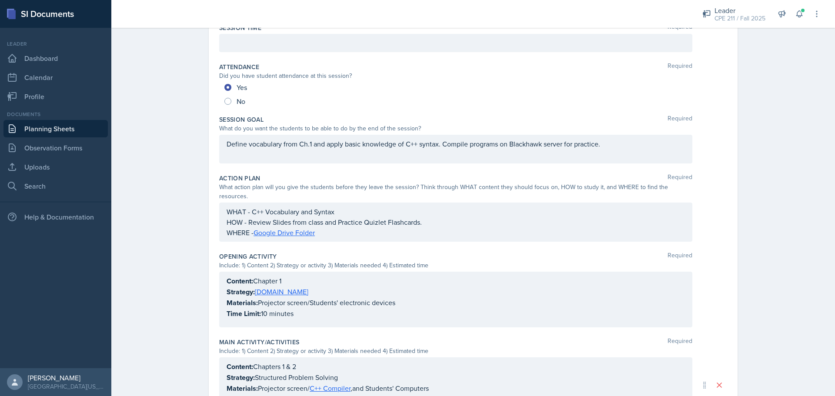
scroll to position [0, 0]
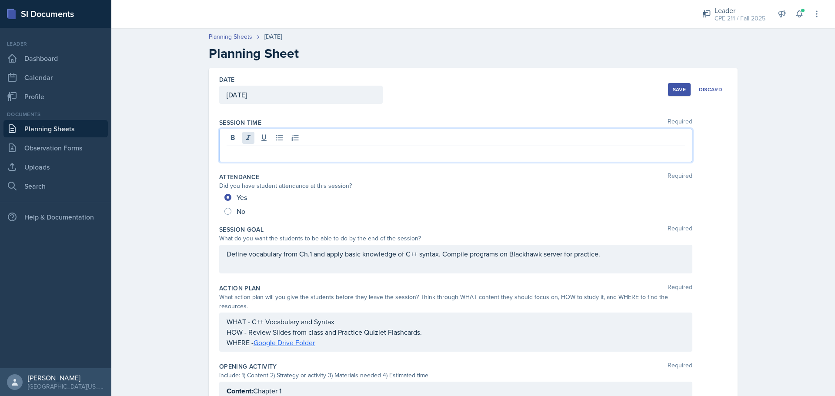
click at [249, 140] on div at bounding box center [455, 145] width 473 height 33
click at [676, 93] on button "Save" at bounding box center [679, 89] width 23 height 13
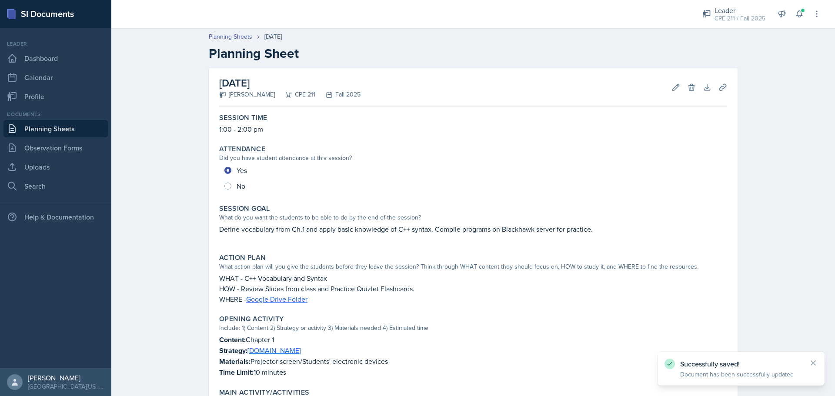
scroll to position [238, 0]
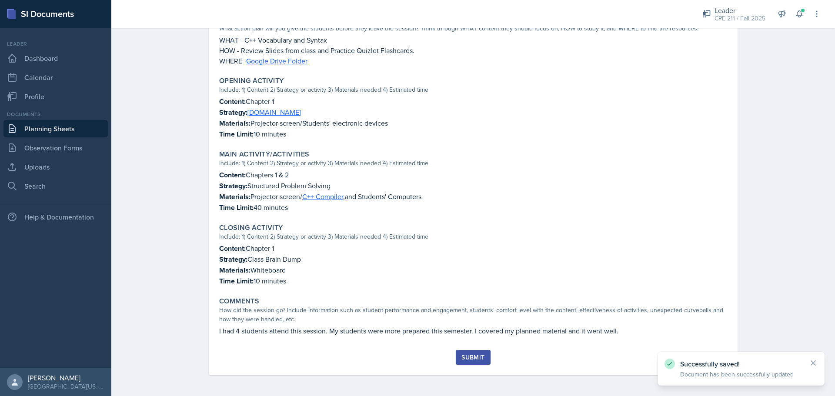
click at [466, 363] on button "Submit" at bounding box center [473, 357] width 34 height 15
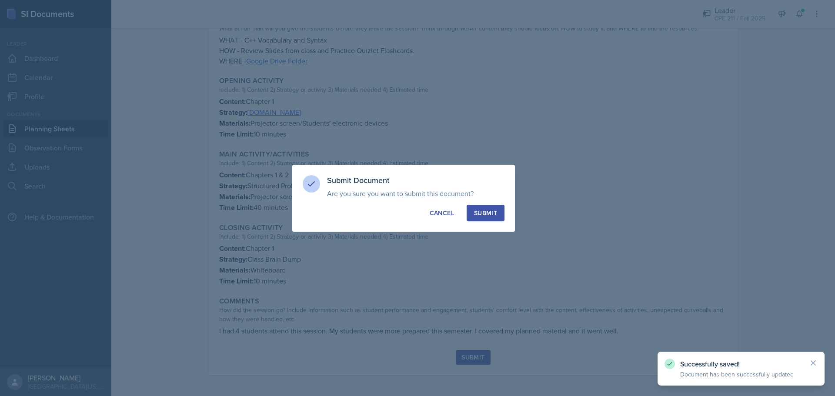
click at [485, 209] on div "Submit" at bounding box center [485, 213] width 23 height 9
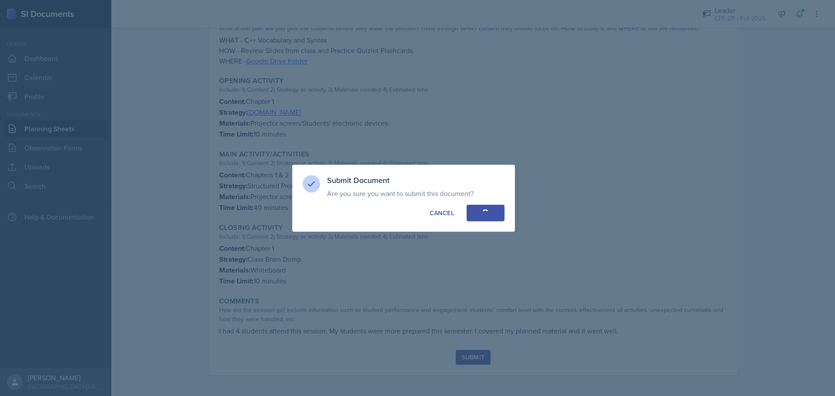
radio input "true"
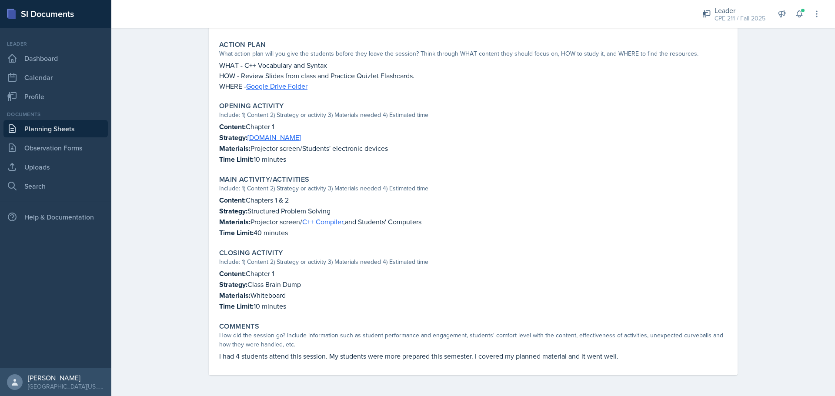
click at [56, 130] on link "Planning Sheets" at bounding box center [55, 128] width 104 height 17
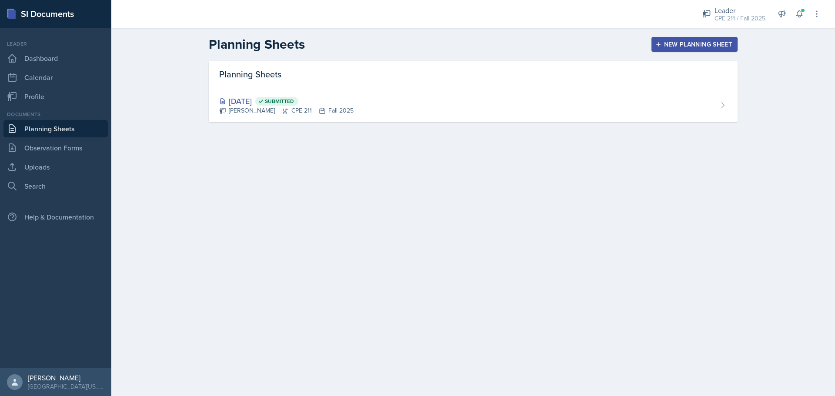
click at [728, 41] on div "New Planning Sheet" at bounding box center [694, 44] width 75 height 7
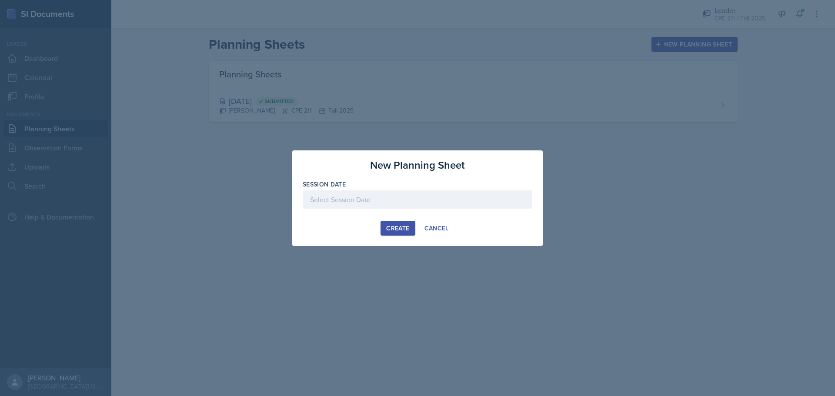
click at [415, 203] on div at bounding box center [418, 200] width 230 height 18
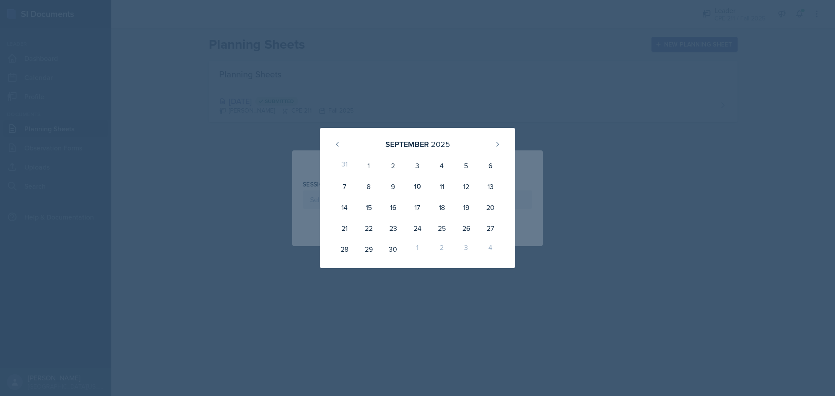
click at [337, 135] on div "September 2025" at bounding box center [418, 144] width 174 height 19
click at [343, 146] on button at bounding box center [338, 144] width 14 height 14
click at [423, 233] on div "27" at bounding box center [417, 233] width 24 height 17
type input "[DATE]"
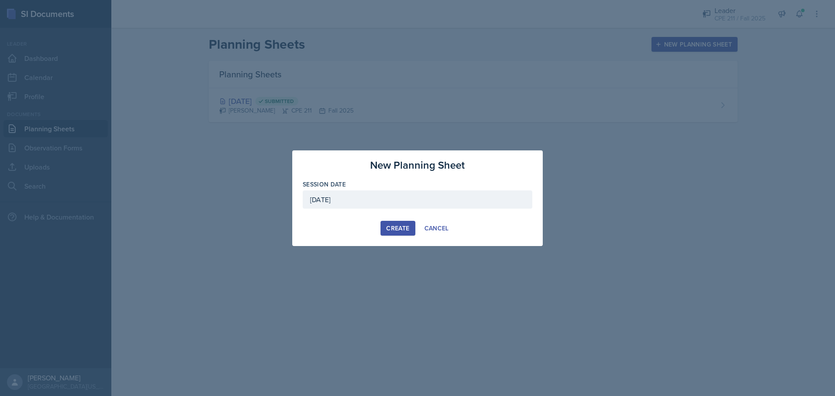
click at [401, 230] on div "Create" at bounding box center [397, 228] width 23 height 7
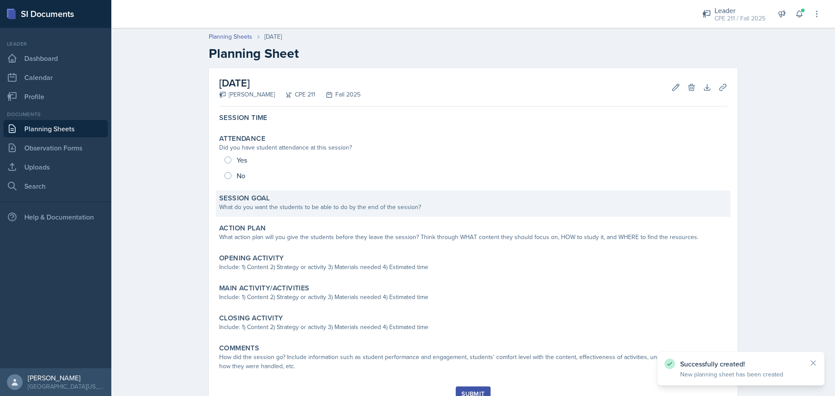
click at [356, 215] on div "Session Goal What do you want the students to be able to do by the end of the s…" at bounding box center [473, 204] width 515 height 27
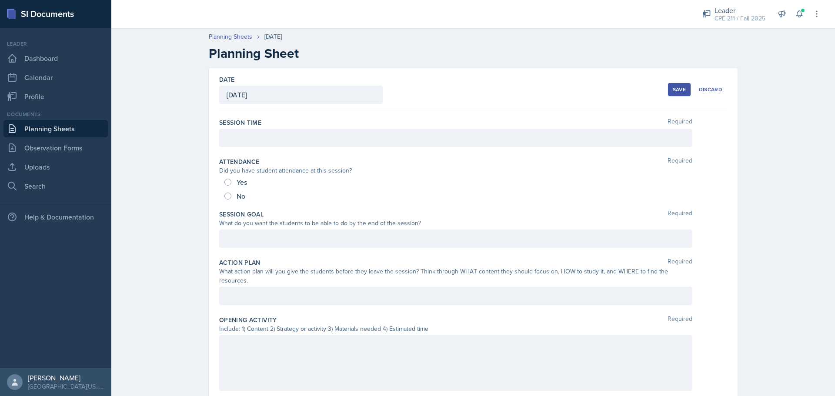
click at [350, 244] on div at bounding box center [455, 239] width 473 height 18
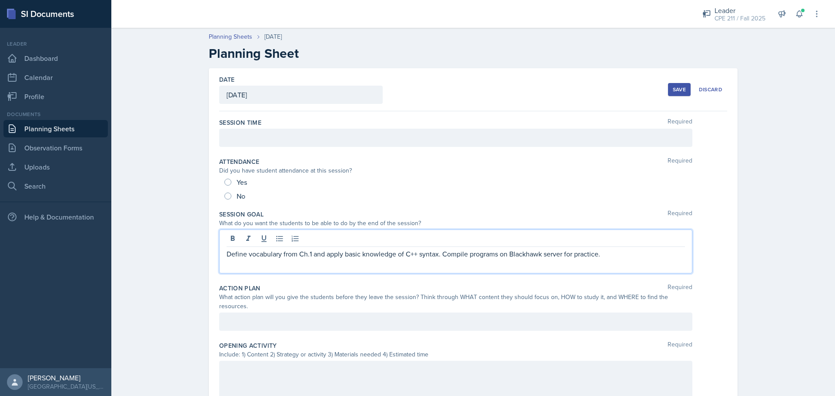
click at [227, 176] on div "Yes" at bounding box center [236, 182] width 24 height 14
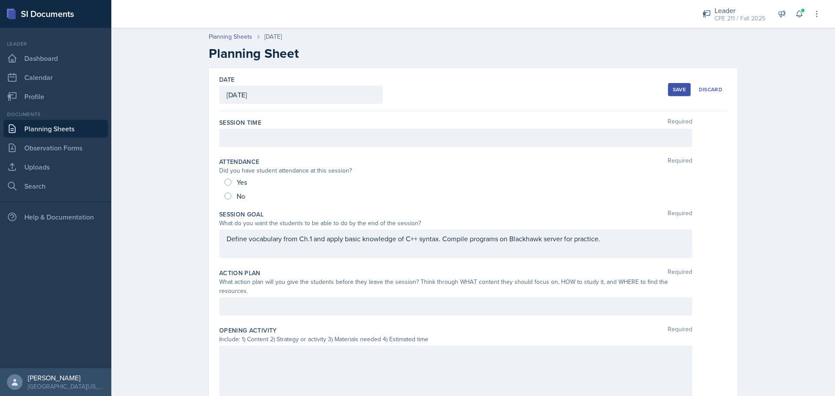
click at [229, 187] on div "Yes" at bounding box center [236, 182] width 24 height 14
click at [228, 184] on div "Yes" at bounding box center [236, 182] width 24 height 14
click at [224, 183] on input "Yes" at bounding box center [227, 182] width 7 height 7
radio input "true"
click at [366, 308] on div "Action Plan Required What action plan will you give the students before they le…" at bounding box center [473, 293] width 508 height 57
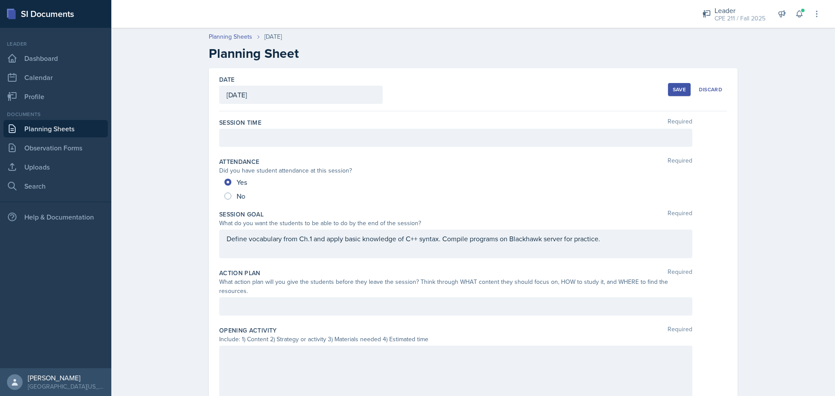
click at [368, 300] on div at bounding box center [455, 307] width 473 height 18
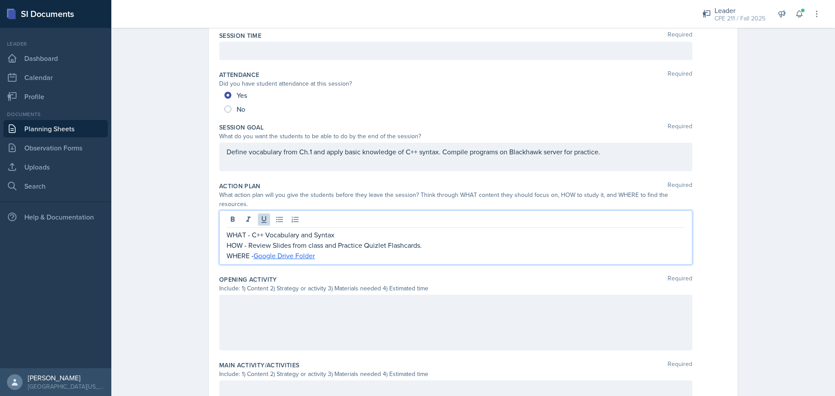
scroll to position [174, 0]
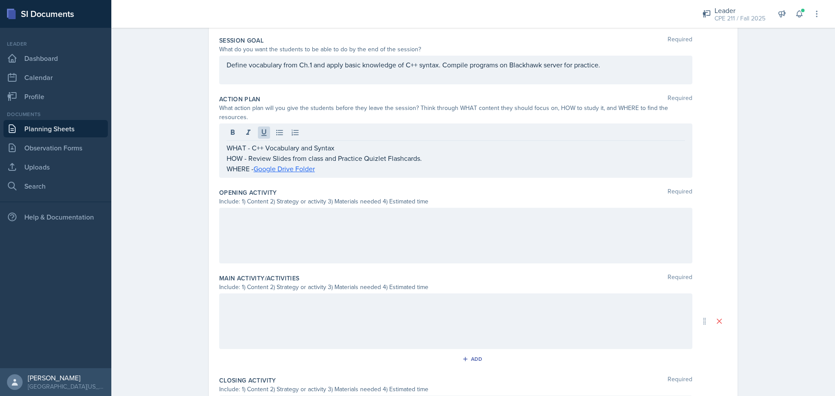
click at [295, 225] on div at bounding box center [455, 236] width 473 height 56
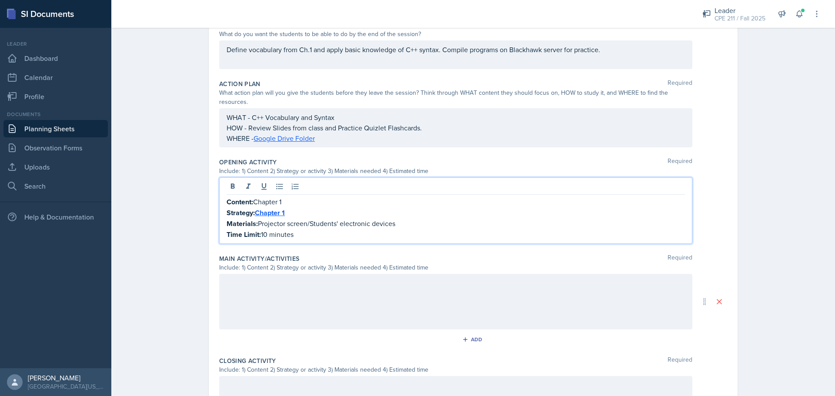
click at [248, 292] on div at bounding box center [455, 302] width 473 height 56
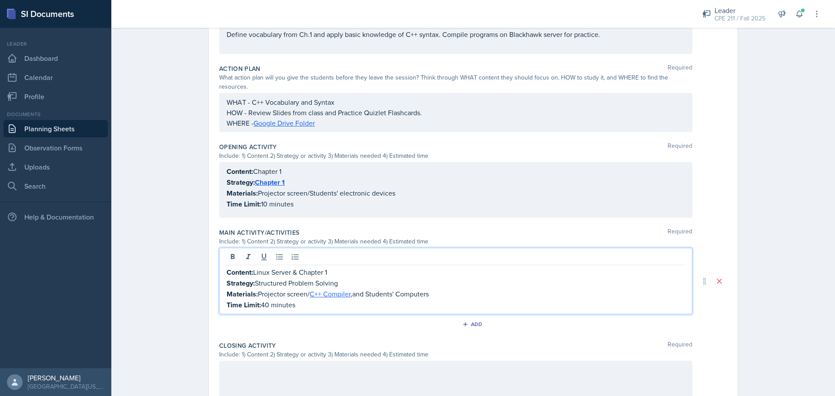
scroll to position [308, 0]
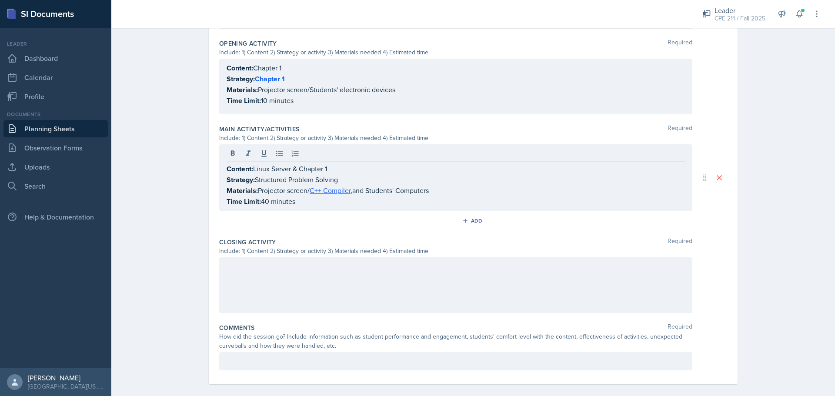
click at [360, 258] on div at bounding box center [455, 286] width 473 height 56
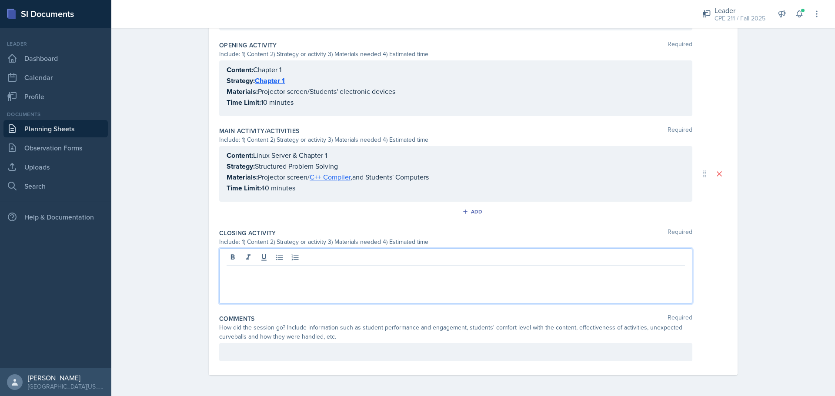
scroll to position [297, 0]
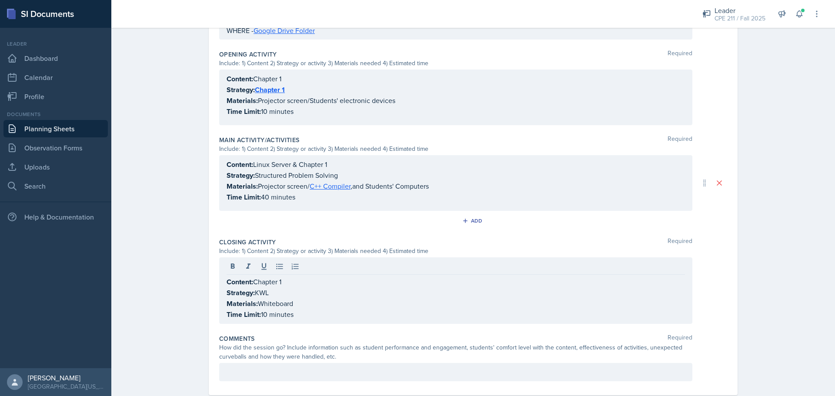
drag, startPoint x: 375, startPoint y: 351, endPoint x: 375, endPoint y: 361, distance: 10.0
click at [375, 353] on div "Comments Required How did the session go? Include information such as student p…" at bounding box center [473, 359] width 508 height 57
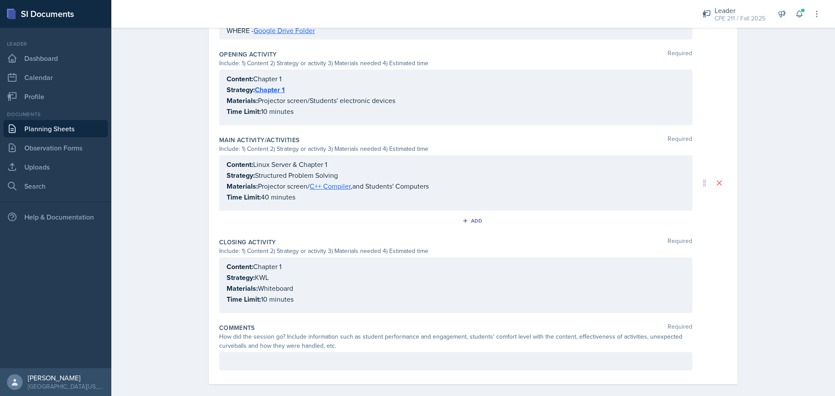
drag, startPoint x: 375, startPoint y: 361, endPoint x: 375, endPoint y: 353, distance: 7.8
click at [375, 360] on div at bounding box center [455, 361] width 473 height 18
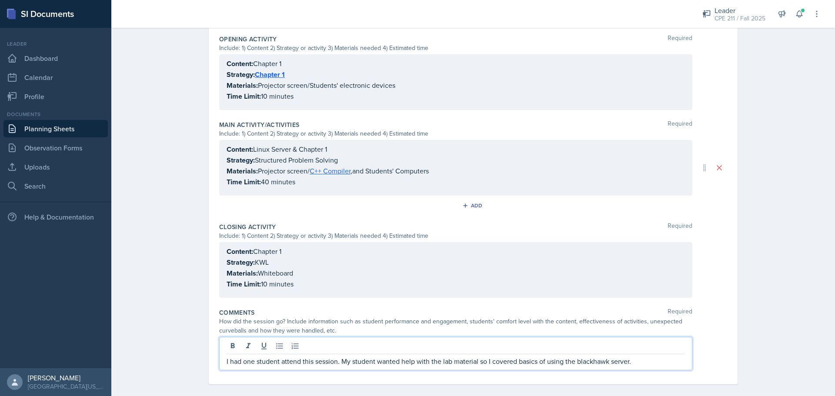
scroll to position [0, 0]
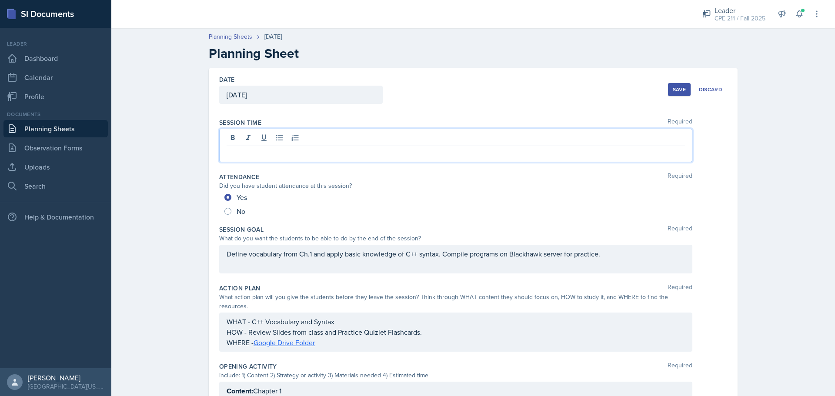
click at [333, 135] on div at bounding box center [455, 145] width 473 height 33
click at [673, 91] on div "Save" at bounding box center [679, 89] width 13 height 7
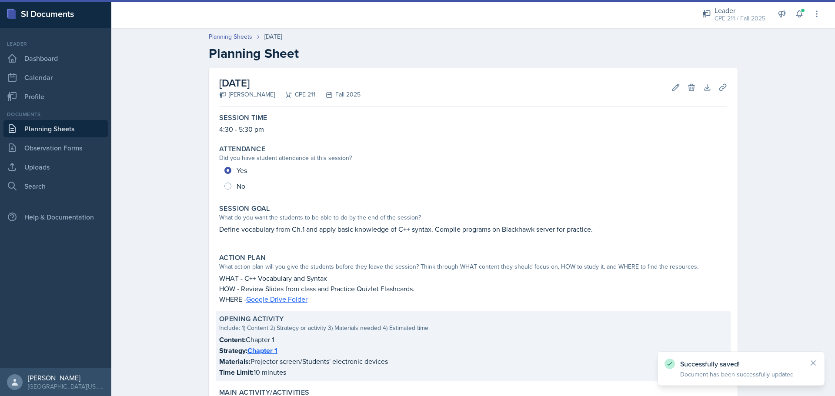
scroll to position [238, 0]
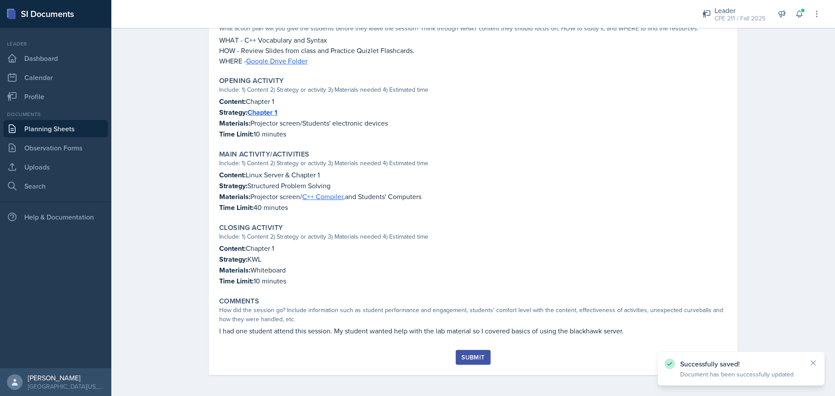
click at [467, 360] on div "Submit" at bounding box center [473, 357] width 23 height 7
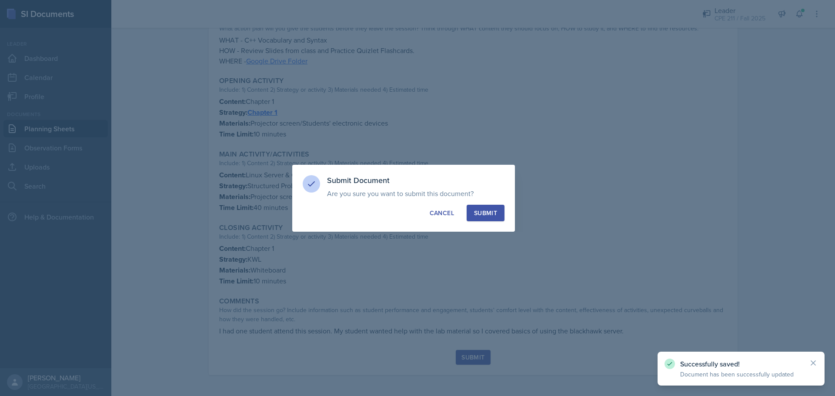
click at [488, 214] on div "Submit" at bounding box center [485, 213] width 23 height 9
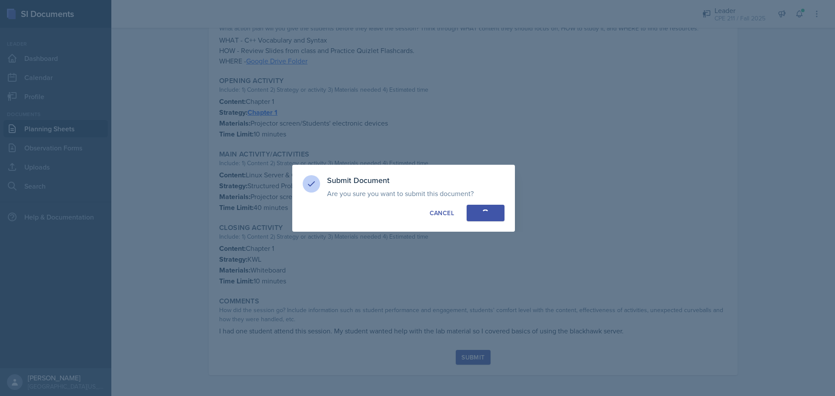
radio input "true"
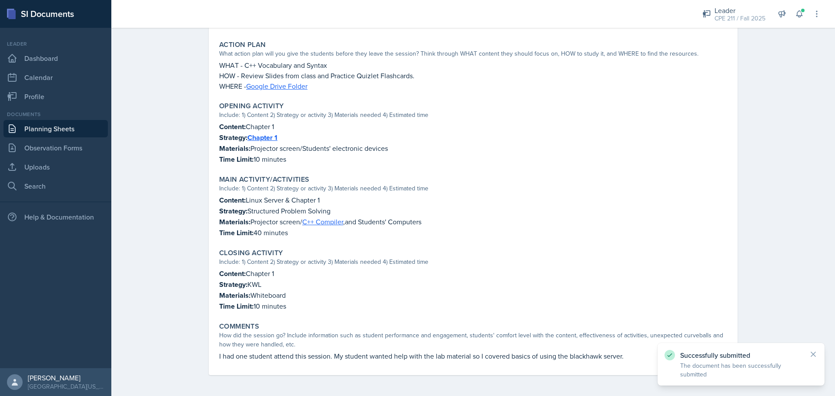
scroll to position [213, 0]
click at [46, 125] on link "Planning Sheets" at bounding box center [55, 128] width 104 height 17
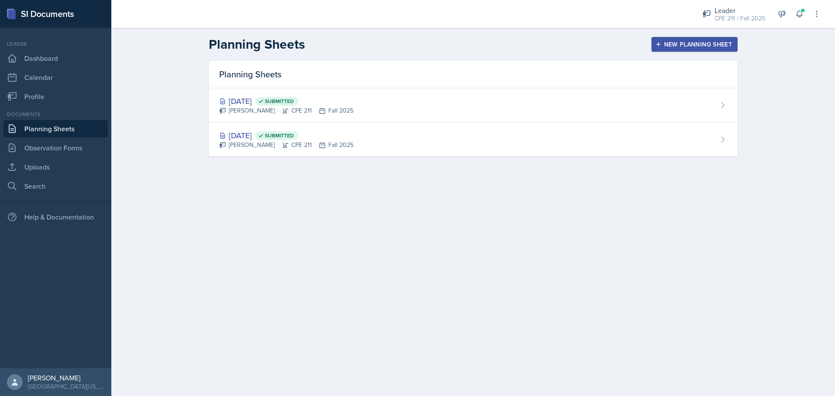
click at [716, 41] on div "New Planning Sheet" at bounding box center [694, 44] width 75 height 7
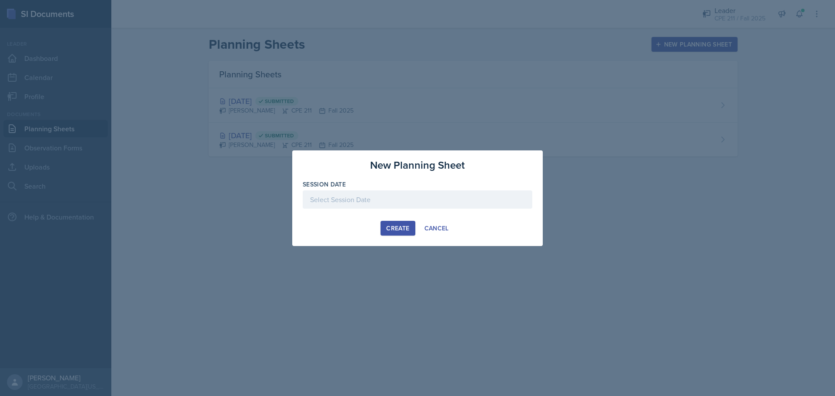
click at [404, 191] on div at bounding box center [418, 200] width 230 height 18
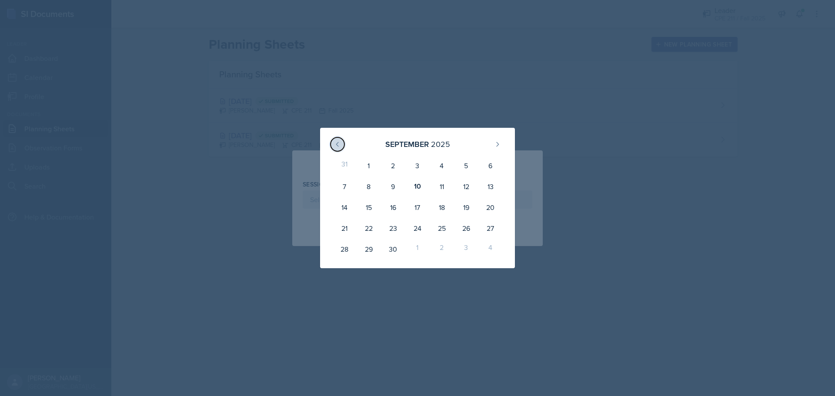
click at [331, 142] on button at bounding box center [338, 144] width 14 height 14
click at [460, 235] on div "29" at bounding box center [466, 233] width 24 height 17
type input "[DATE]"
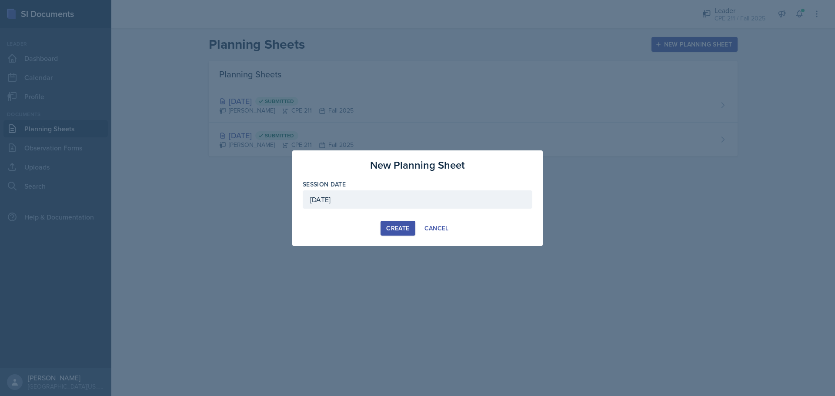
click at [395, 221] on button "Create" at bounding box center [398, 228] width 34 height 15
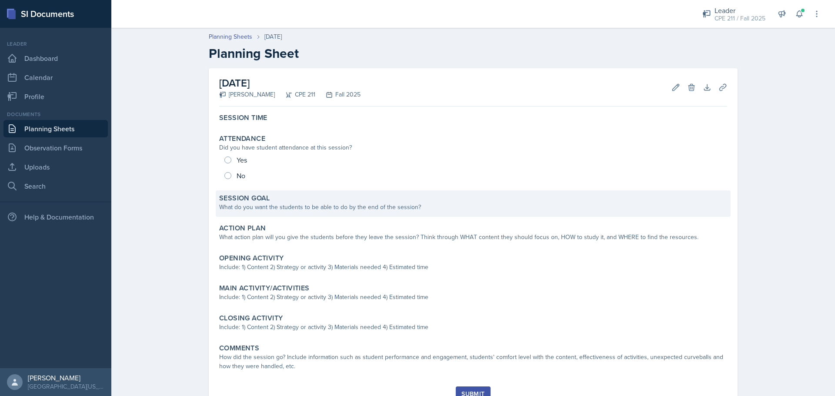
click at [284, 199] on div "Session Goal" at bounding box center [473, 198] width 508 height 9
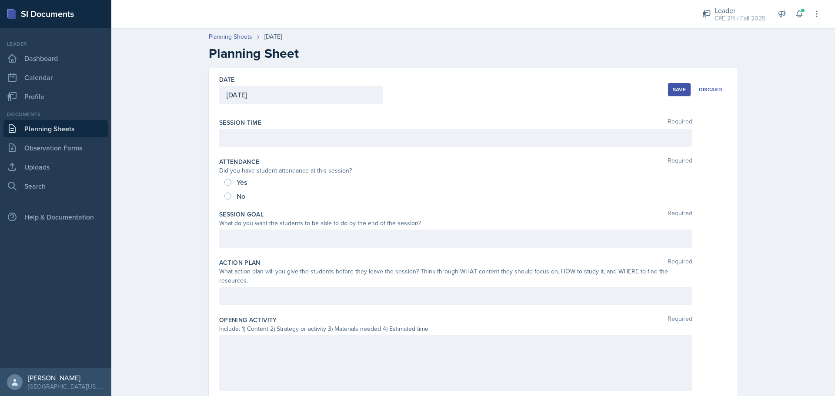
click at [279, 237] on div at bounding box center [455, 239] width 473 height 18
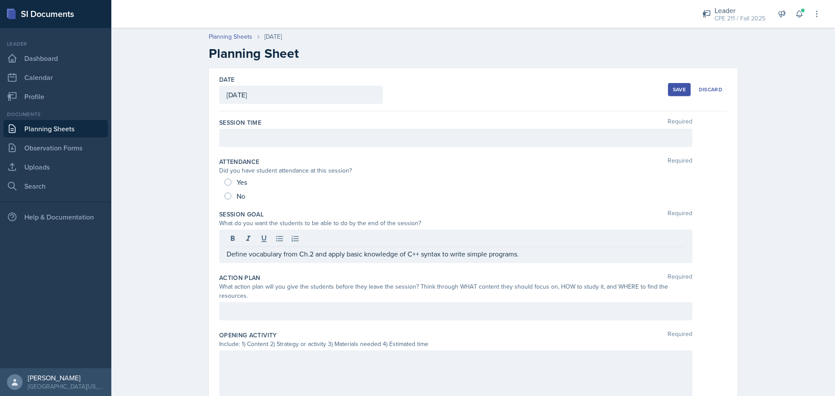
drag, startPoint x: 252, startPoint y: 284, endPoint x: 251, endPoint y: 290, distance: 6.1
click at [252, 285] on div "What action plan will you give the students before they leave the session? Thin…" at bounding box center [455, 291] width 473 height 18
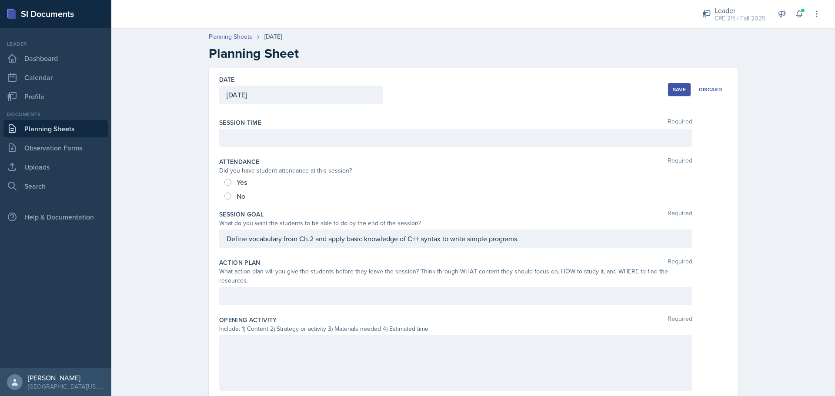
click at [254, 288] on div at bounding box center [455, 296] width 473 height 18
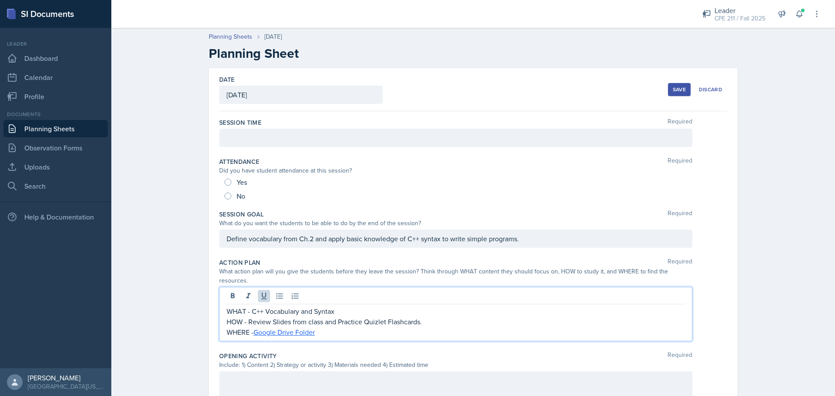
scroll to position [87, 0]
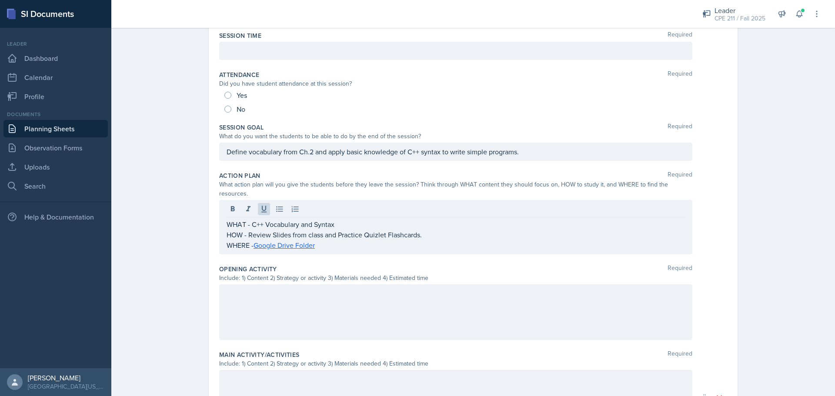
click at [286, 304] on div at bounding box center [455, 312] width 473 height 56
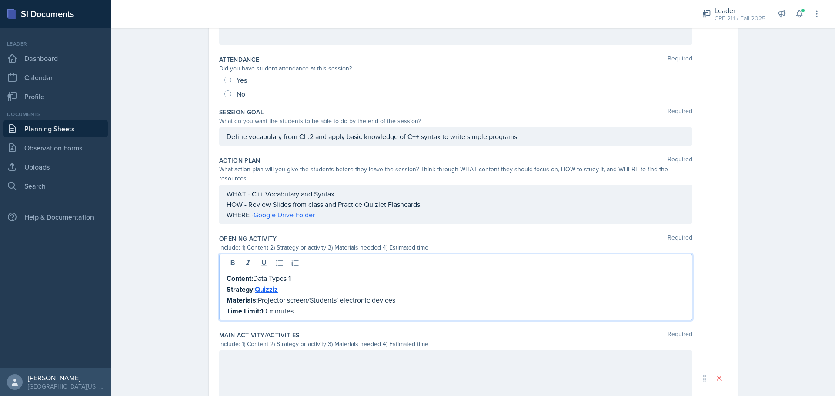
scroll to position [298, 0]
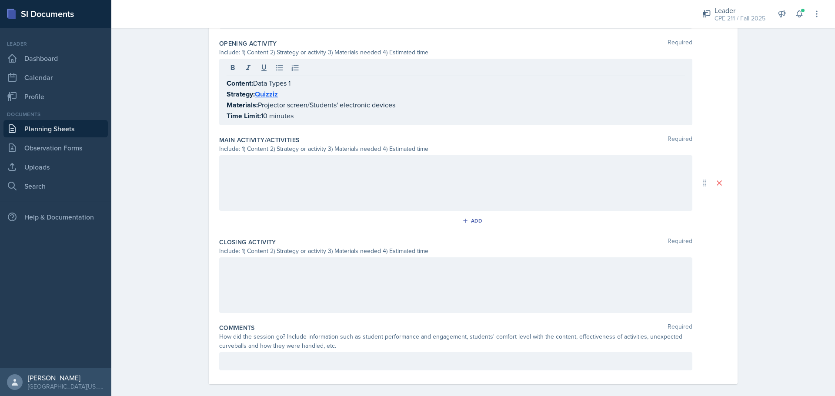
click at [283, 196] on div at bounding box center [455, 183] width 473 height 56
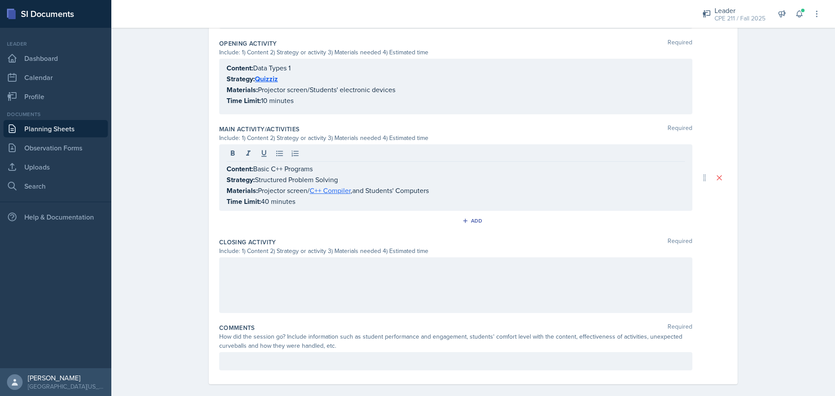
click at [388, 284] on div at bounding box center [455, 286] width 473 height 56
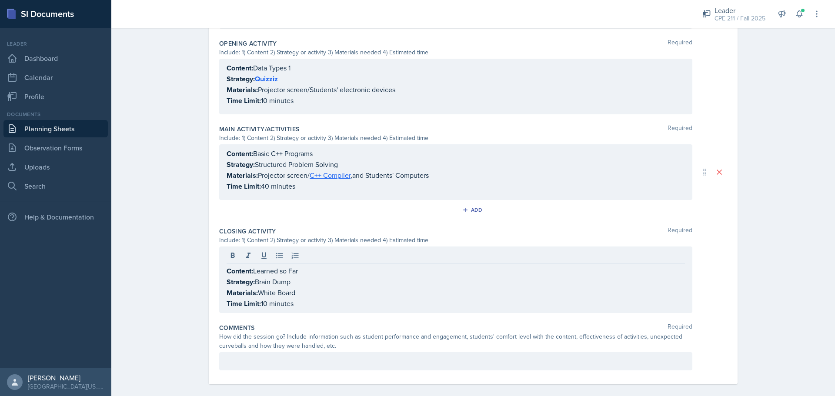
click at [357, 340] on div "How did the session go? Include information such as student performance and eng…" at bounding box center [455, 341] width 473 height 18
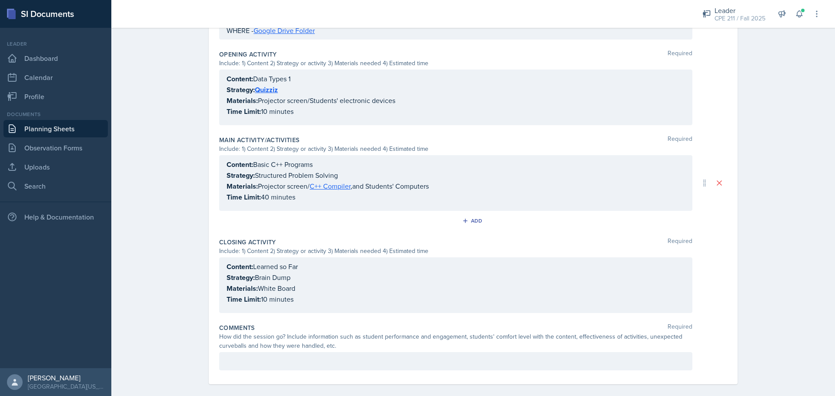
click at [362, 352] on div at bounding box center [455, 361] width 473 height 18
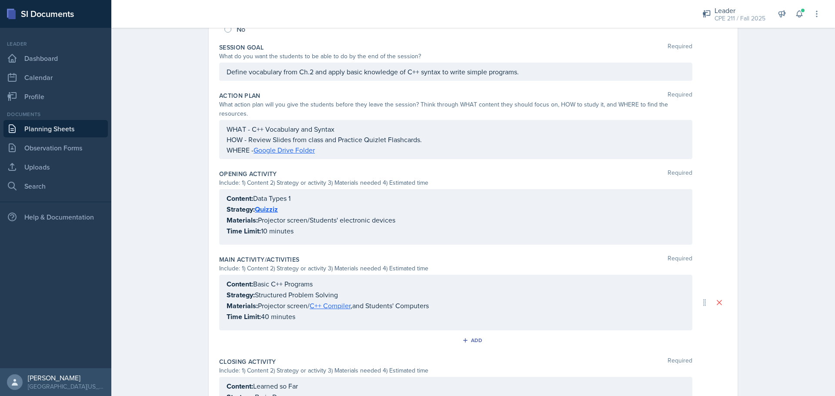
scroll to position [0, 0]
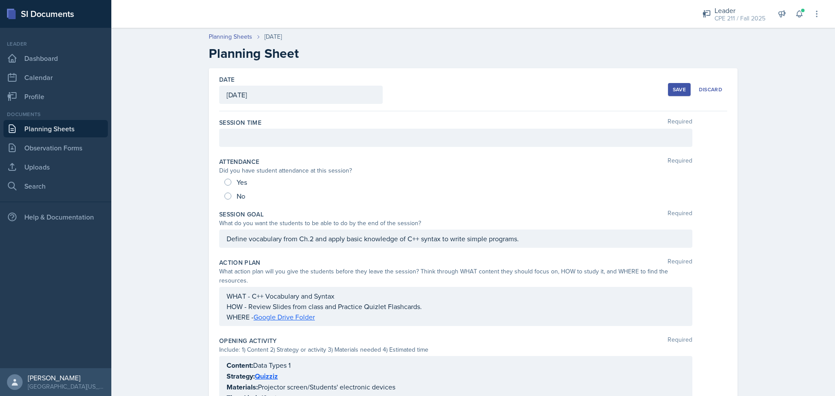
click at [267, 134] on div at bounding box center [455, 138] width 473 height 18
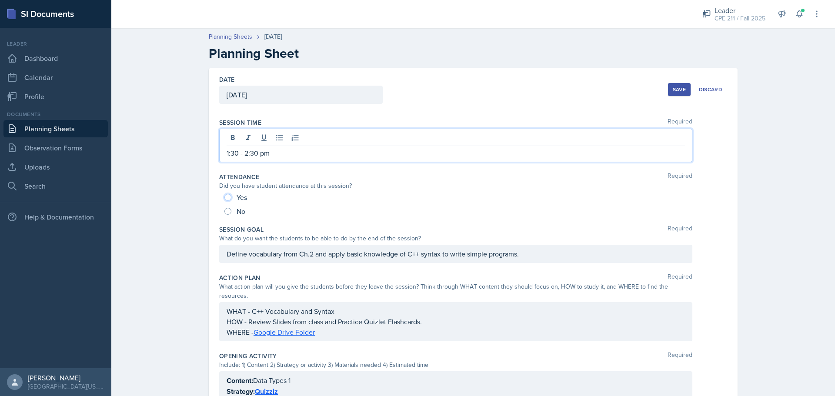
click at [224, 199] on input "Yes" at bounding box center [227, 197] width 7 height 7
radio input "true"
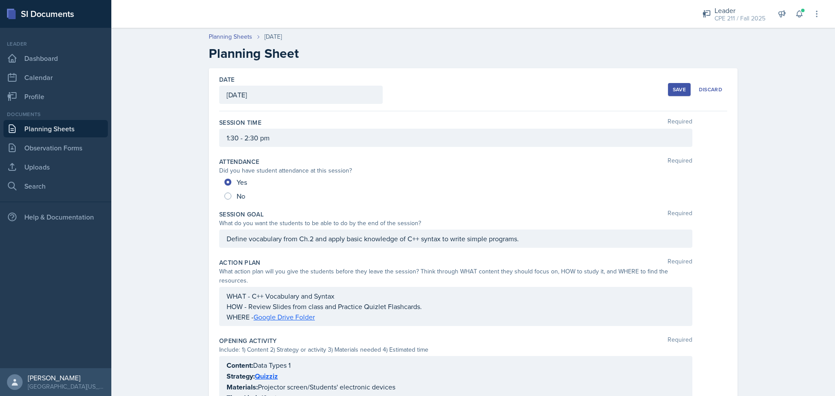
click at [679, 93] on button "Save" at bounding box center [679, 89] width 23 height 13
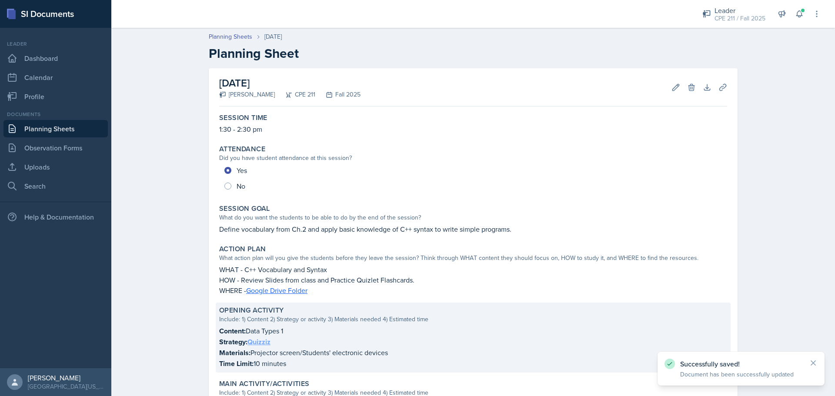
click at [261, 343] on link "Quizziz" at bounding box center [259, 342] width 23 height 10
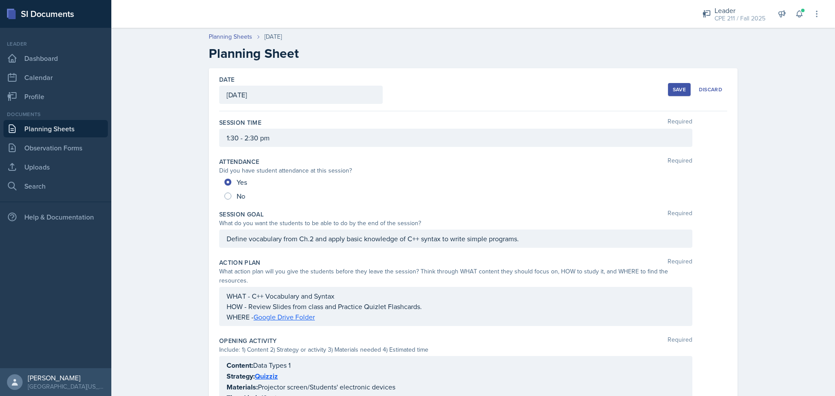
click at [673, 90] on div "Save" at bounding box center [679, 89] width 13 height 7
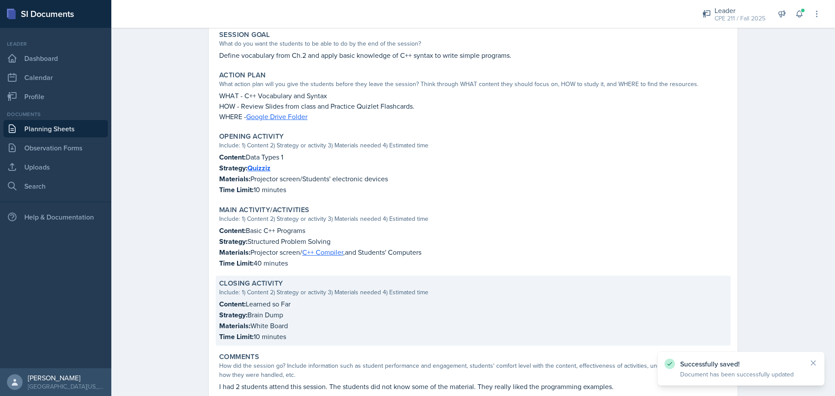
scroll to position [230, 0]
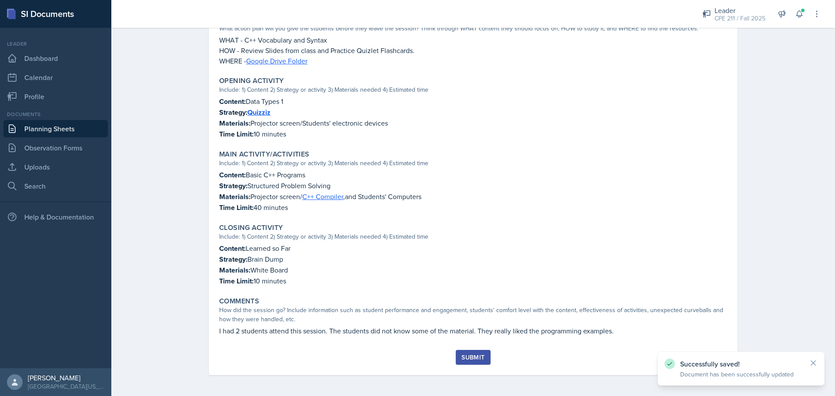
click at [477, 355] on div "Submit" at bounding box center [473, 357] width 23 height 7
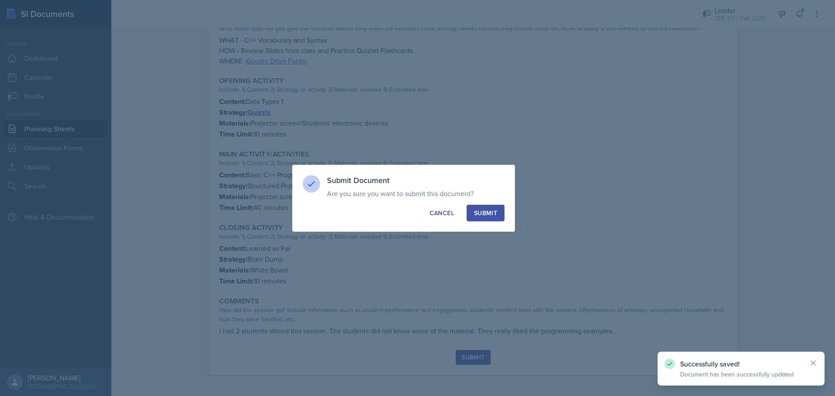
click at [478, 213] on div "Submit" at bounding box center [485, 213] width 23 height 9
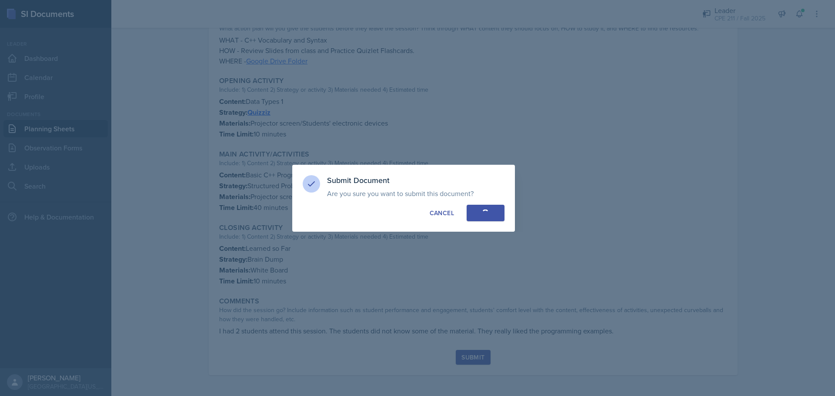
radio input "true"
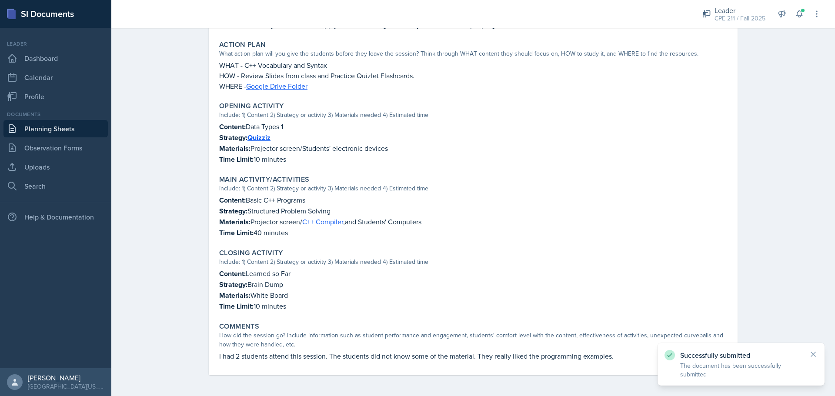
scroll to position [204, 0]
click at [40, 133] on link "Planning Sheets" at bounding box center [55, 128] width 104 height 17
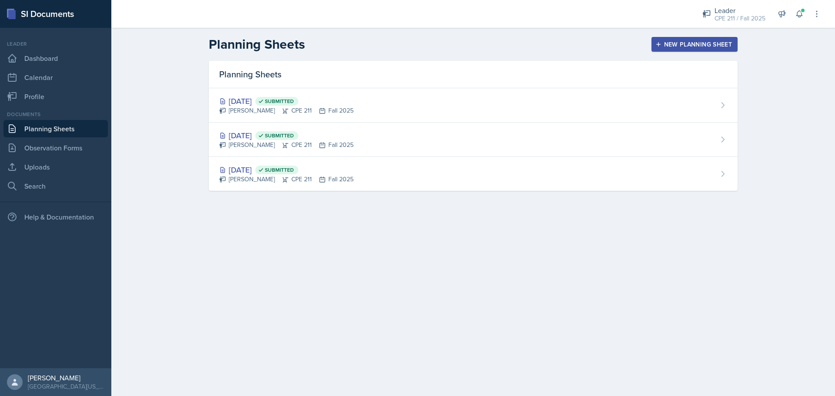
click at [702, 44] on div "New Planning Sheet" at bounding box center [694, 44] width 75 height 7
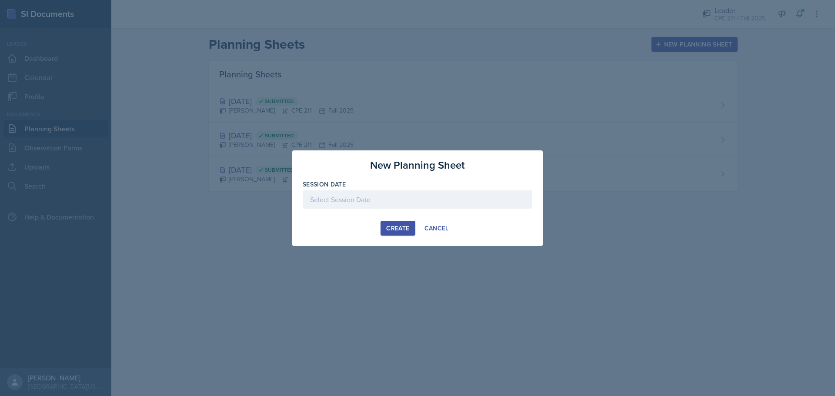
click at [469, 198] on div at bounding box center [418, 200] width 230 height 18
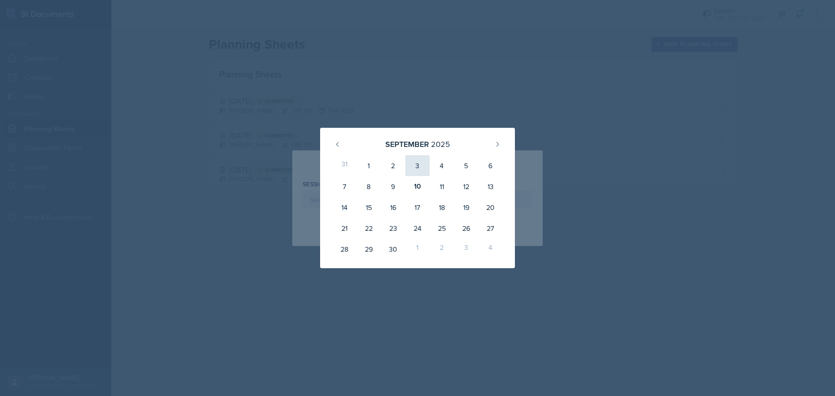
click at [413, 165] on div "3" at bounding box center [417, 165] width 24 height 21
type input "[DATE]"
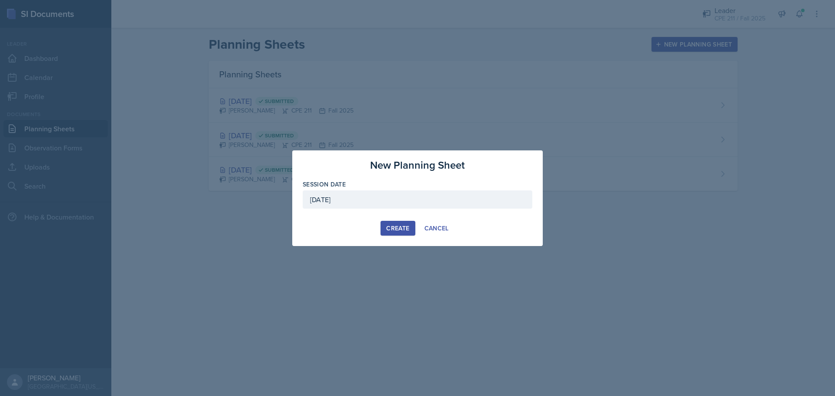
click at [402, 231] on div "Create" at bounding box center [397, 228] width 23 height 7
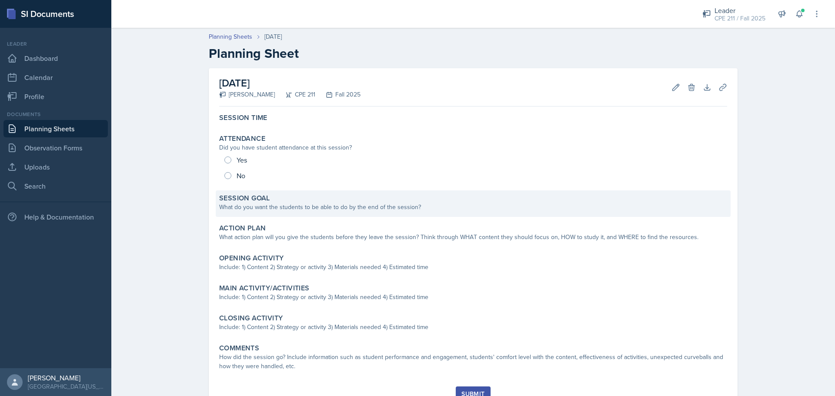
click at [295, 217] on div "Session Time Attendance Did you have student attendance at this session? Yes No…" at bounding box center [473, 248] width 508 height 277
click at [298, 214] on div "Session Goal What do you want the students to be able to do by the end of the s…" at bounding box center [473, 204] width 515 height 27
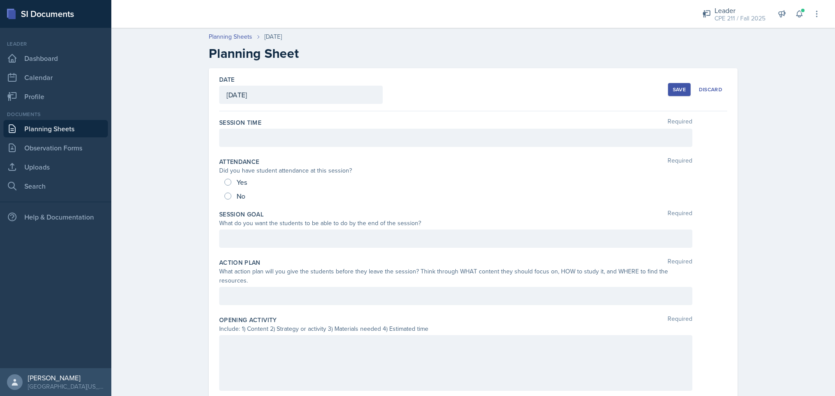
click at [303, 238] on div at bounding box center [455, 239] width 473 height 18
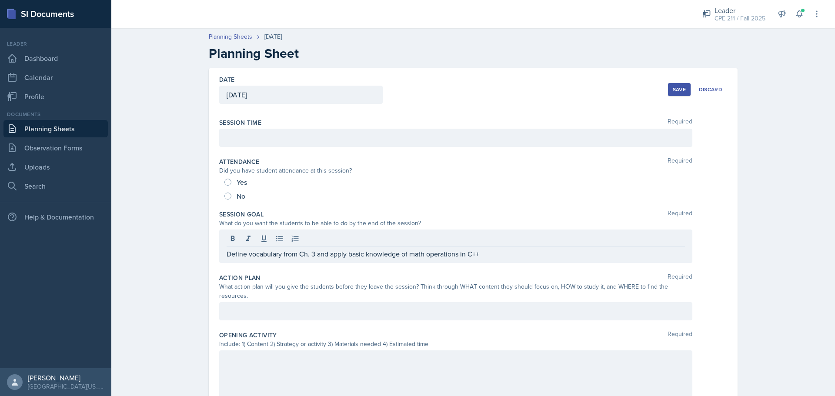
click at [383, 302] on div at bounding box center [455, 311] width 473 height 18
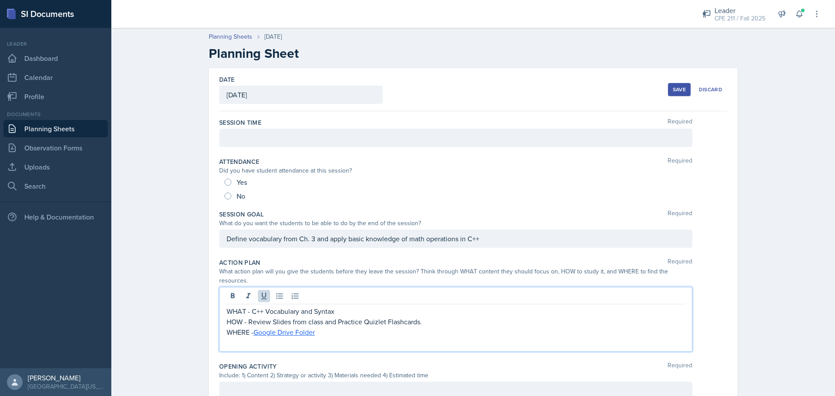
scroll to position [87, 0]
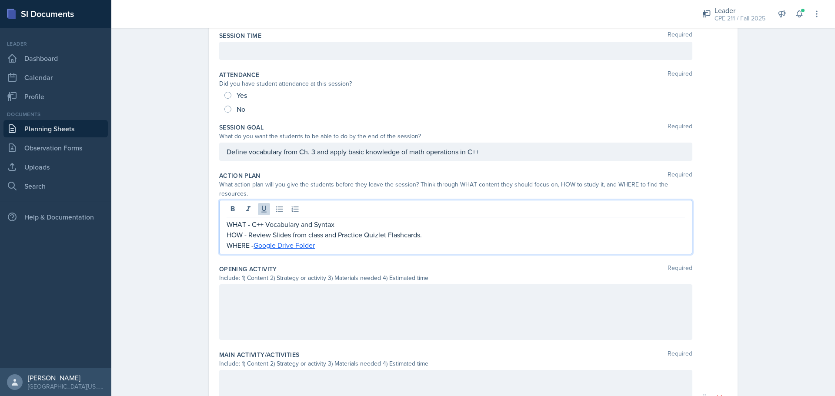
click at [251, 307] on div at bounding box center [455, 312] width 473 height 56
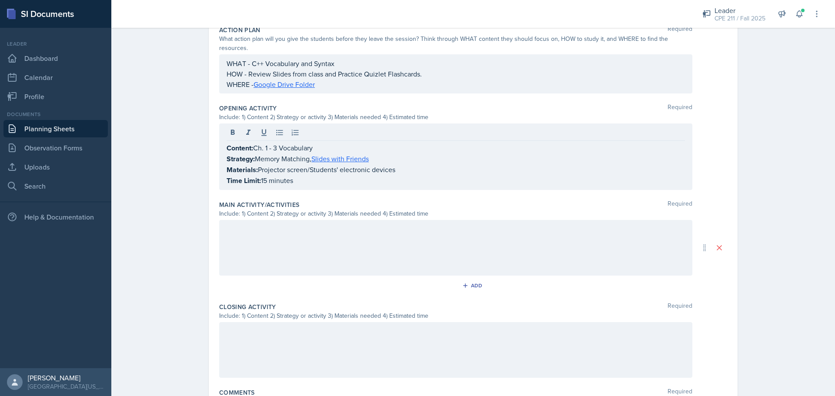
click at [359, 241] on div at bounding box center [455, 248] width 473 height 56
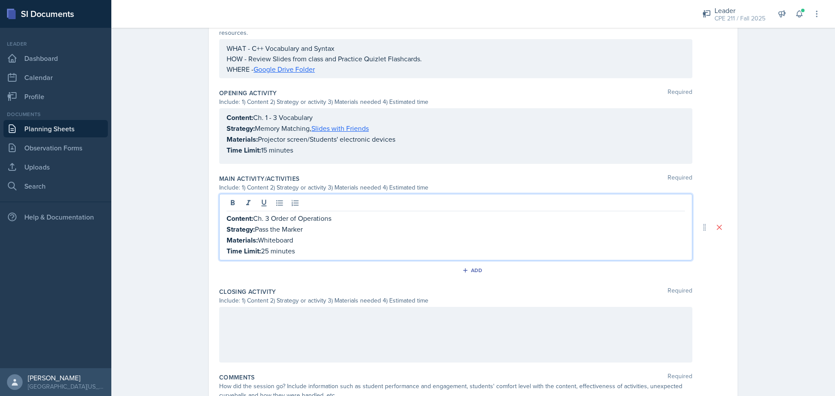
scroll to position [298, 0]
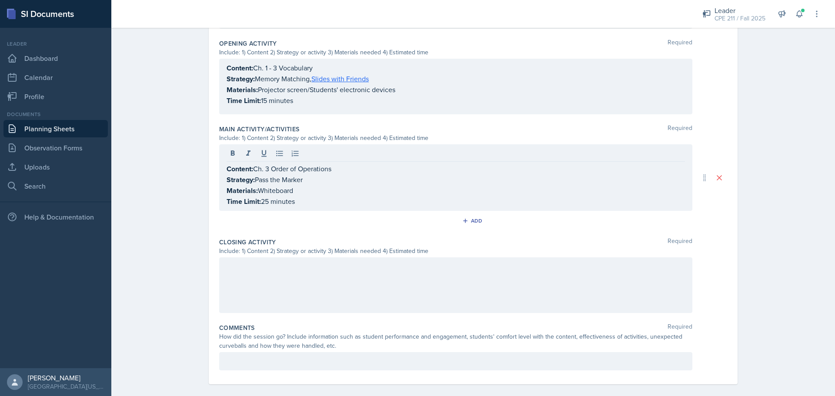
click at [392, 262] on div at bounding box center [455, 286] width 473 height 56
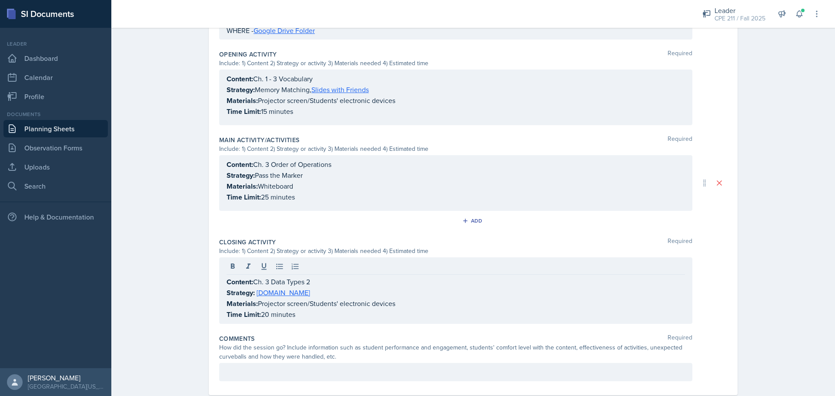
click at [376, 363] on div at bounding box center [455, 372] width 473 height 18
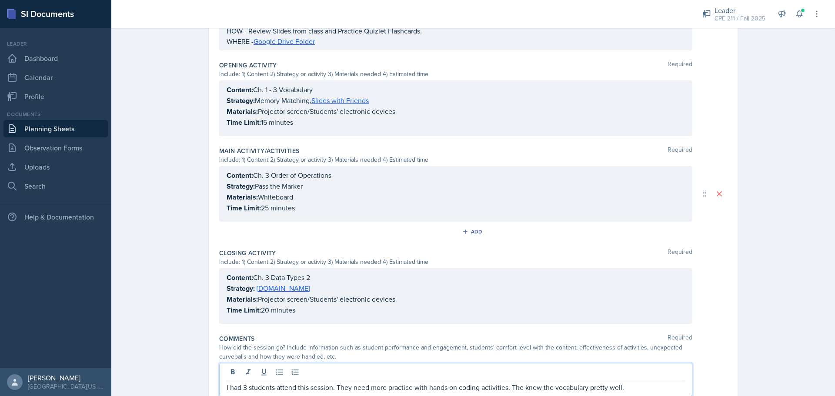
scroll to position [15, 0]
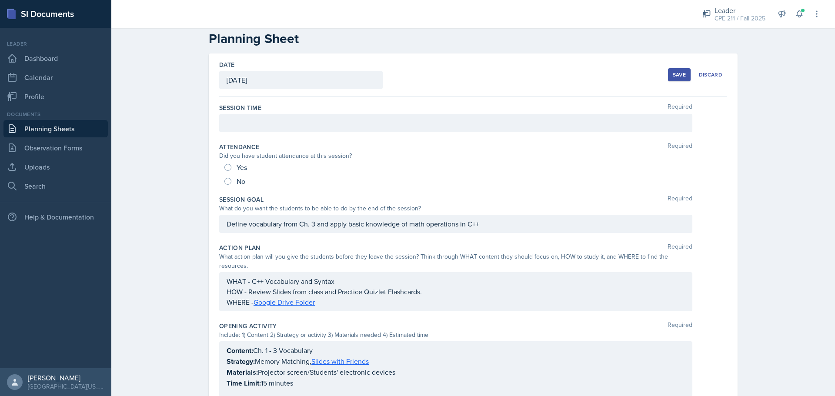
click at [244, 168] on span "Yes" at bounding box center [242, 167] width 10 height 9
click at [231, 168] on input "Yes" at bounding box center [227, 167] width 7 height 7
radio input "true"
click at [275, 132] on div at bounding box center [455, 123] width 473 height 18
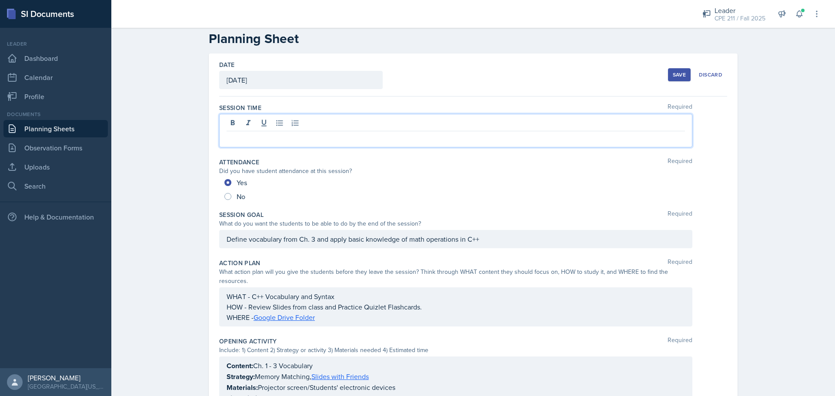
scroll to position [30, 0]
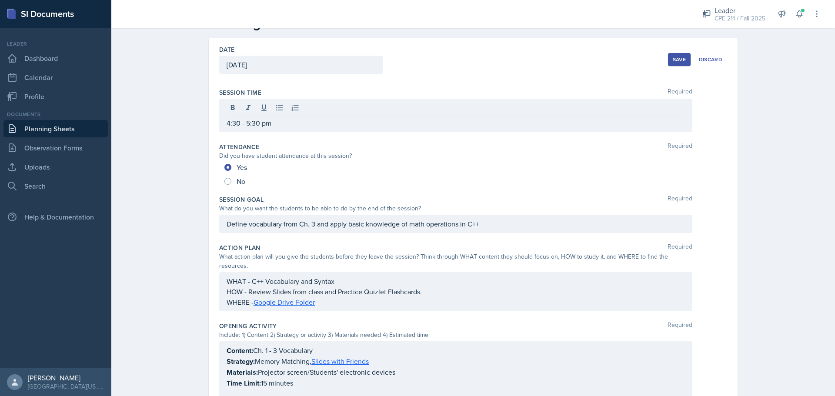
click at [673, 57] on div "Save" at bounding box center [679, 59] width 13 height 7
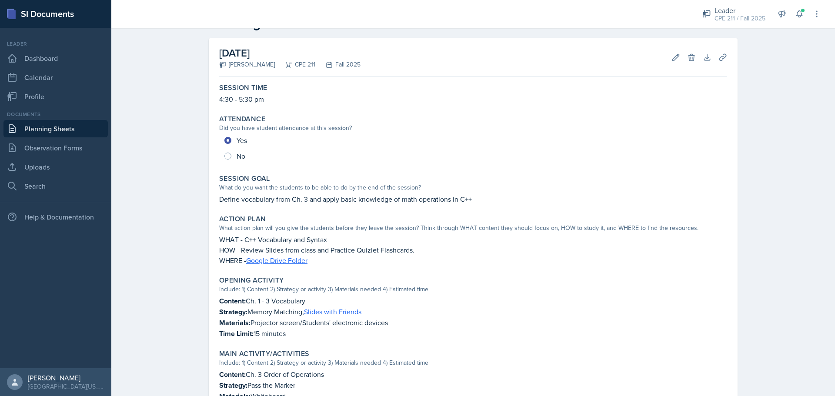
scroll to position [230, 0]
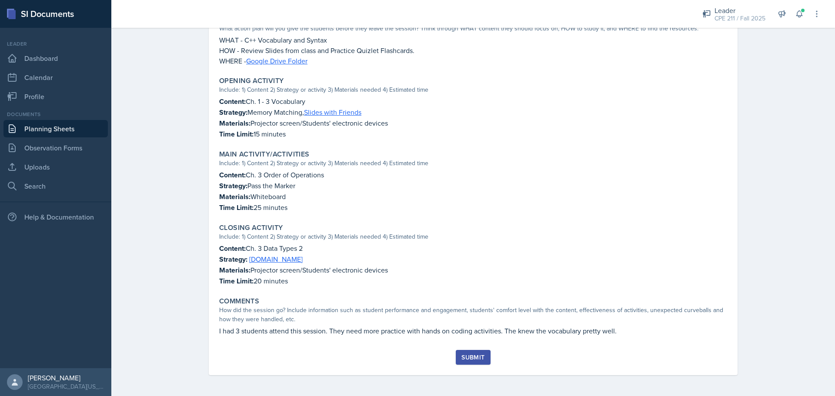
click at [464, 361] on div "Submit" at bounding box center [473, 357] width 23 height 7
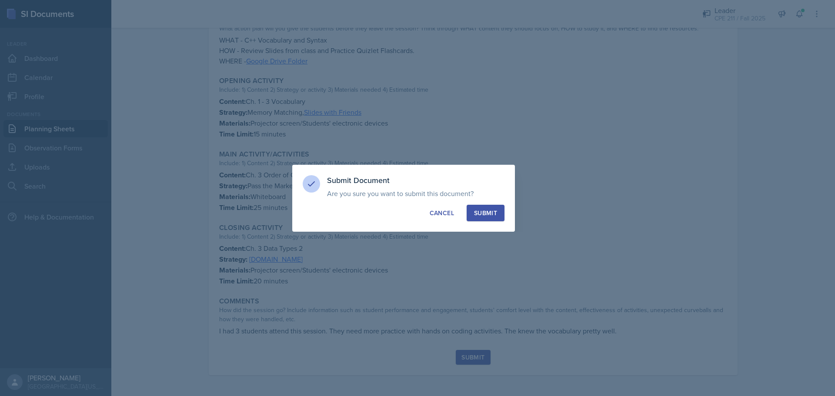
click at [487, 215] on div "Submit" at bounding box center [485, 213] width 23 height 9
radio input "true"
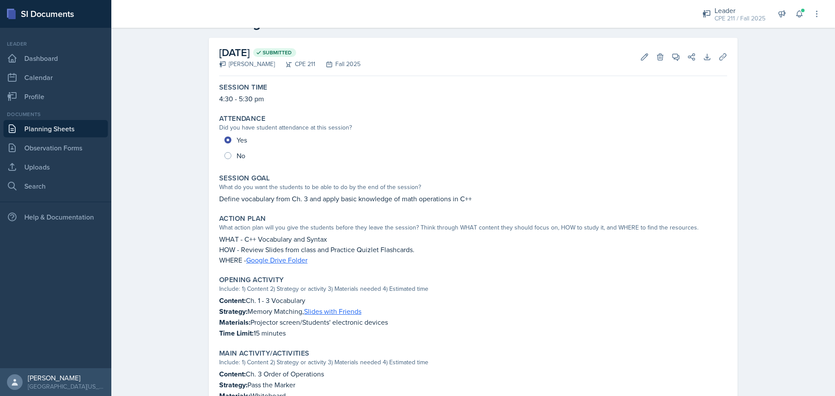
scroll to position [0, 0]
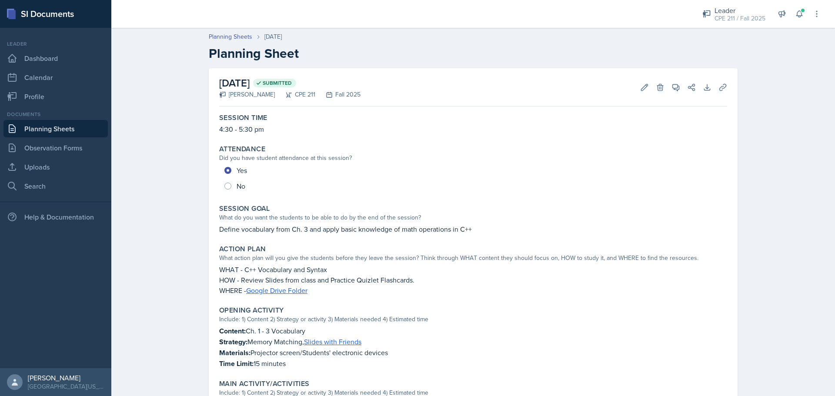
click at [61, 129] on link "Planning Sheets" at bounding box center [55, 128] width 104 height 17
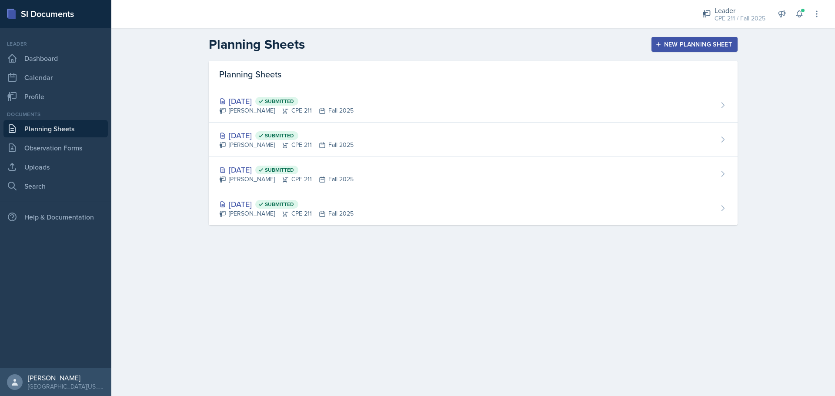
click at [700, 38] on button "New Planning Sheet" at bounding box center [695, 44] width 86 height 15
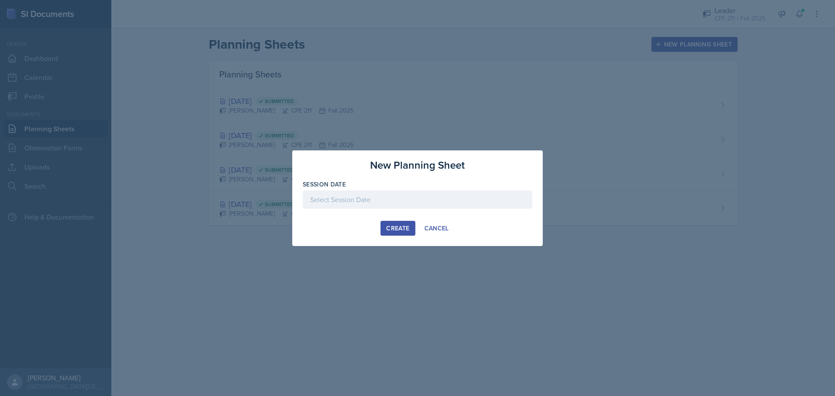
click at [483, 206] on div at bounding box center [418, 200] width 230 height 18
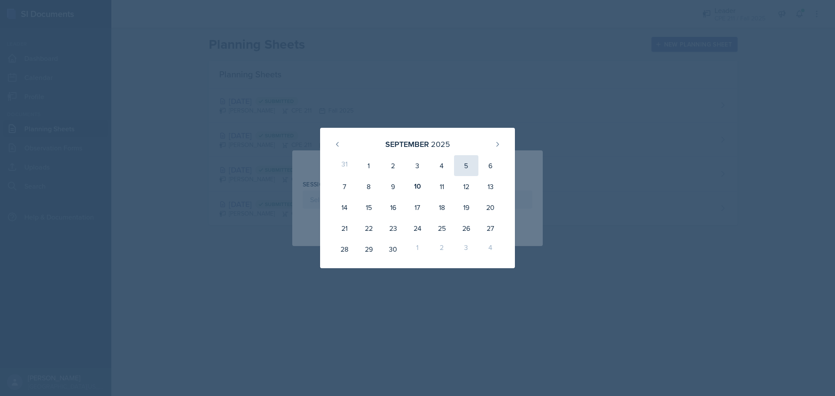
click at [460, 171] on div "5" at bounding box center [466, 165] width 24 height 21
type input "[DATE]"
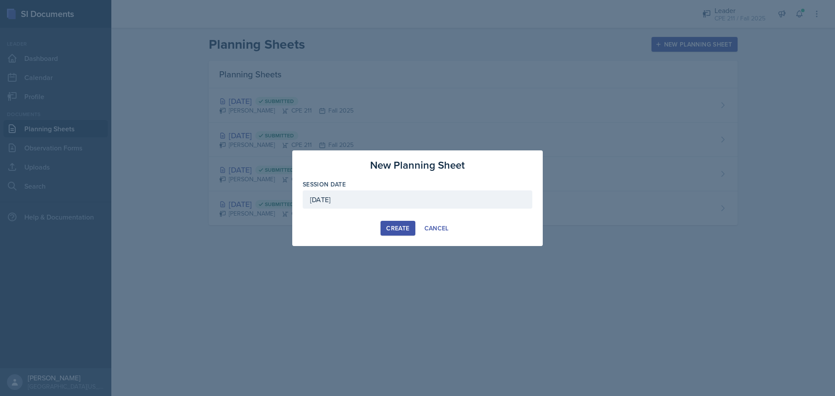
click at [405, 228] on div "Create" at bounding box center [397, 228] width 23 height 7
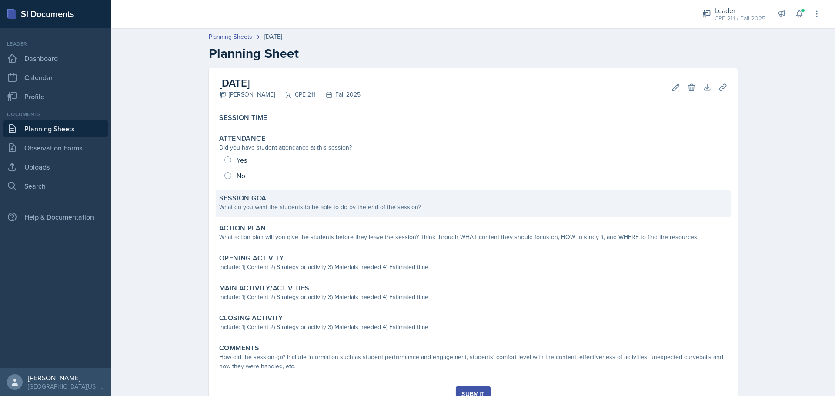
click at [392, 191] on div "Session Goal What do you want the students to be able to do by the end of the s…" at bounding box center [473, 204] width 515 height 27
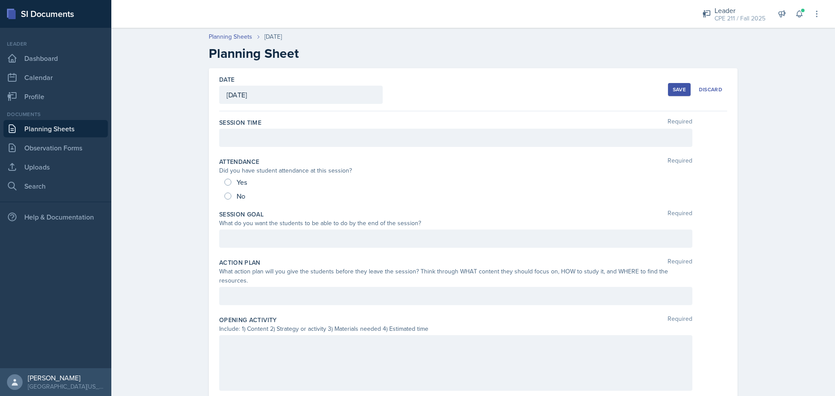
click at [372, 244] on div at bounding box center [455, 239] width 473 height 18
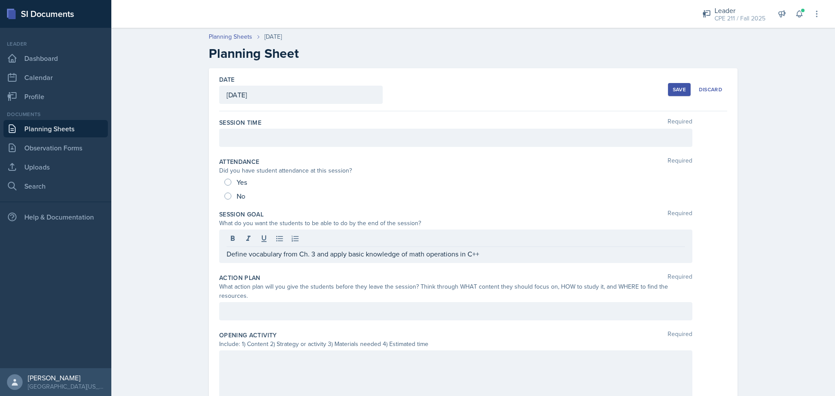
click at [251, 302] on div at bounding box center [455, 311] width 473 height 18
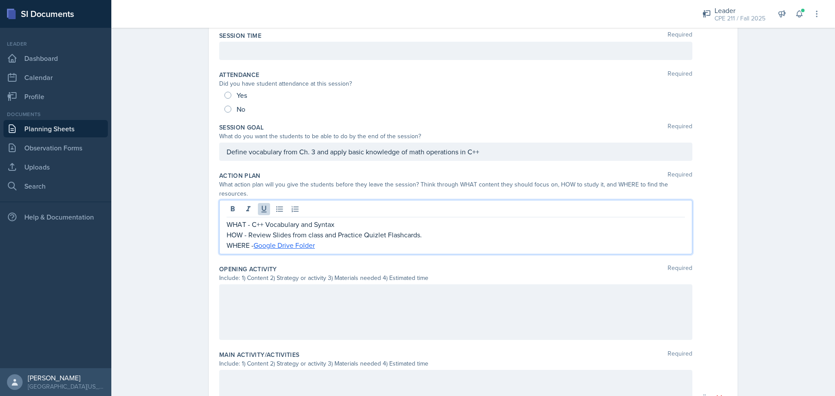
scroll to position [174, 0]
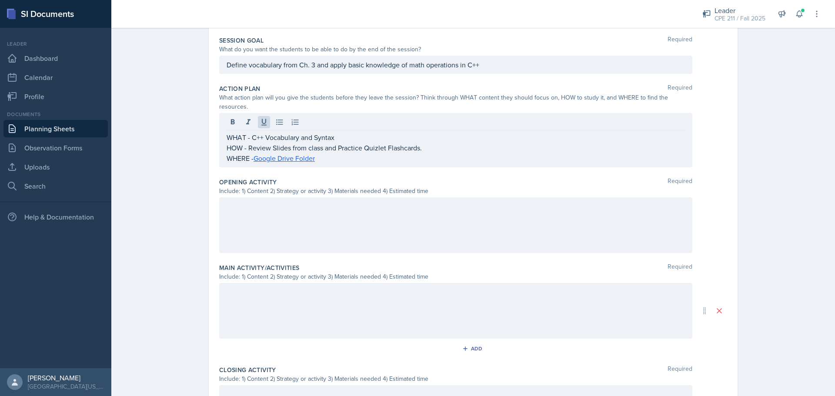
click at [318, 210] on div at bounding box center [455, 225] width 473 height 56
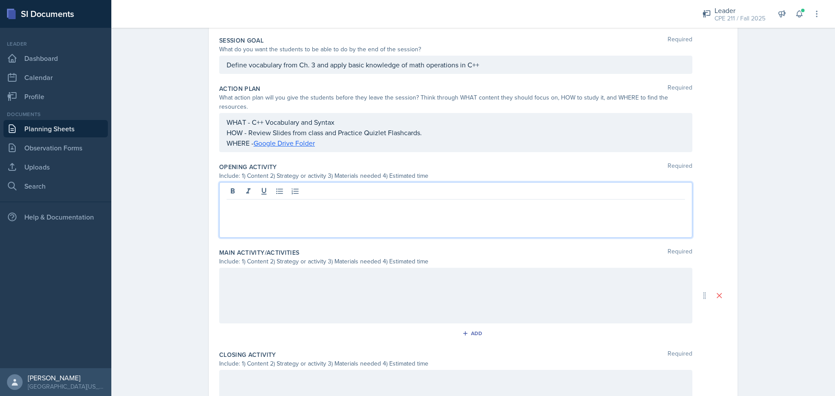
scroll to position [189, 0]
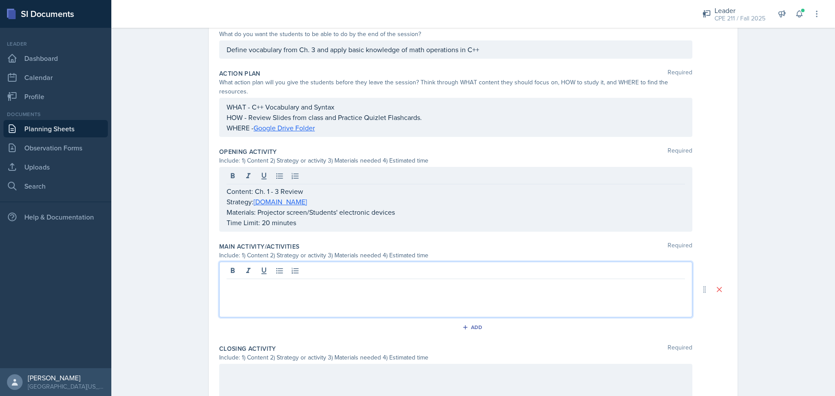
click at [310, 262] on div at bounding box center [455, 290] width 473 height 56
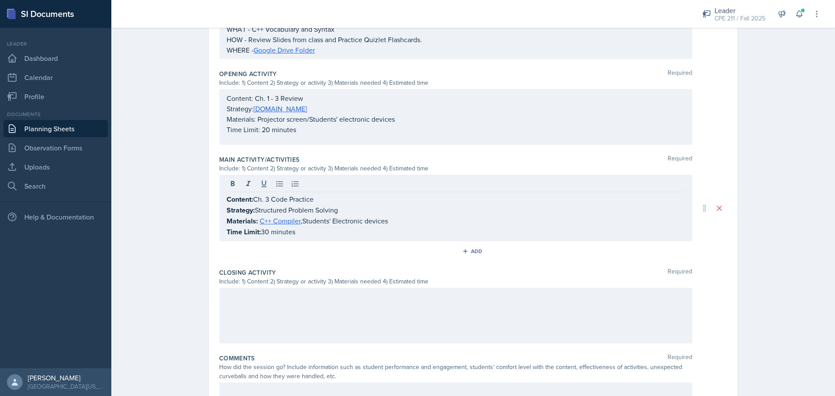
click at [308, 300] on div at bounding box center [455, 316] width 473 height 56
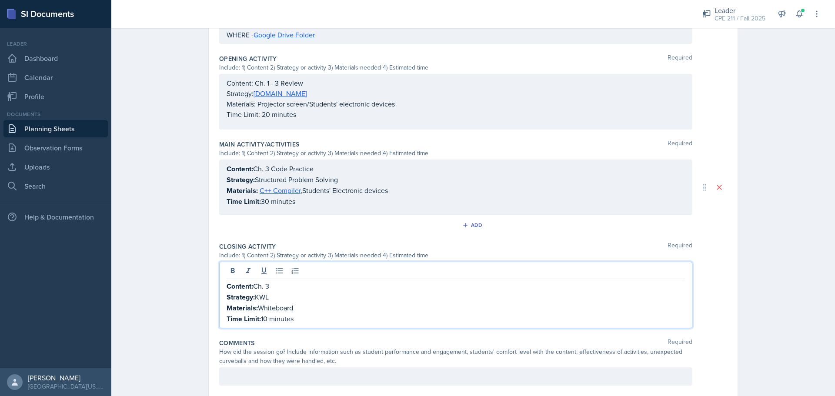
scroll to position [298, 0]
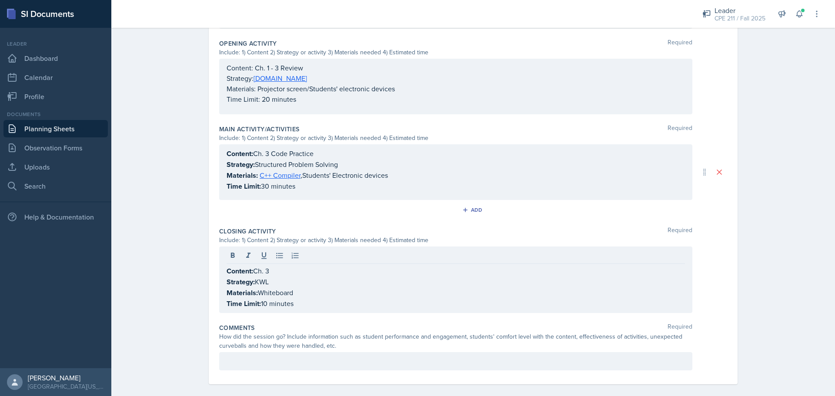
click at [264, 356] on p at bounding box center [456, 361] width 458 height 10
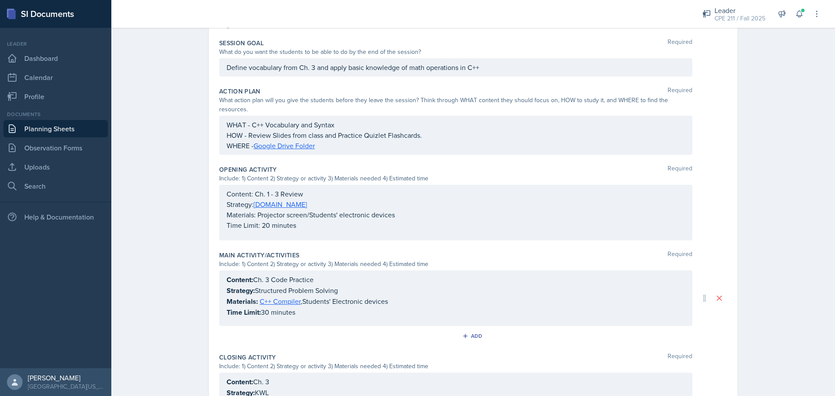
scroll to position [0, 0]
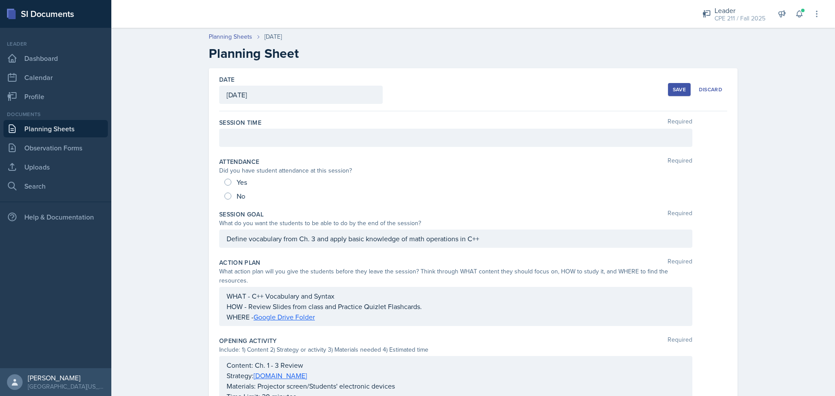
click at [241, 184] on span "Yes" at bounding box center [242, 182] width 10 height 9
click at [231, 184] on input "Yes" at bounding box center [227, 182] width 7 height 7
radio input "true"
click at [272, 136] on div at bounding box center [455, 138] width 473 height 18
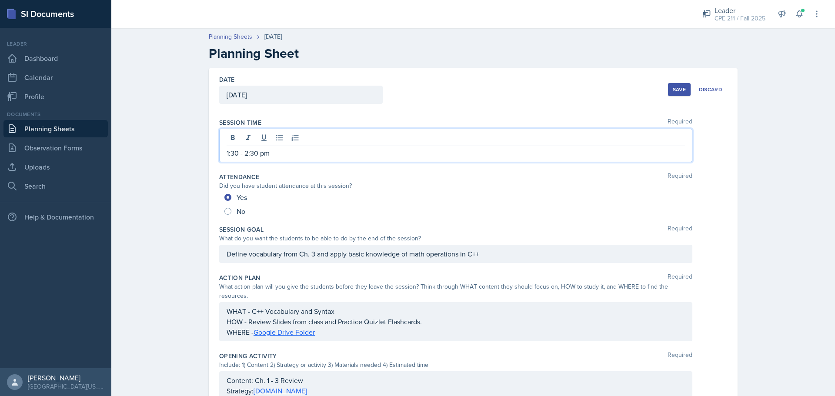
click at [682, 95] on button "Save" at bounding box center [679, 89] width 23 height 13
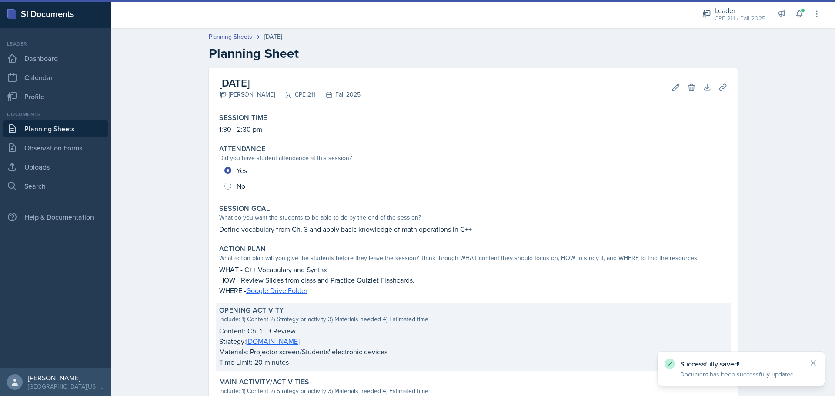
scroll to position [228, 0]
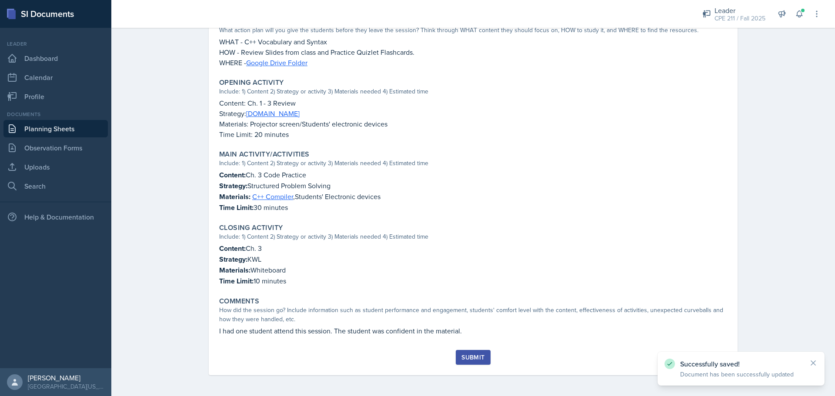
click at [458, 356] on button "Submit" at bounding box center [473, 357] width 34 height 15
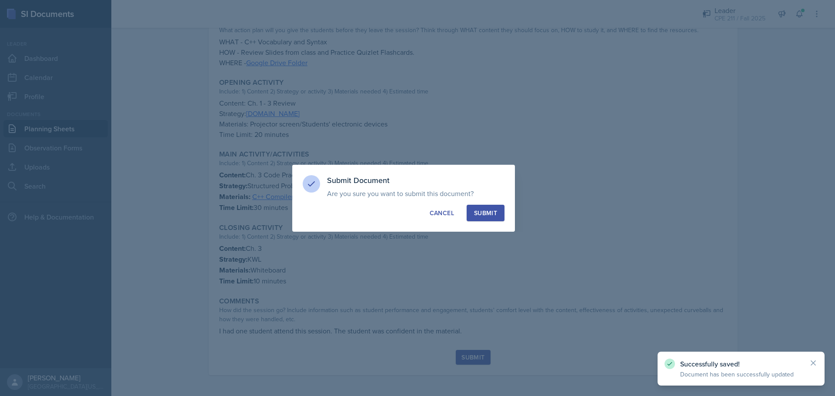
click at [483, 209] on div "Submit" at bounding box center [485, 213] width 23 height 9
radio input "true"
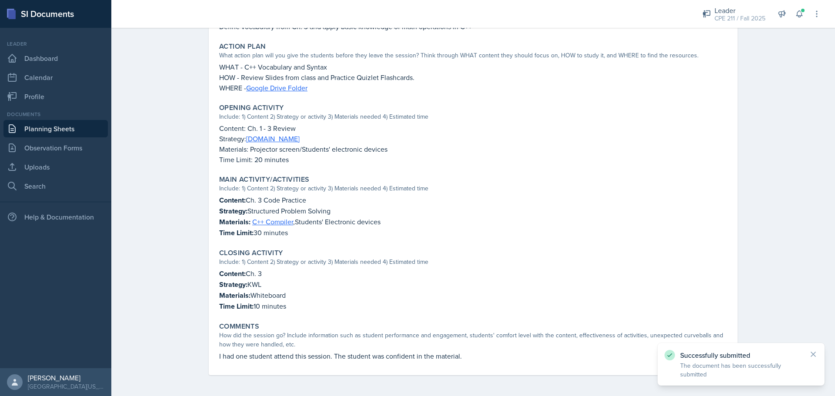
scroll to position [203, 0]
click at [43, 130] on link "Planning Sheets" at bounding box center [55, 128] width 104 height 17
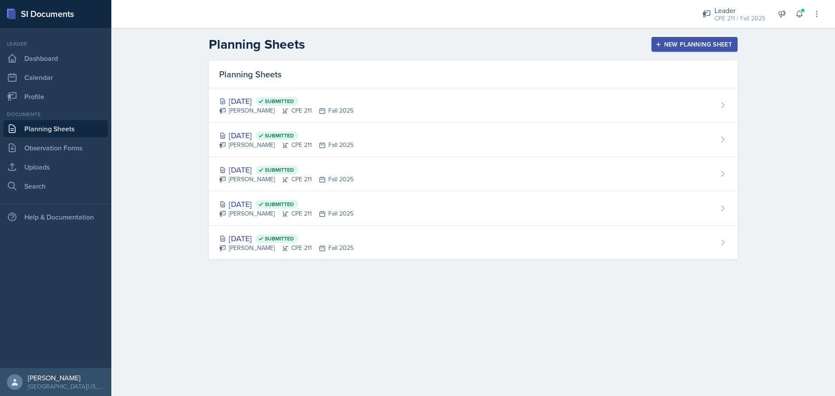
click at [739, 43] on div "Planning Sheets New Planning Sheet" at bounding box center [473, 45] width 557 height 16
click at [713, 44] on div "New Planning Sheet" at bounding box center [694, 44] width 75 height 7
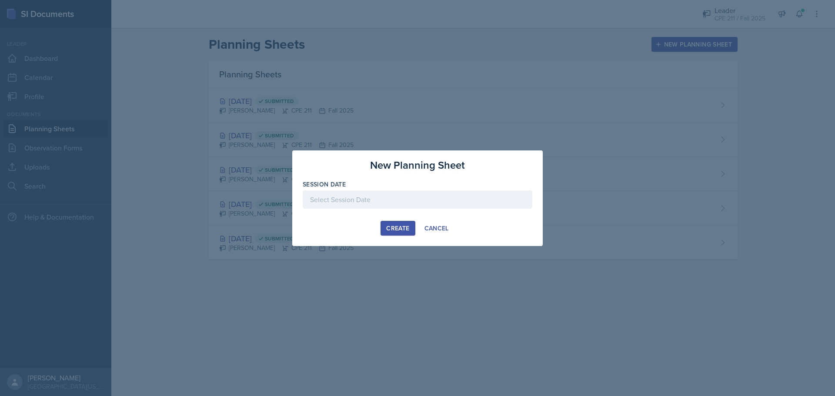
click at [405, 195] on div at bounding box center [418, 200] width 230 height 18
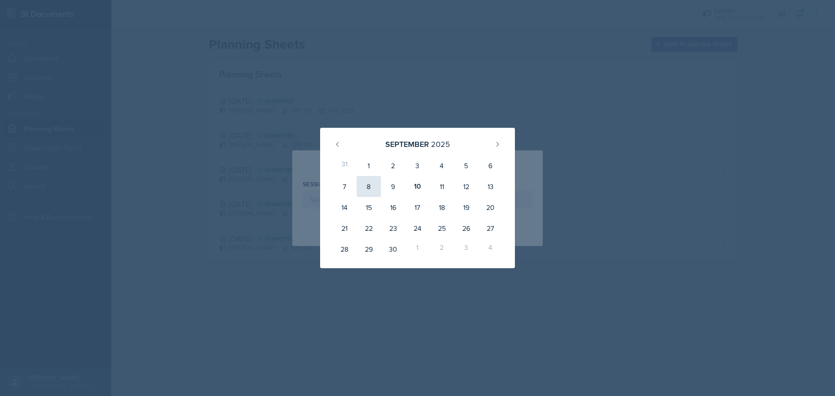
click at [364, 191] on div "8" at bounding box center [369, 186] width 24 height 21
type input "[DATE]"
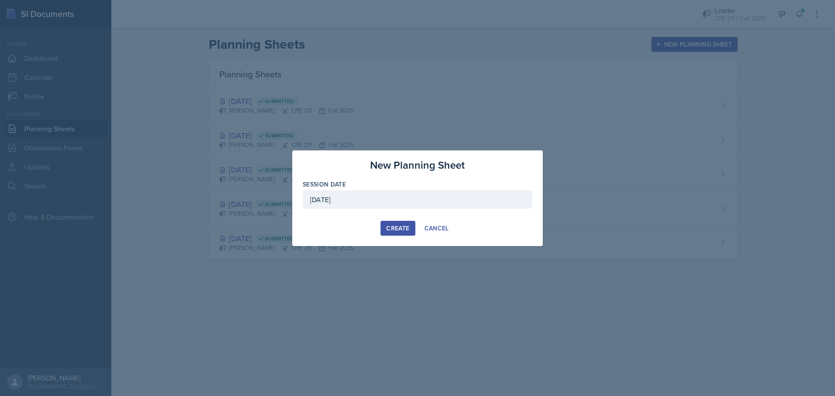
click at [408, 226] on div "Create" at bounding box center [397, 228] width 23 height 7
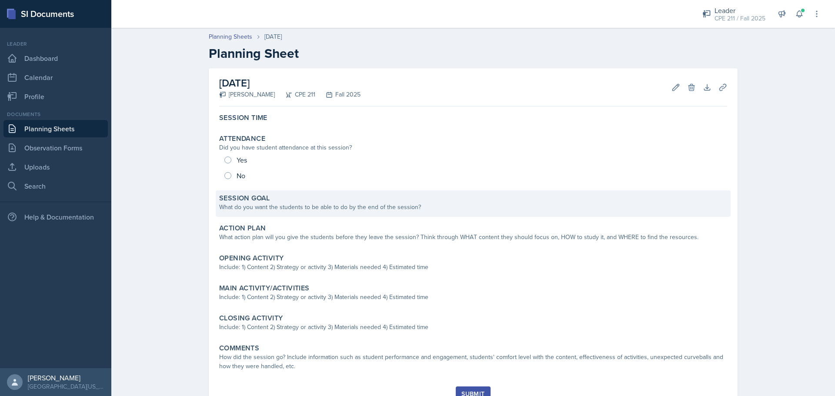
click at [298, 211] on div "What do you want the students to be able to do by the end of the session?" at bounding box center [473, 207] width 508 height 9
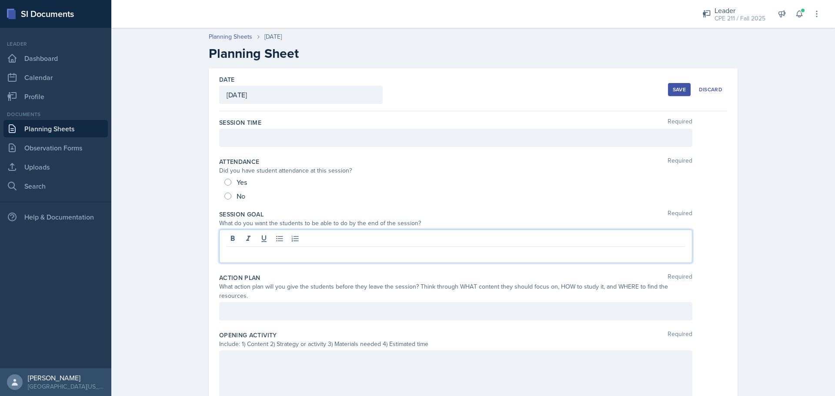
click at [288, 237] on div at bounding box center [455, 246] width 473 height 33
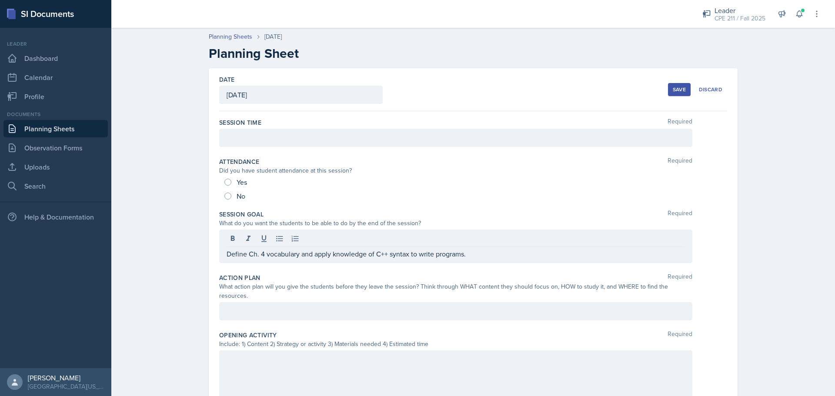
click at [385, 293] on div "Action Plan Required What action plan will you give the students before they le…" at bounding box center [473, 298] width 508 height 57
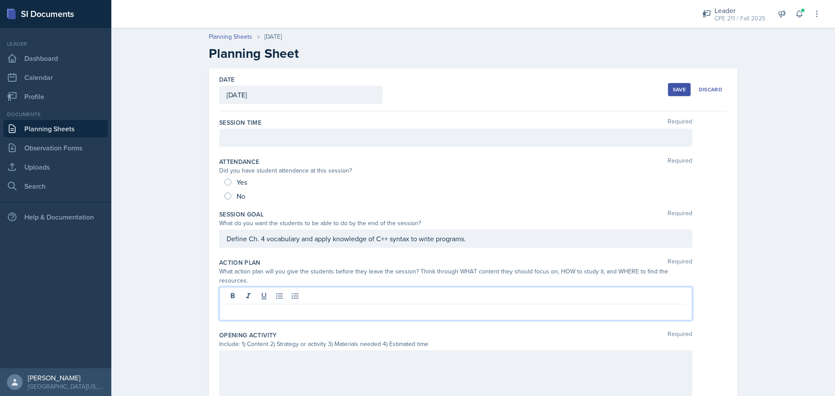
click at [392, 288] on div at bounding box center [455, 303] width 473 height 33
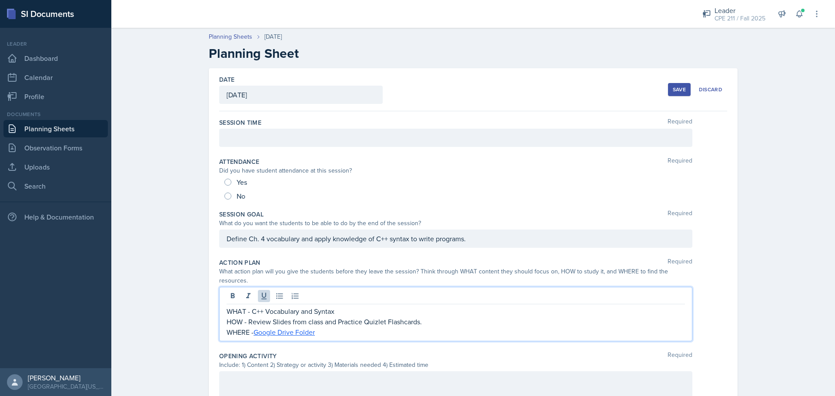
scroll to position [130, 0]
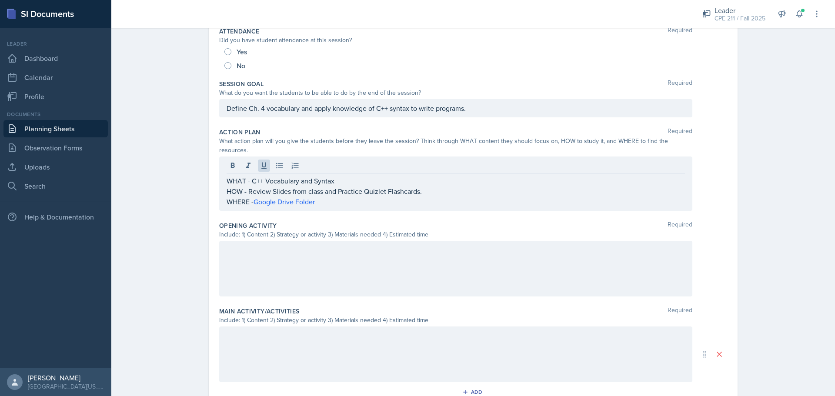
click at [428, 248] on div at bounding box center [455, 269] width 473 height 56
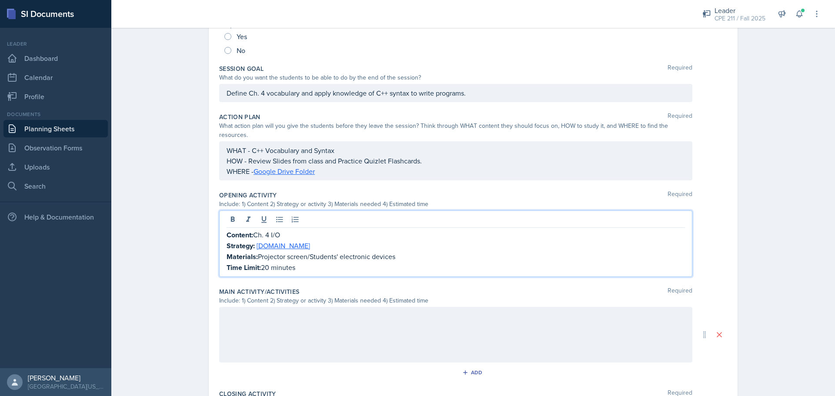
click at [155, 247] on div "Planning Sheets Sep 8th, 2025 Planning Sheet Date September 8th, 2025 September…" at bounding box center [473, 217] width 724 height 679
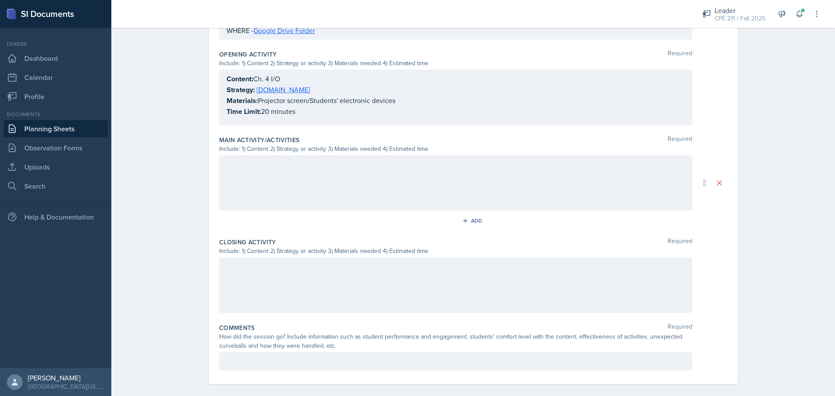
scroll to position [0, 0]
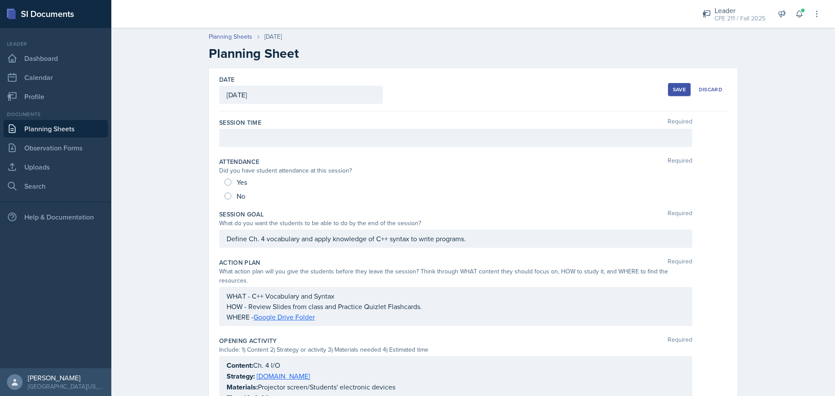
click at [237, 183] on span "Yes" at bounding box center [242, 182] width 10 height 9
click at [231, 183] on input "Yes" at bounding box center [227, 182] width 7 height 7
radio input "true"
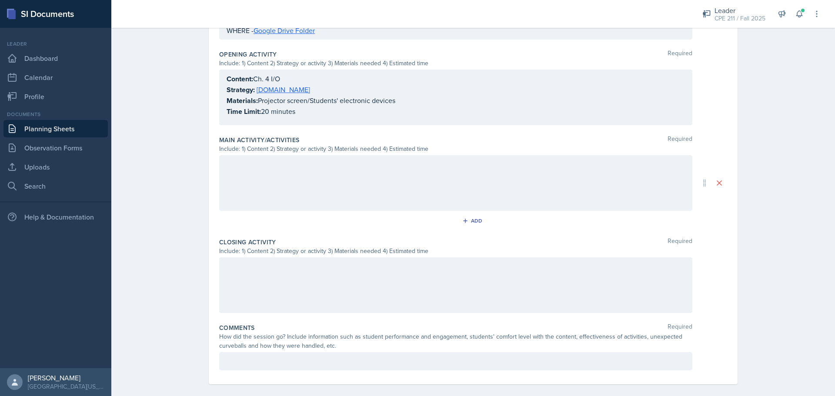
click at [335, 356] on p at bounding box center [456, 361] width 458 height 10
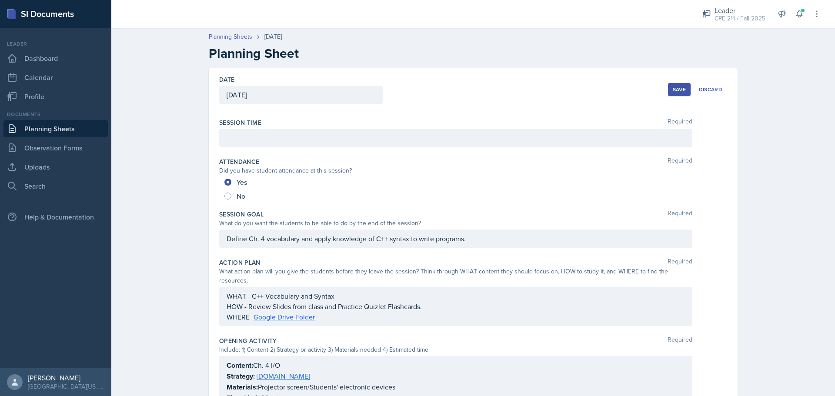
click at [567, 139] on div at bounding box center [455, 138] width 473 height 18
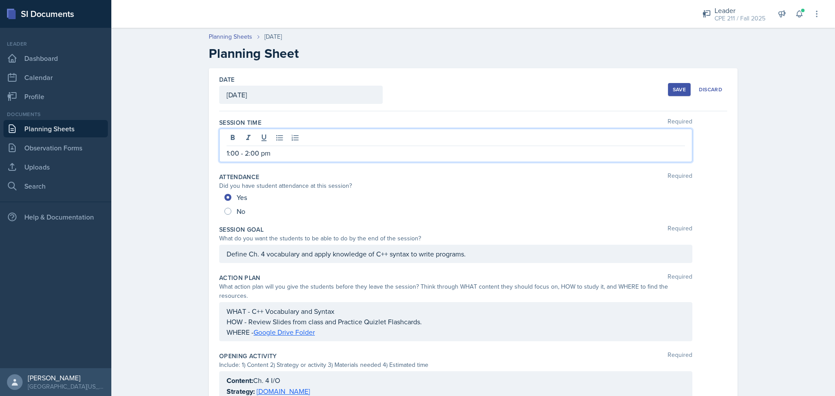
click at [672, 94] on button "Save" at bounding box center [679, 89] width 23 height 13
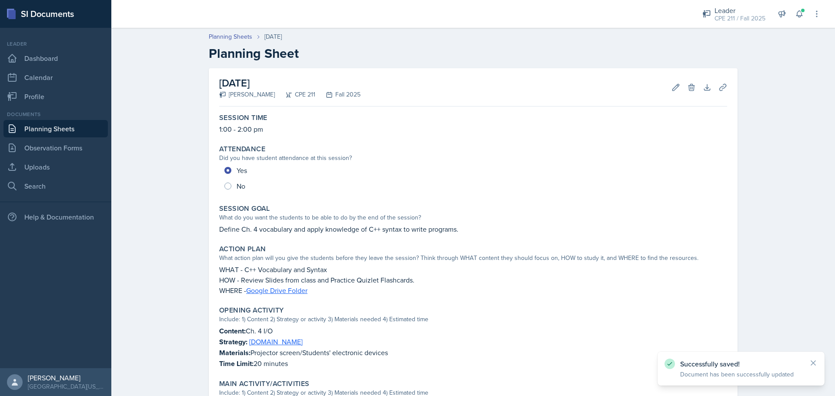
click at [67, 124] on link "Planning Sheets" at bounding box center [55, 128] width 104 height 17
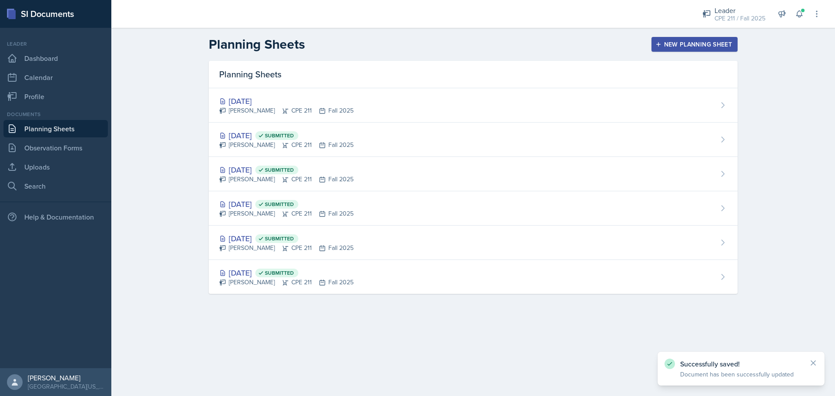
click at [696, 41] on div "New Planning Sheet" at bounding box center [694, 44] width 75 height 7
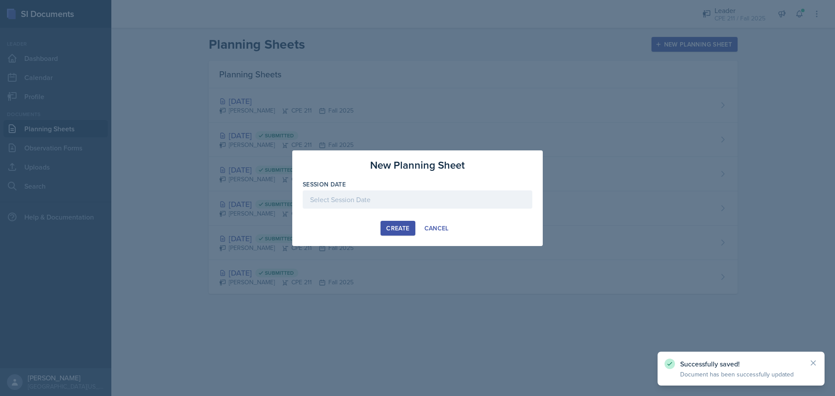
click at [409, 205] on div at bounding box center [418, 200] width 230 height 18
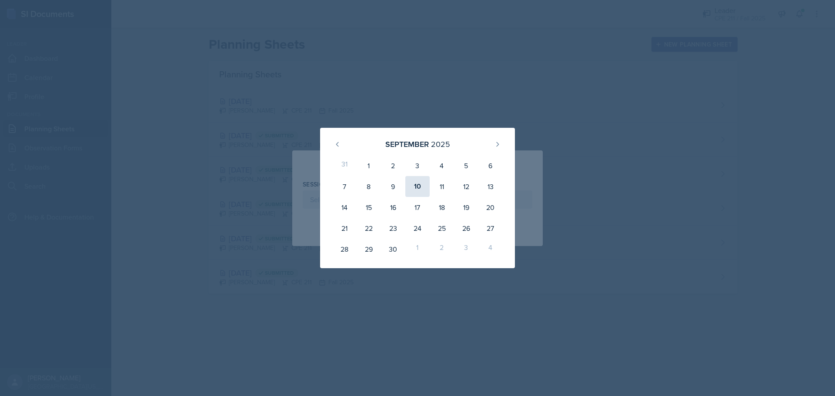
click at [414, 192] on div "10" at bounding box center [417, 186] width 24 height 21
type input "[DATE]"
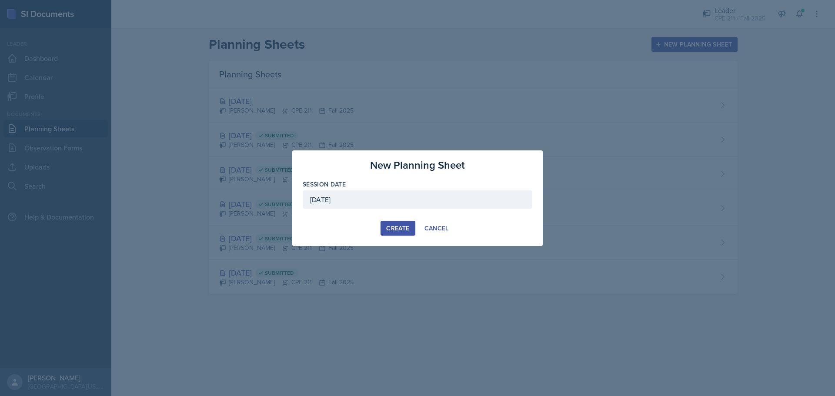
click at [391, 231] on div "Create" at bounding box center [397, 228] width 23 height 7
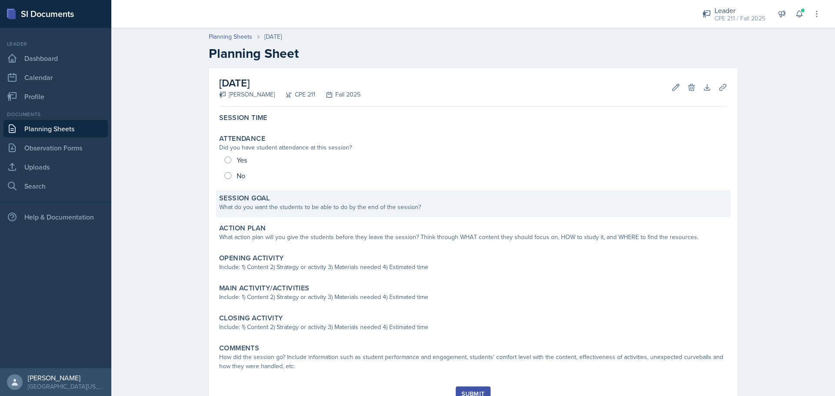
click at [302, 204] on div "What do you want the students to be able to do by the end of the session?" at bounding box center [473, 207] width 508 height 9
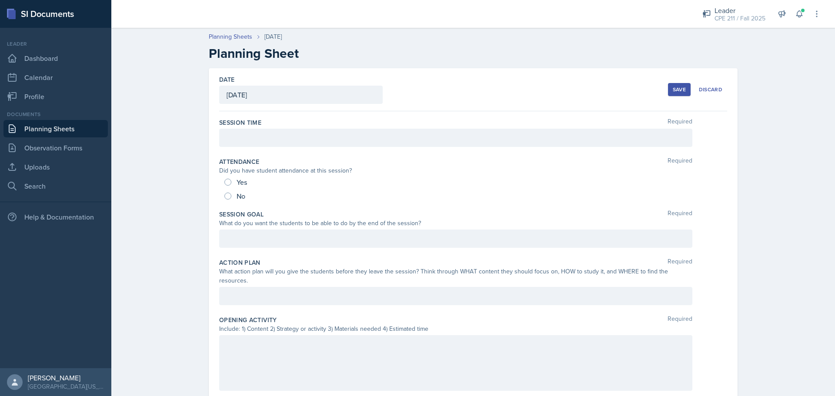
click at [313, 238] on div at bounding box center [455, 239] width 473 height 18
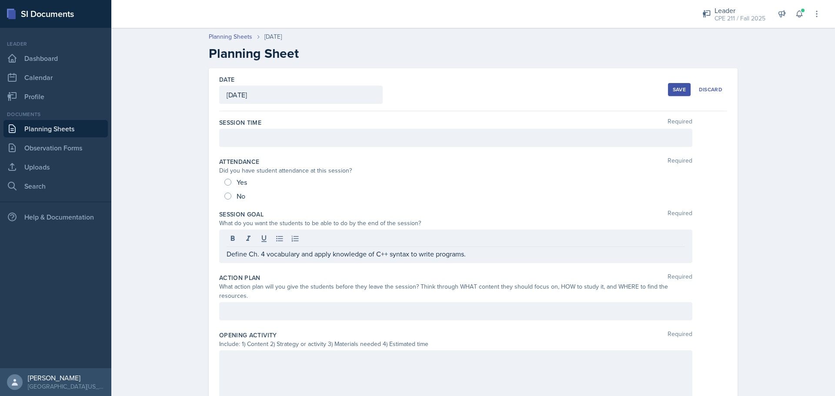
click at [303, 302] on div at bounding box center [455, 311] width 473 height 18
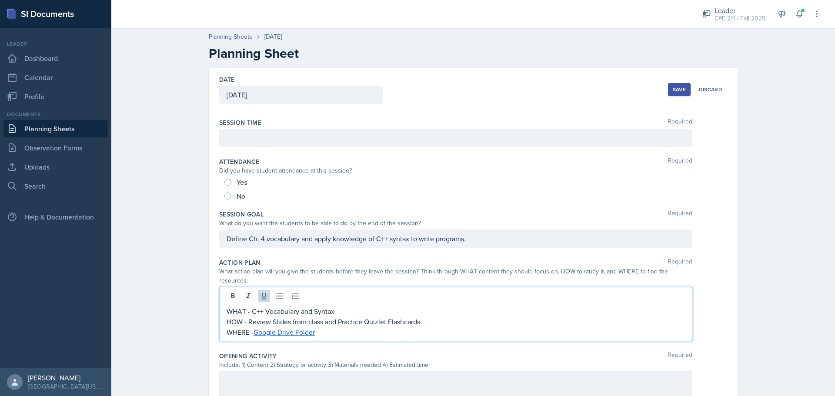
scroll to position [130, 0]
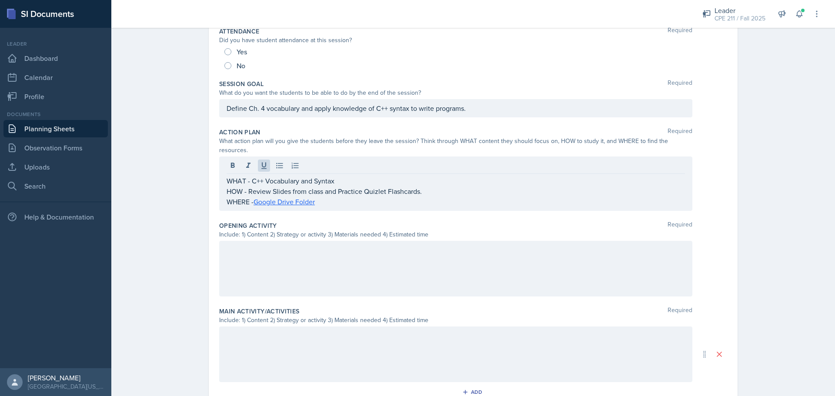
click at [313, 278] on div at bounding box center [455, 269] width 473 height 56
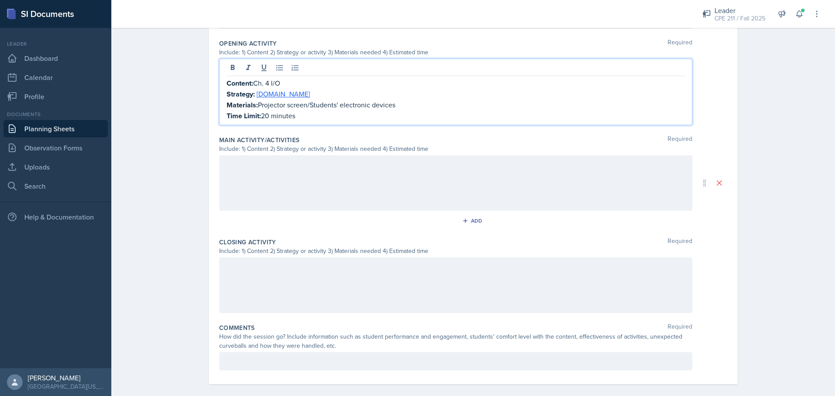
scroll to position [0, 0]
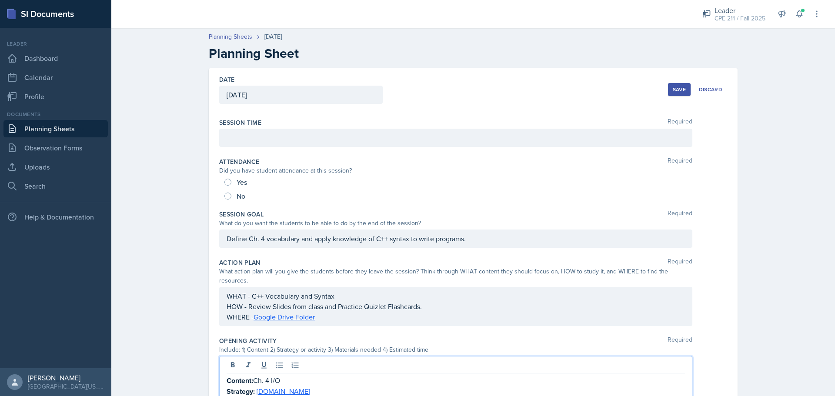
click at [680, 91] on div "Save" at bounding box center [679, 89] width 13 height 7
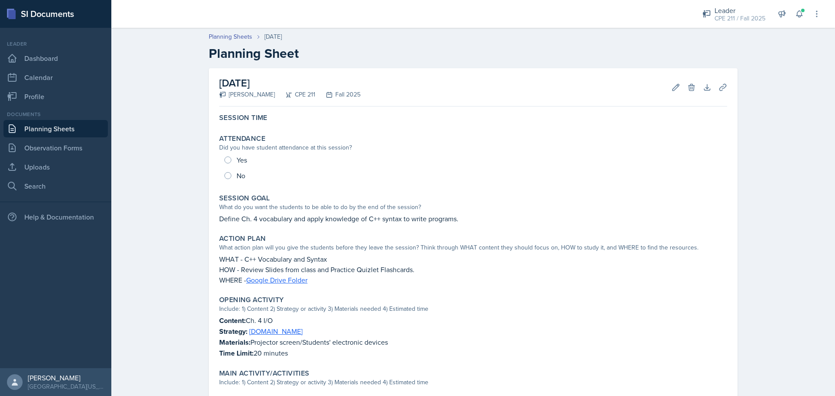
drag, startPoint x: 50, startPoint y: 127, endPoint x: 67, endPoint y: 127, distance: 17.0
click at [50, 127] on link "Planning Sheets" at bounding box center [55, 128] width 104 height 17
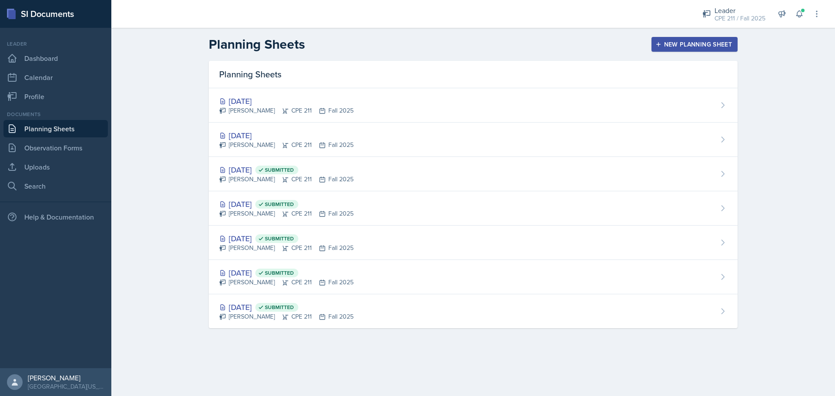
click at [731, 43] on div "New Planning Sheet" at bounding box center [694, 44] width 75 height 7
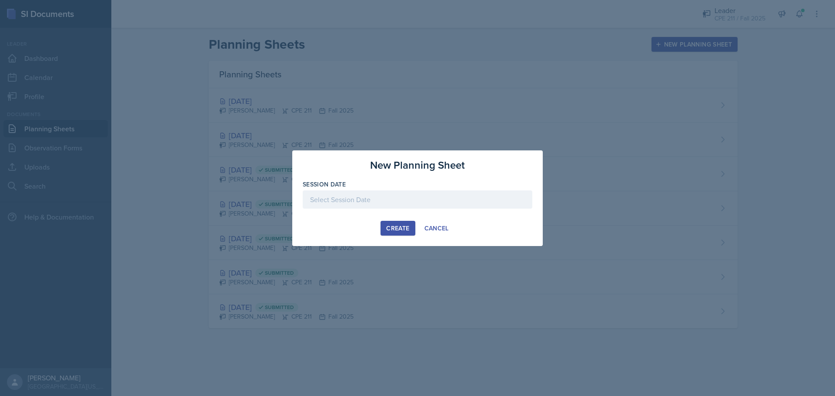
click at [407, 231] on div "Create" at bounding box center [397, 228] width 23 height 7
click at [385, 196] on div at bounding box center [418, 200] width 230 height 18
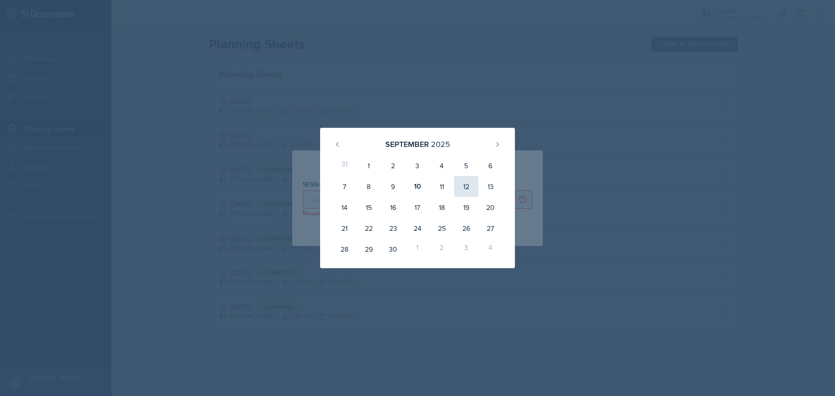
click at [459, 191] on div "12" at bounding box center [466, 186] width 24 height 21
type input "[DATE]"
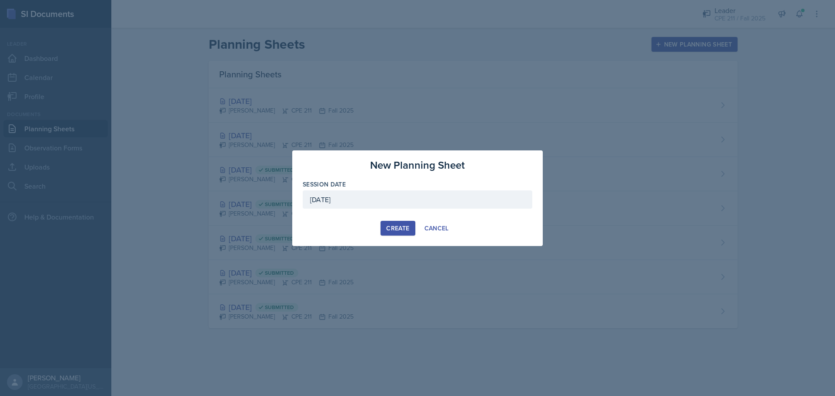
click at [400, 227] on div "Create" at bounding box center [397, 228] width 23 height 7
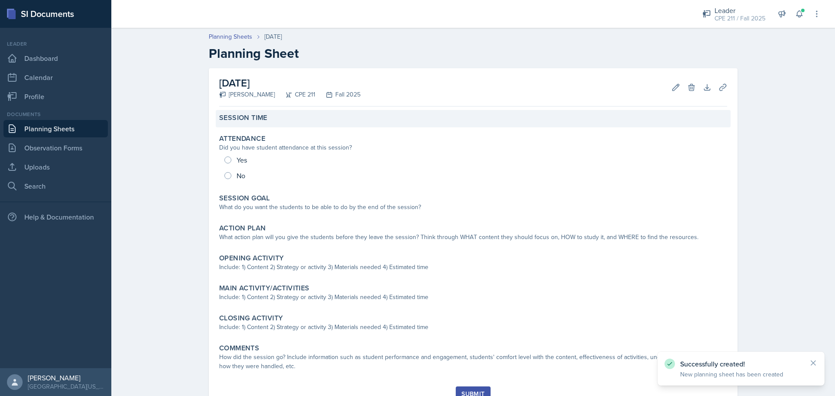
click at [294, 123] on div "Session Time" at bounding box center [473, 118] width 515 height 17
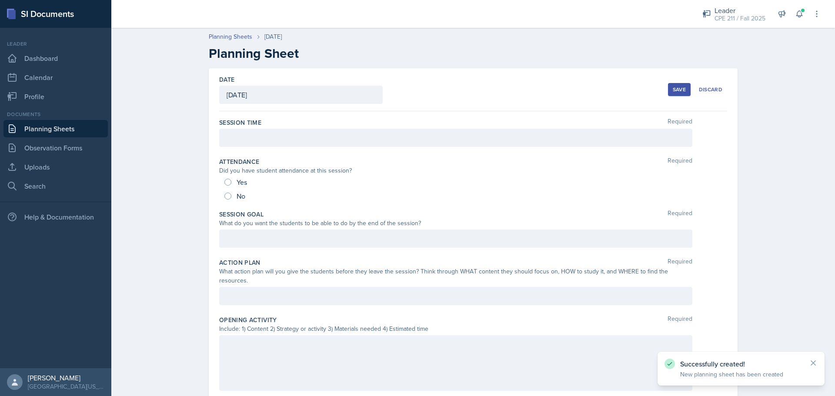
click at [298, 146] on div at bounding box center [455, 138] width 473 height 18
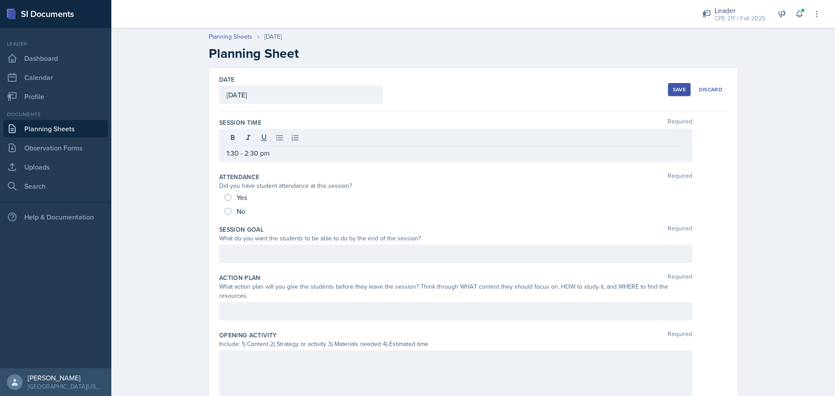
click at [270, 263] on div at bounding box center [455, 254] width 473 height 18
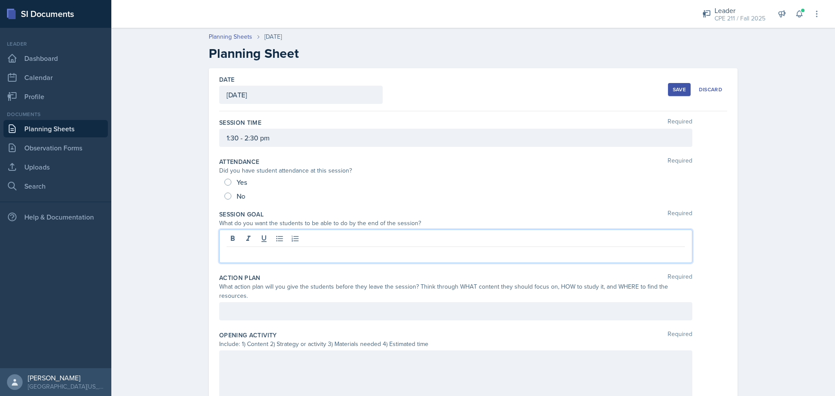
paste div
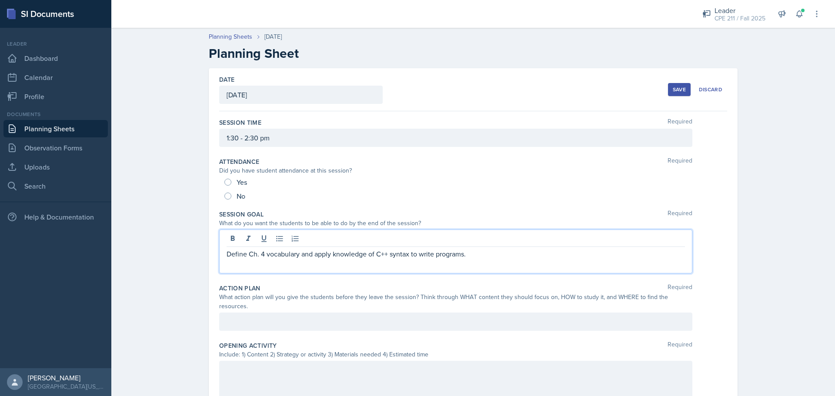
click at [261, 252] on p "Define Ch. 4 vocabulary and apply knowledge of C++ syntax to write programs." at bounding box center [456, 254] width 458 height 10
click at [135, 265] on div "Planning Sheets Sep 12th, 2025 Planning Sheet Date September 12th, 2025 Septemb…" at bounding box center [473, 359] width 724 height 673
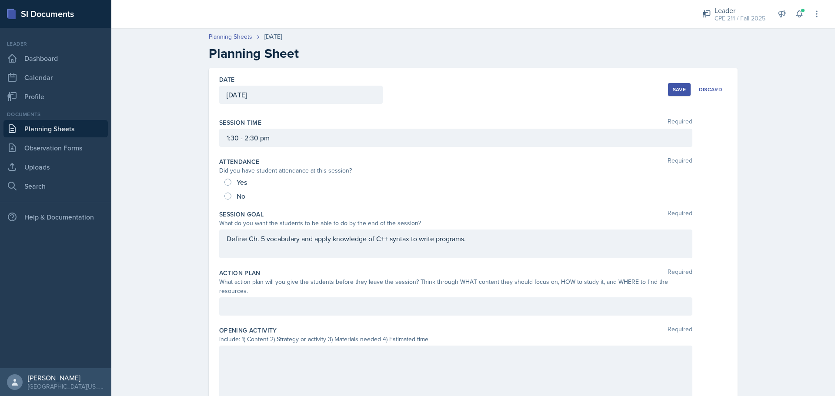
click at [673, 92] on div "Save" at bounding box center [679, 89] width 13 height 7
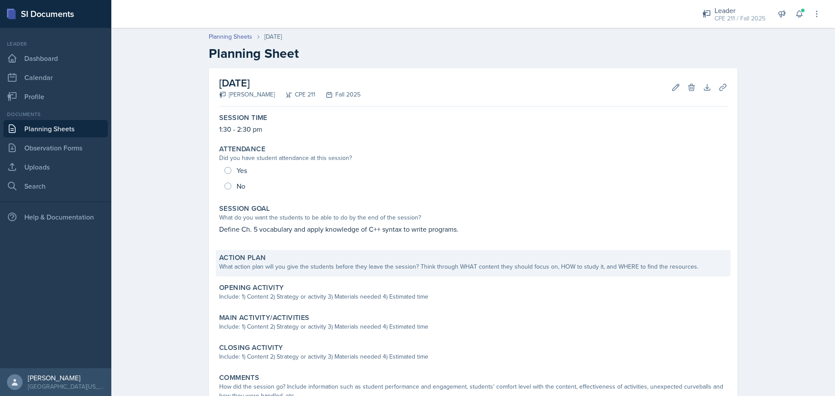
click at [278, 263] on div "What action plan will you give the students before they leave the session? Thin…" at bounding box center [473, 266] width 508 height 9
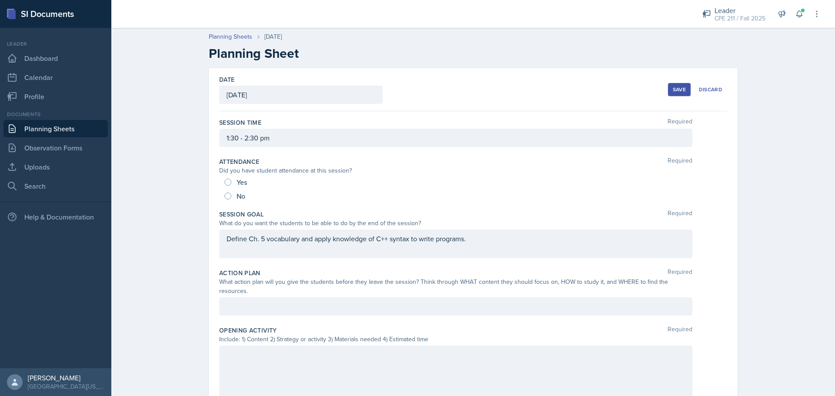
click at [300, 304] on div at bounding box center [455, 307] width 473 height 18
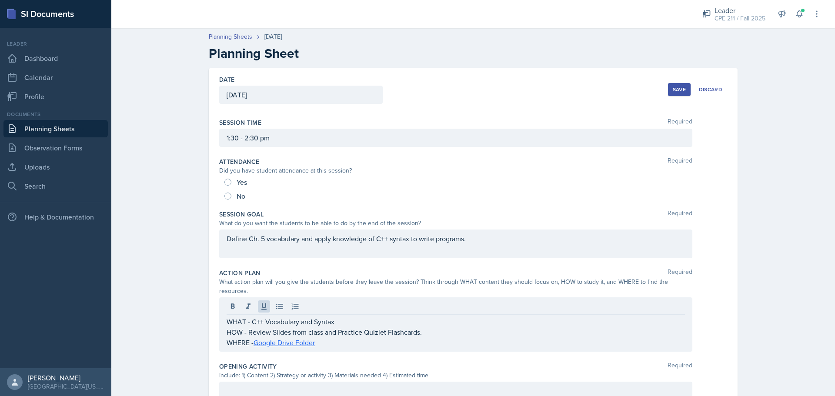
click at [677, 88] on div "Save" at bounding box center [679, 89] width 13 height 7
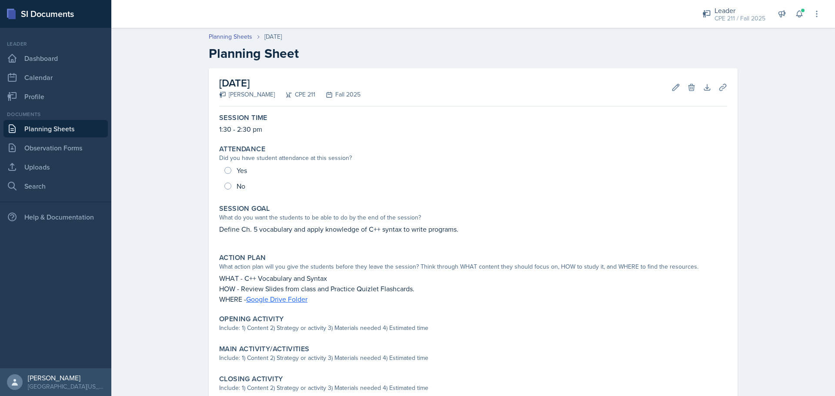
click at [74, 124] on link "Planning Sheets" at bounding box center [55, 128] width 104 height 17
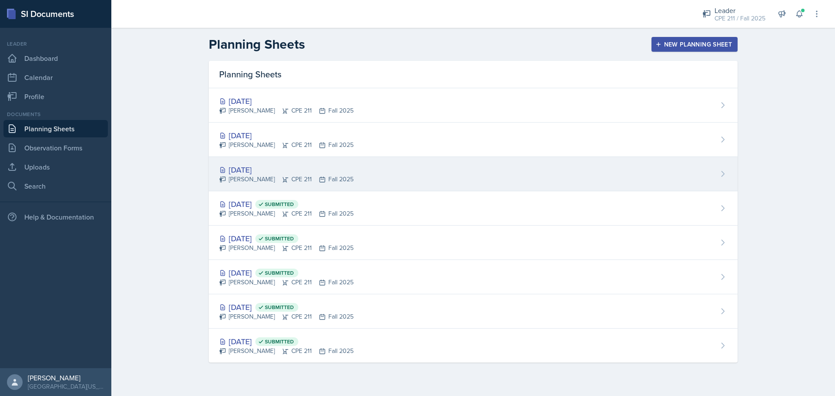
click at [256, 170] on div "[DATE]" at bounding box center [286, 170] width 134 height 12
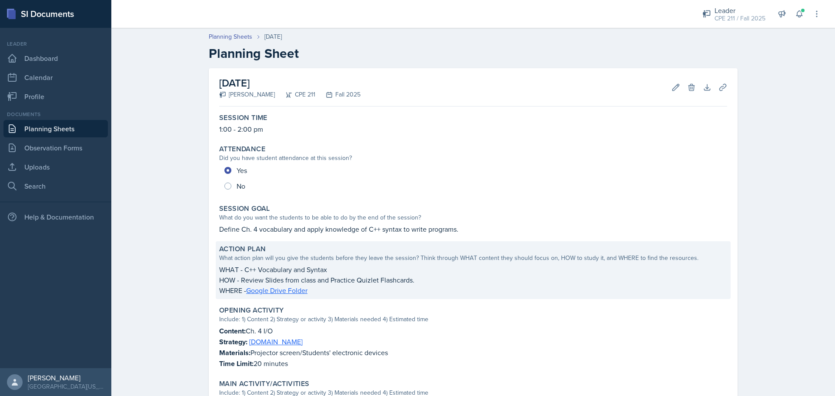
scroll to position [87, 0]
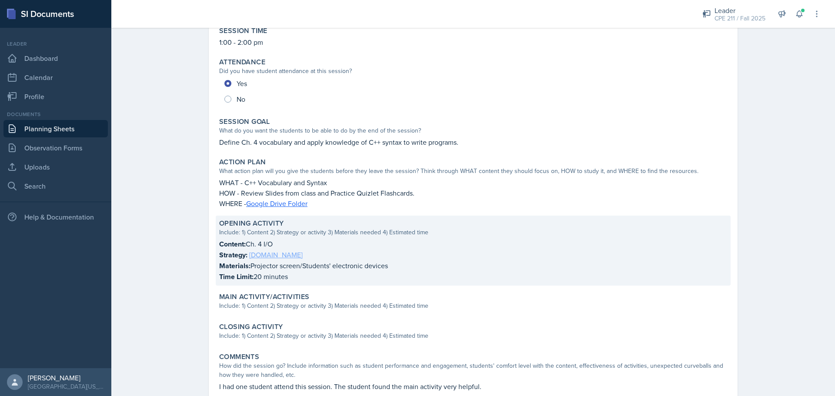
click at [269, 257] on link "[DOMAIN_NAME]" at bounding box center [276, 255] width 54 height 10
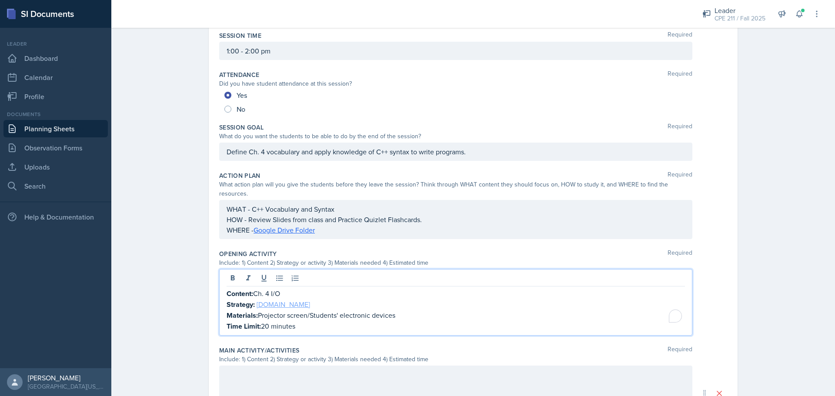
drag, startPoint x: 320, startPoint y: 305, endPoint x: 259, endPoint y: 295, distance: 62.1
click at [259, 295] on div "Content: Ch. 4 I/O Strategy: [DOMAIN_NAME] Materials: Projector screen/Students…" at bounding box center [456, 309] width 458 height 43
drag, startPoint x: 318, startPoint y: 319, endPoint x: 219, endPoint y: 285, distance: 104.0
click at [219, 285] on div "Content: Ch. 4 I/O Strategy: [DOMAIN_NAME] Materials: Projector screen/Students…" at bounding box center [455, 302] width 473 height 67
copy div "Content: Ch. 4 I/O Strategy: [DOMAIN_NAME] Materials: Projector screen/Students…"
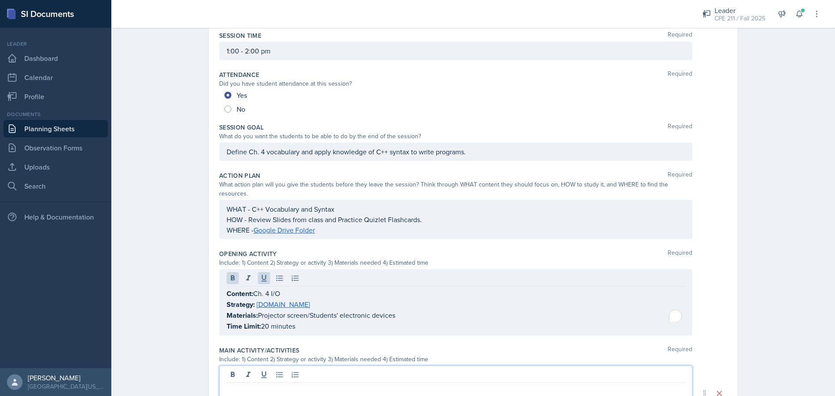
click at [325, 367] on div at bounding box center [455, 394] width 473 height 56
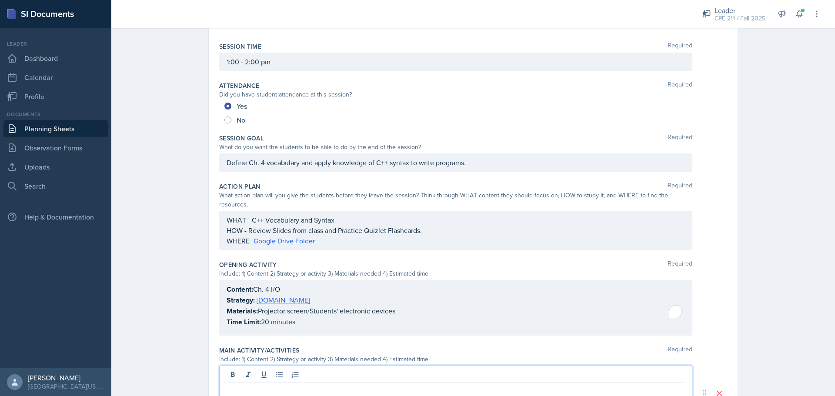
paste div
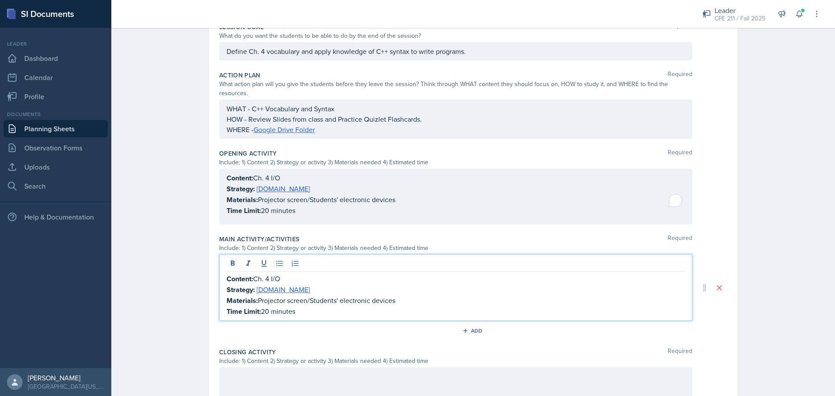
scroll to position [274, 0]
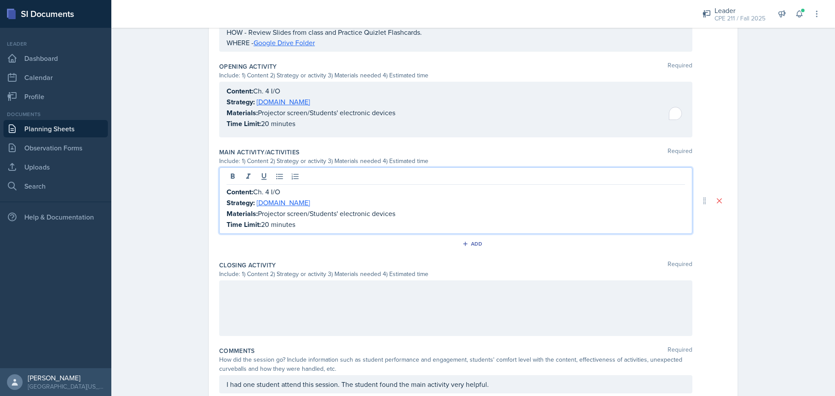
click at [291, 197] on p "Strategy: [DOMAIN_NAME]" at bounding box center [456, 202] width 458 height 11
drag, startPoint x: 342, startPoint y: 193, endPoint x: 253, endPoint y: 190, distance: 89.7
click at [253, 197] on p "Strategy: Structured Problem Solving" at bounding box center [456, 202] width 458 height 11
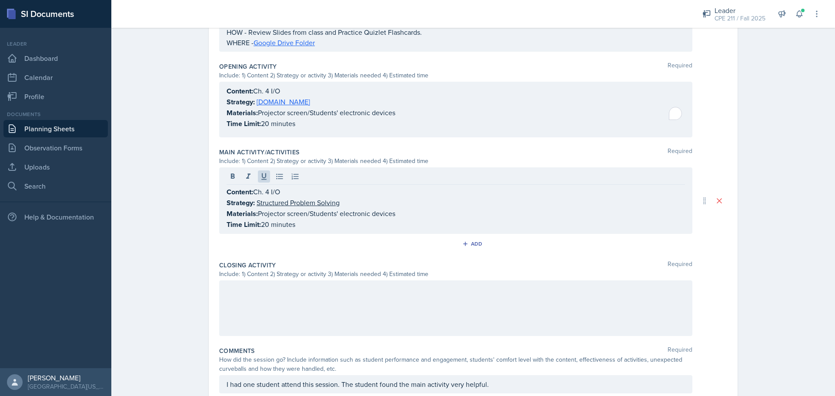
click at [258, 174] on div at bounding box center [456, 178] width 458 height 14
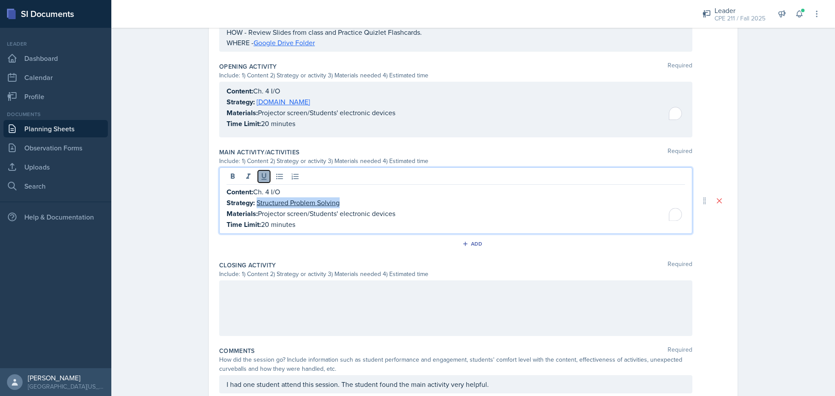
click at [261, 172] on icon at bounding box center [264, 176] width 9 height 9
click at [451, 219] on p "Time Limit: 20 minutes" at bounding box center [456, 224] width 458 height 11
drag, startPoint x: 407, startPoint y: 204, endPoint x: 368, endPoint y: 204, distance: 39.2
click at [368, 208] on p "Materials: Projector screen/Students' electronic devices" at bounding box center [456, 213] width 458 height 11
click at [470, 208] on p "Materials: Projector screen/Students' electronic devices" at bounding box center [456, 213] width 458 height 11
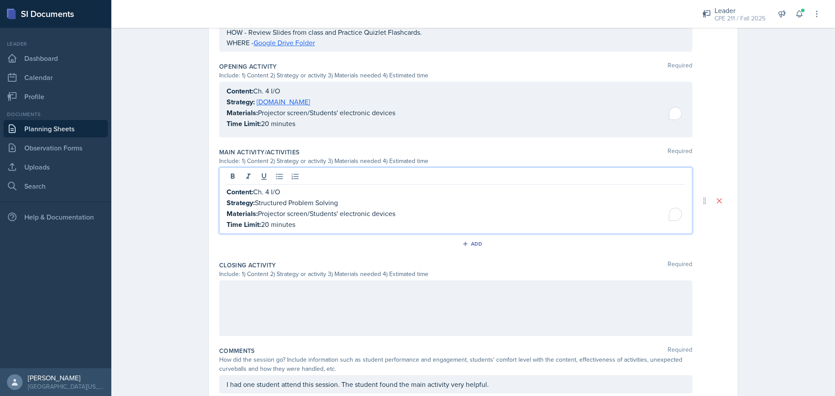
click at [376, 227] on div "Main Activity/Activities Required Include: 1) Content 2) Strategy or activity 3…" at bounding box center [473, 200] width 508 height 113
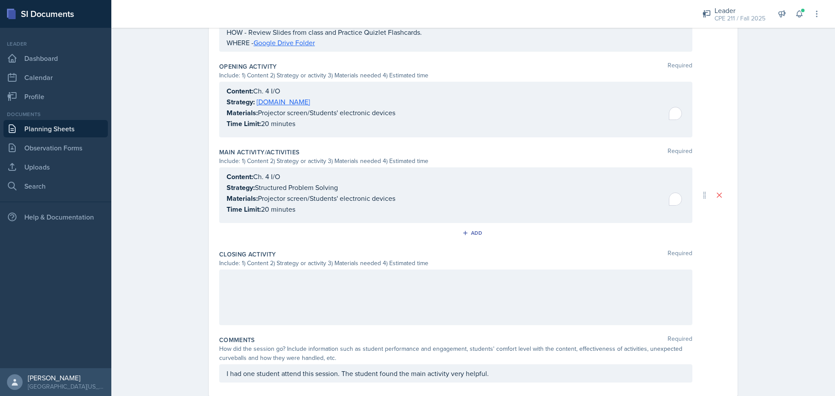
click at [273, 204] on div "Content: Ch. 4 I/O Strategy: Structured Problem Solving Materials: Projector sc…" at bounding box center [456, 192] width 458 height 43
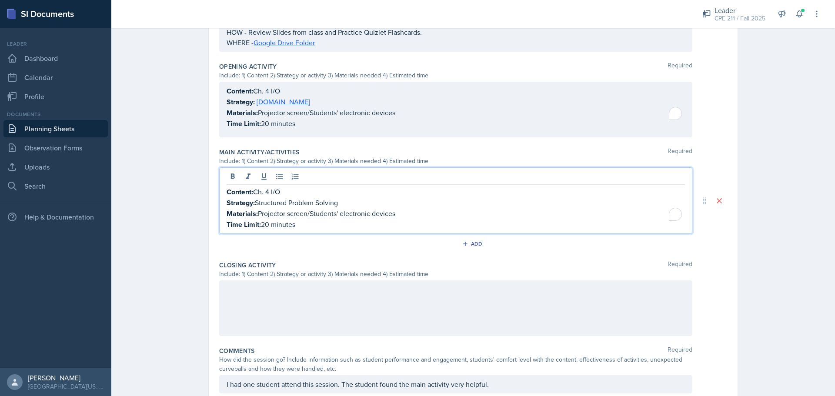
click at [263, 219] on p "Time Limit: 20 minutes" at bounding box center [456, 224] width 458 height 11
click at [312, 318] on div at bounding box center [455, 309] width 473 height 56
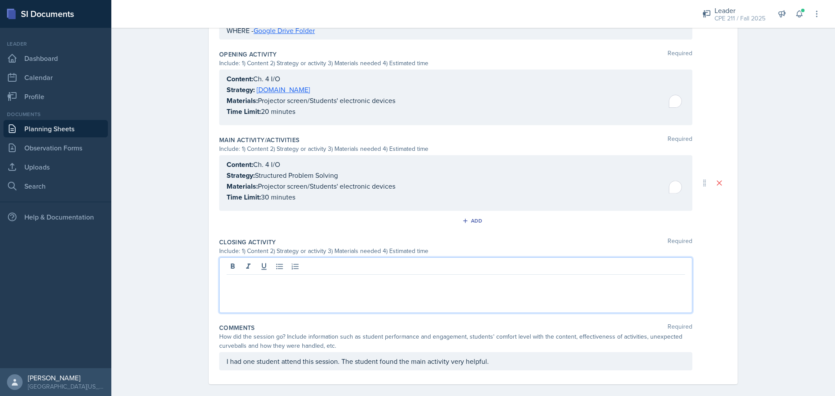
scroll to position [298, 0]
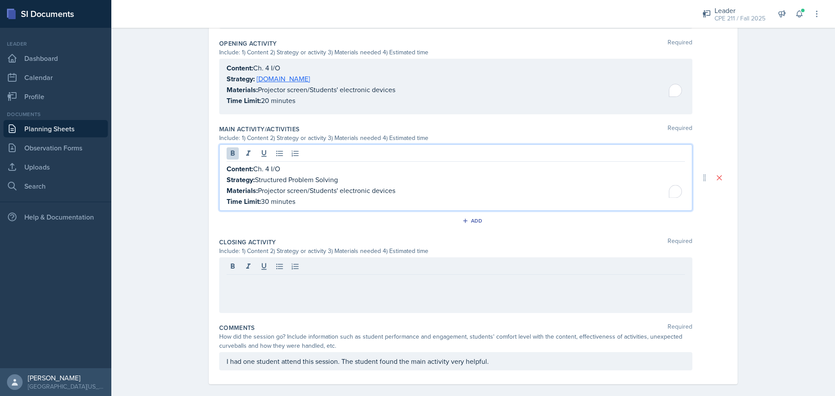
drag, startPoint x: 303, startPoint y: 190, endPoint x: 221, endPoint y: 159, distance: 86.9
click at [221, 159] on div "Content: Ch. 4 I/O Strategy: Structured Problem Solving Materials: Projector sc…" at bounding box center [455, 177] width 473 height 67
copy div "Content: Ch. 4 I/O Strategy: Structured Problem Solving Materials: Projector sc…"
click at [384, 275] on div at bounding box center [455, 286] width 473 height 56
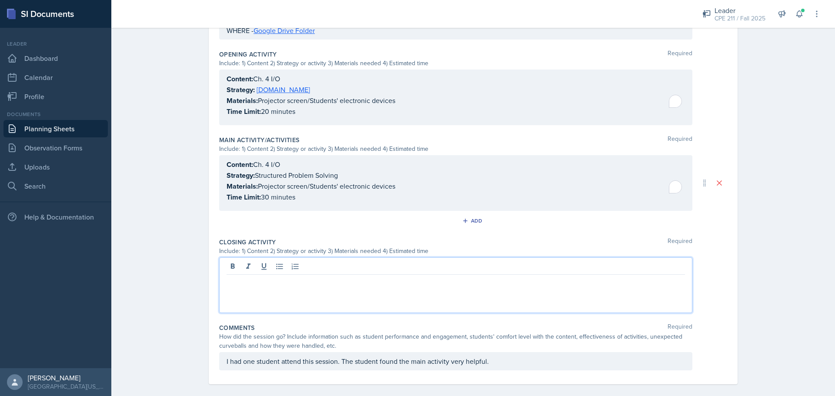
scroll to position [302, 0]
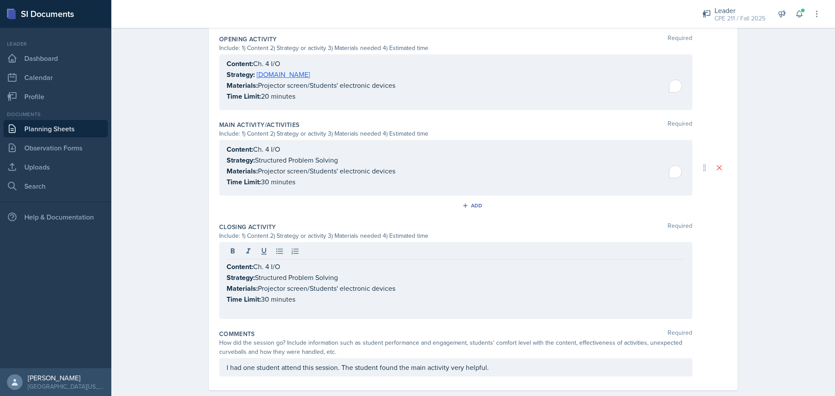
drag, startPoint x: 317, startPoint y: 180, endPoint x: 218, endPoint y: 143, distance: 105.8
click at [234, 151] on div "Content: Ch. 4 I/O Strategy: Structured Problem Solving Materials: Projector sc…" at bounding box center [455, 168] width 473 height 56
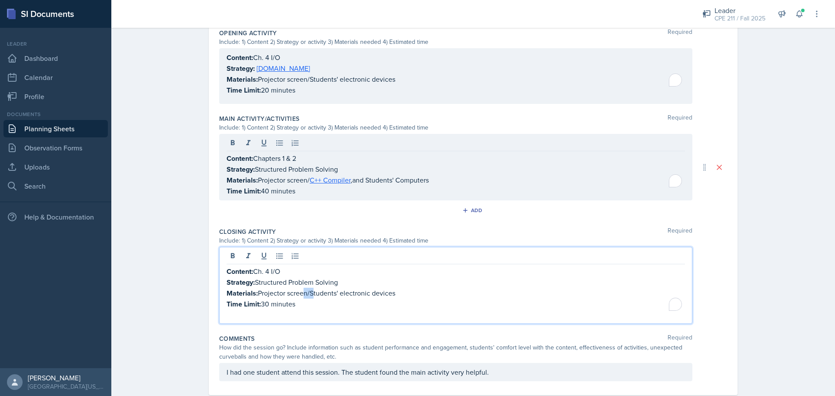
drag, startPoint x: 310, startPoint y: 288, endPoint x: 297, endPoint y: 284, distance: 13.9
click at [297, 284] on div "Content: Ch. 4 I/O Strategy: Structured Problem Solving Materials: Projector sc…" at bounding box center [456, 293] width 458 height 54
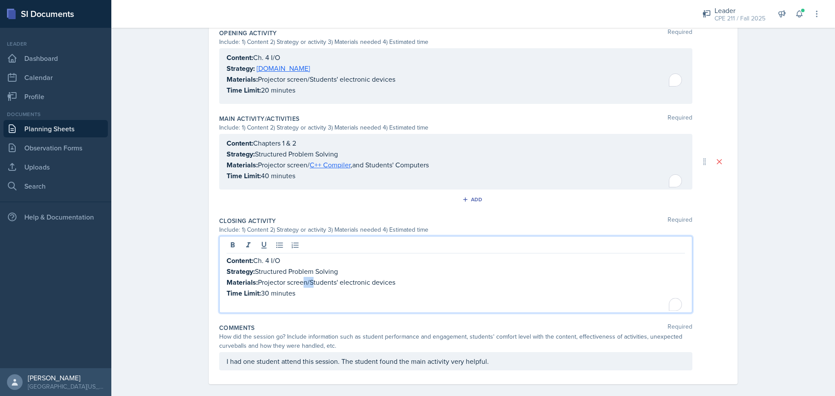
scroll to position [297, 0]
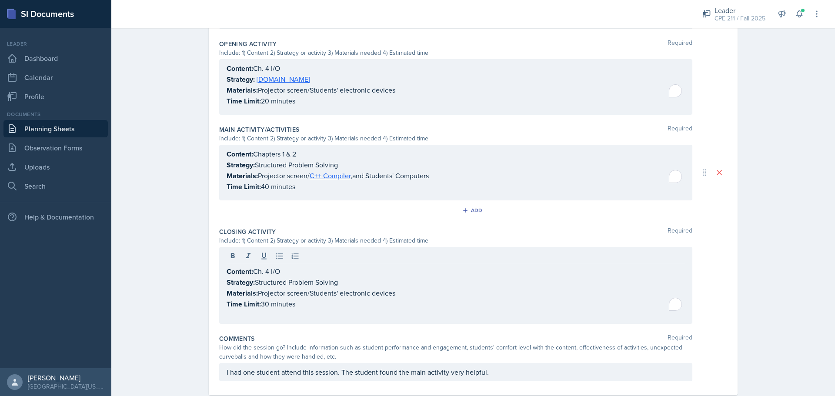
drag, startPoint x: 221, startPoint y: 259, endPoint x: 249, endPoint y: 266, distance: 29.5
click at [293, 291] on div "Content: Ch. 4 I/O Strategy: Structured Problem Solving Materials: Projector sc…" at bounding box center [455, 285] width 473 height 77
drag, startPoint x: 222, startPoint y: 261, endPoint x: 267, endPoint y: 275, distance: 47.5
click at [276, 284] on div "Content: Ch. 4 I/O Strategy: Structured Problem Solving Materials: Projector sc…" at bounding box center [455, 285] width 473 height 77
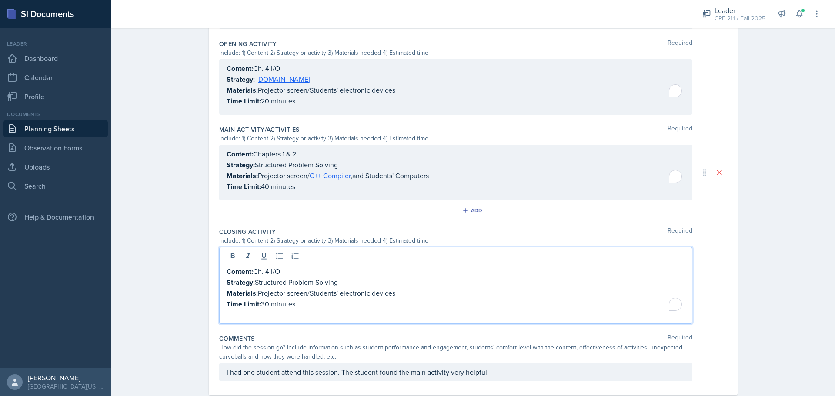
click at [308, 310] on p "To enrich screen reader interactions, please activate Accessibility in Grammarl…" at bounding box center [456, 315] width 458 height 10
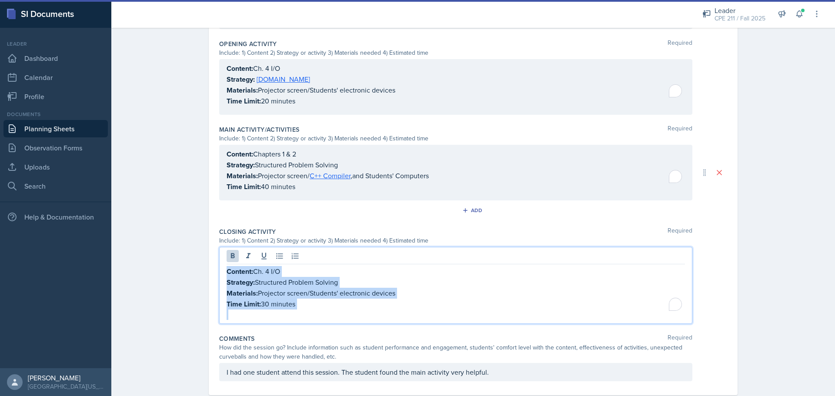
drag, startPoint x: 295, startPoint y: 308, endPoint x: 214, endPoint y: 263, distance: 92.9
click at [214, 263] on div "Date [DATE] [DATE] 31 1 2 3 4 5 6 7 8 9 10 11 12 13 14 15 16 17 18 19 20 21 22 …" at bounding box center [473, 83] width 529 height 624
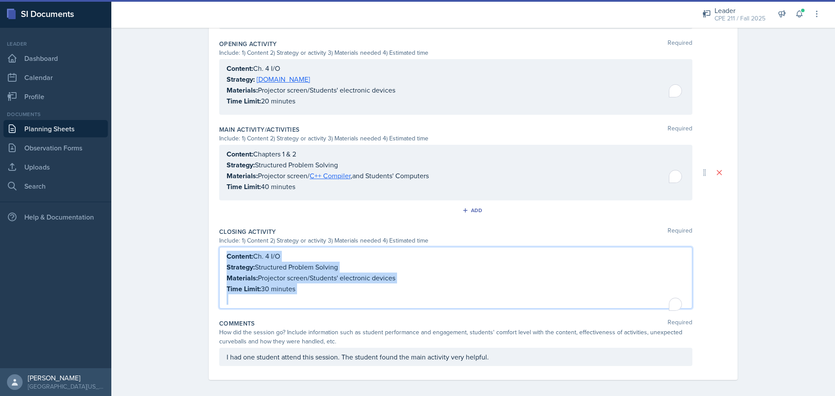
scroll to position [282, 0]
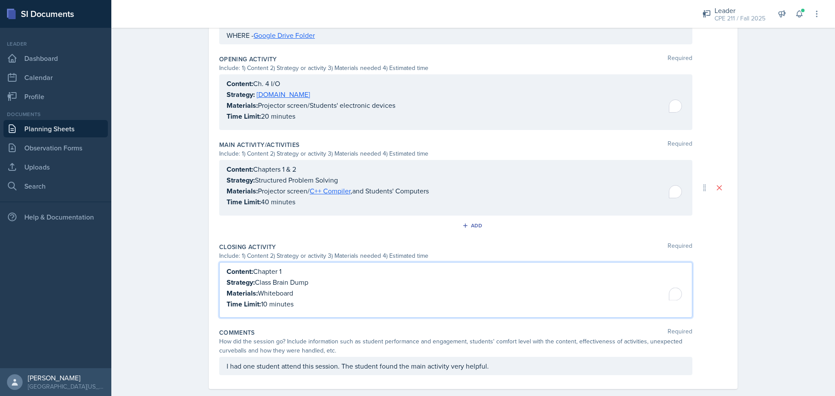
click at [272, 277] on p "Strategy: Class Brain Dump" at bounding box center [456, 282] width 458 height 11
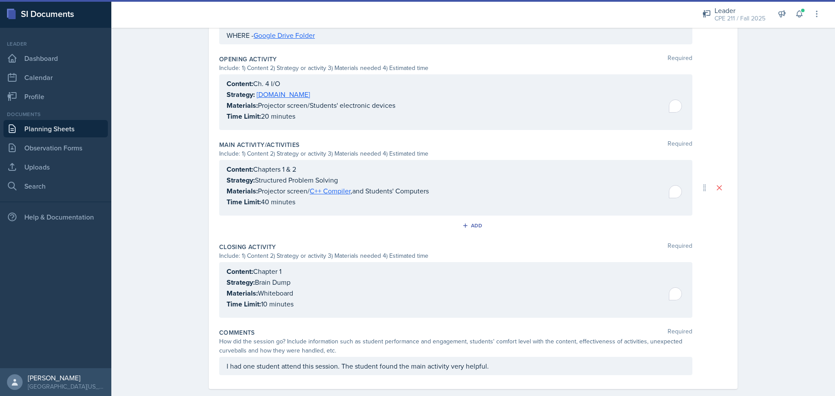
scroll to position [0, 0]
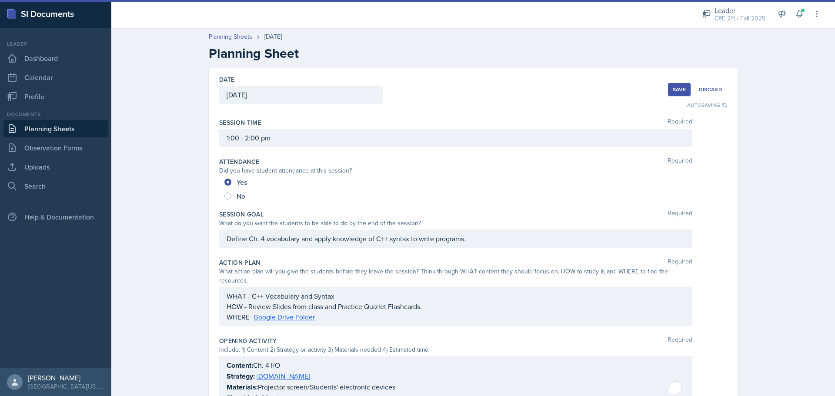
click at [673, 91] on div "Save" at bounding box center [679, 89] width 13 height 7
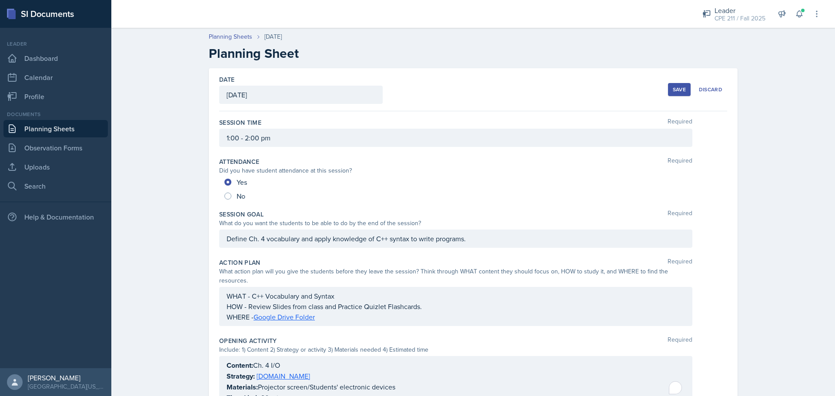
click at [676, 86] on div "Save" at bounding box center [679, 89] width 13 height 7
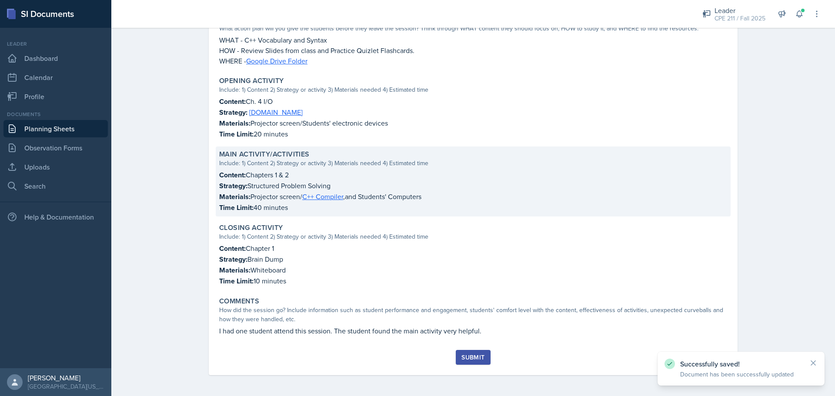
scroll to position [143, 0]
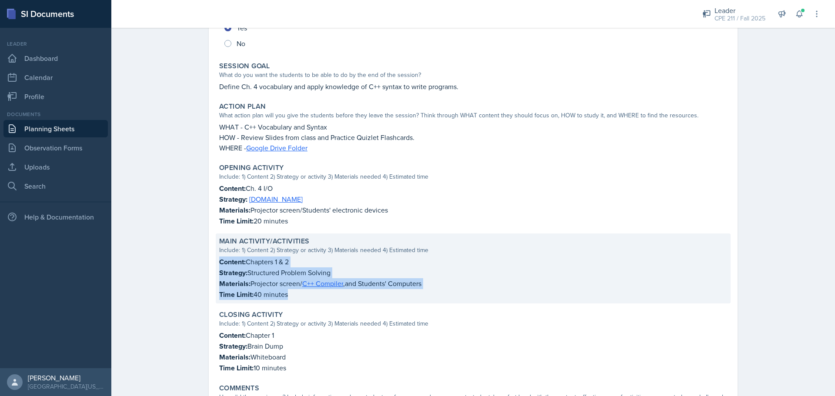
drag, startPoint x: 309, startPoint y: 298, endPoint x: 215, endPoint y: 261, distance: 101.7
click at [216, 261] on div "Main Activity/Activities Include: 1) Content 2) Strategy or activity 3) Materia…" at bounding box center [473, 269] width 515 height 70
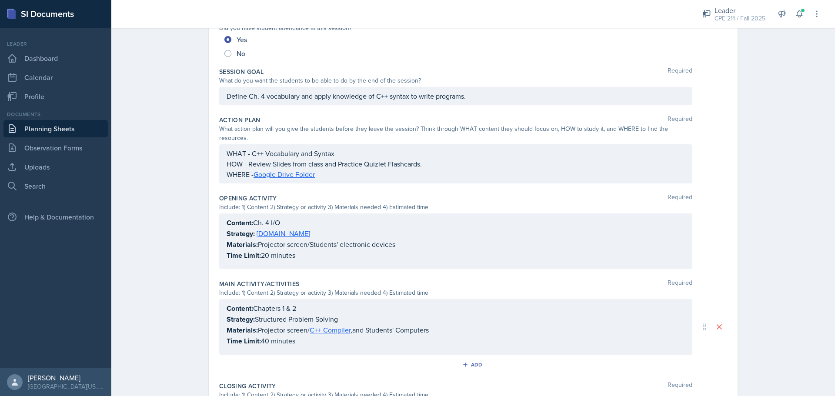
drag, startPoint x: 304, startPoint y: 340, endPoint x: 237, endPoint y: 305, distance: 75.5
click at [237, 305] on div "Content: Chapters 1 & 2 Strategy: Structured Problem Solving Materials: Project…" at bounding box center [455, 327] width 473 height 56
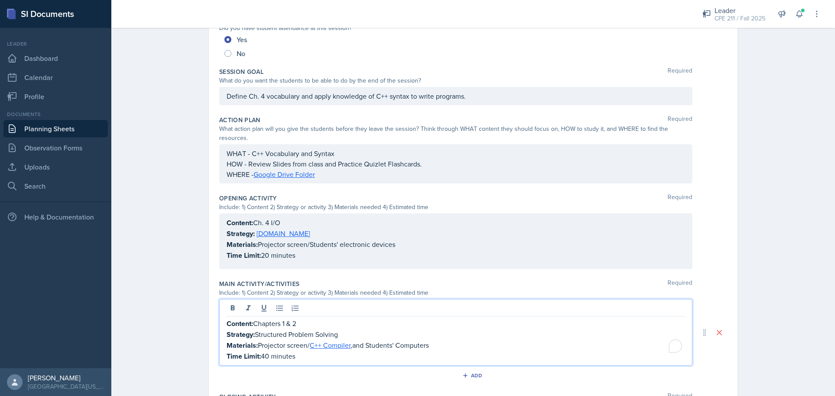
scroll to position [158, 0]
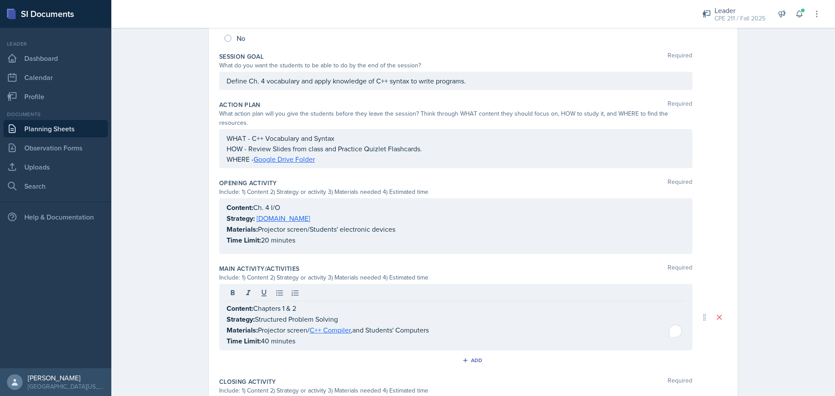
drag, startPoint x: 222, startPoint y: 299, endPoint x: 293, endPoint y: 331, distance: 77.9
click at [293, 331] on div "Content: Chapters 1 & 2 Strategy: Structured Problem Solving Materials: Project…" at bounding box center [455, 317] width 473 height 67
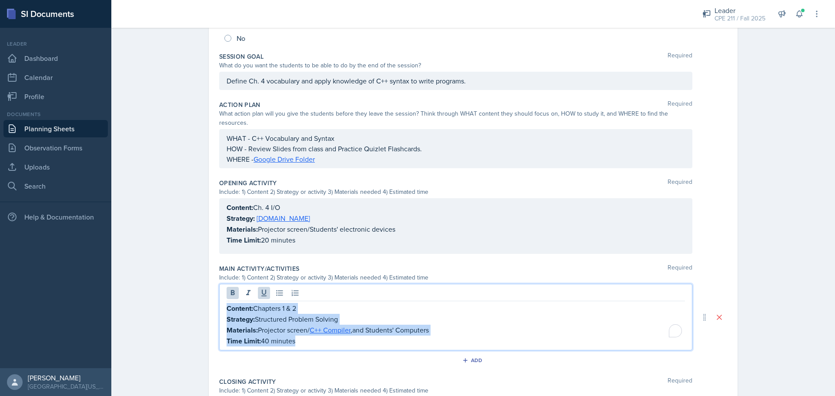
drag, startPoint x: 302, startPoint y: 335, endPoint x: 221, endPoint y: 299, distance: 88.8
click at [221, 299] on div "Content: Chapters 1 & 2 Strategy: Structured Problem Solving Materials: Project…" at bounding box center [455, 317] width 473 height 67
copy div "Content: Chapters 1 & 2 Strategy: Structured Problem Solving Materials: Project…"
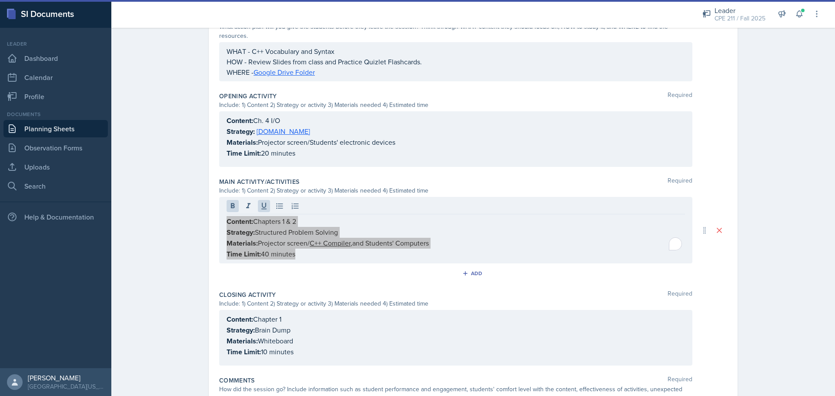
scroll to position [288, 0]
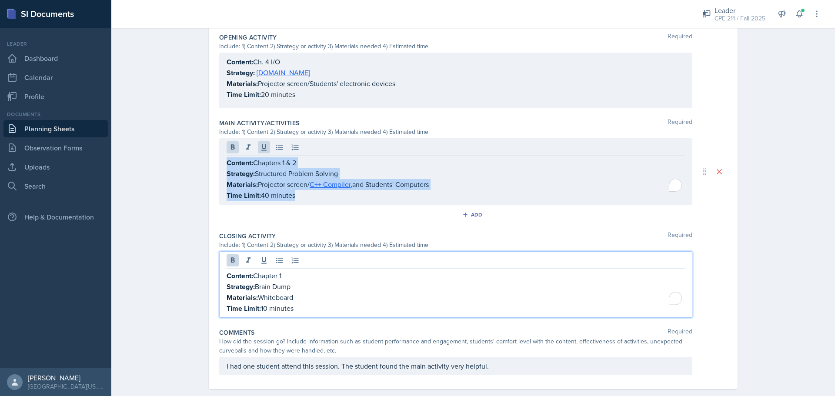
drag, startPoint x: 316, startPoint y: 302, endPoint x: 221, endPoint y: 262, distance: 103.3
click at [221, 262] on div "Content: Chapter 1 Strategy: Brain Dump Materials: Whiteboard Time Limit: 10 mi…" at bounding box center [455, 284] width 473 height 67
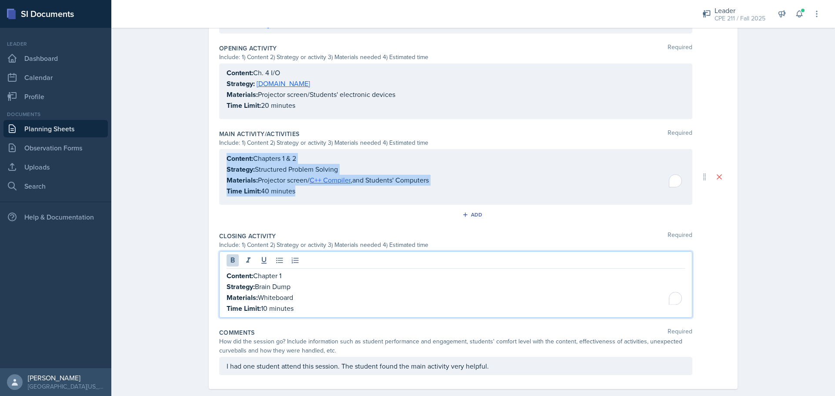
copy div "Content: Chapter 1 Strategy: Brain Dump Materials: Whiteboard Time Limit: 10 mi…"
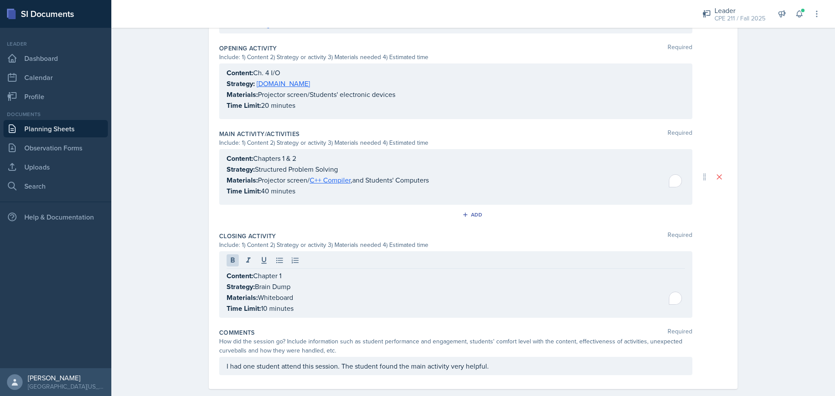
click at [262, 187] on p "Time Limit: 40 minutes" at bounding box center [456, 191] width 458 height 11
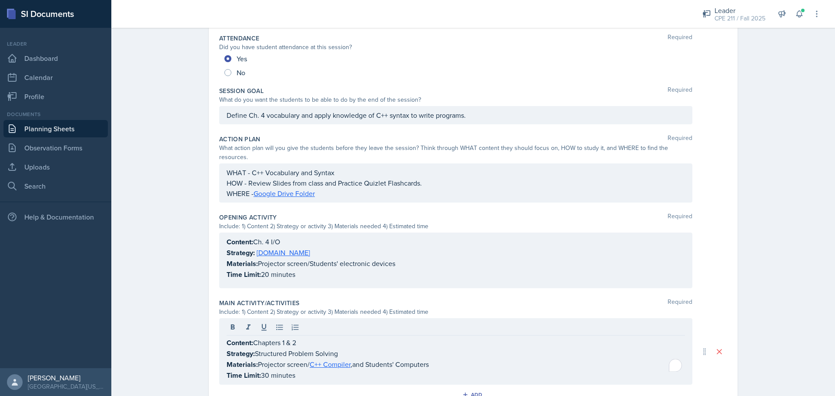
scroll to position [0, 0]
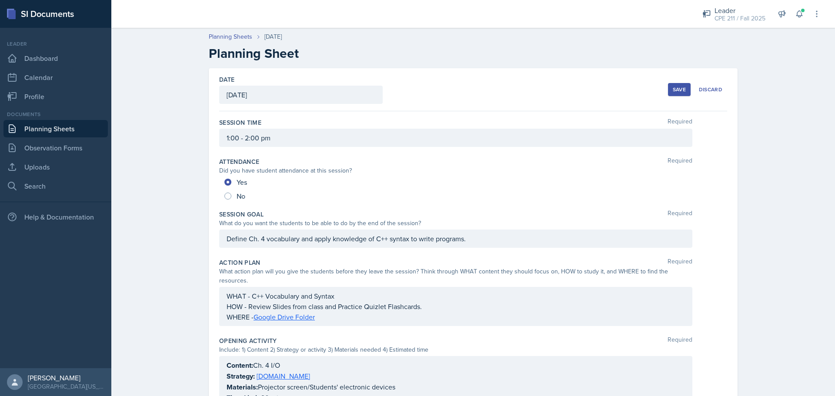
click at [676, 90] on div "Save" at bounding box center [679, 89] width 13 height 7
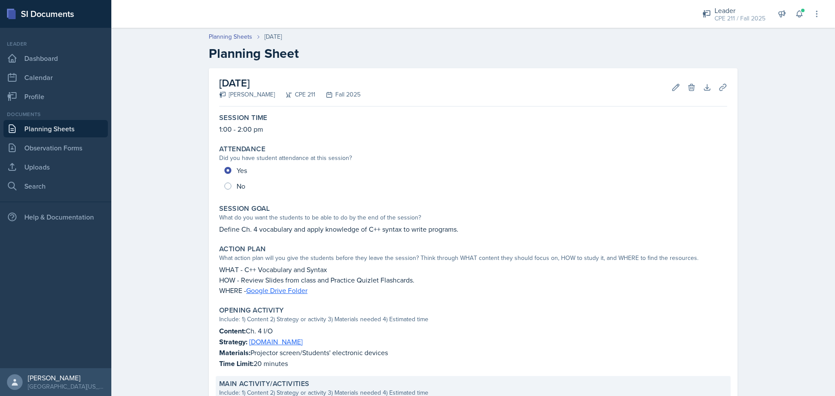
scroll to position [130, 0]
